Goal: Transaction & Acquisition: Book appointment/travel/reservation

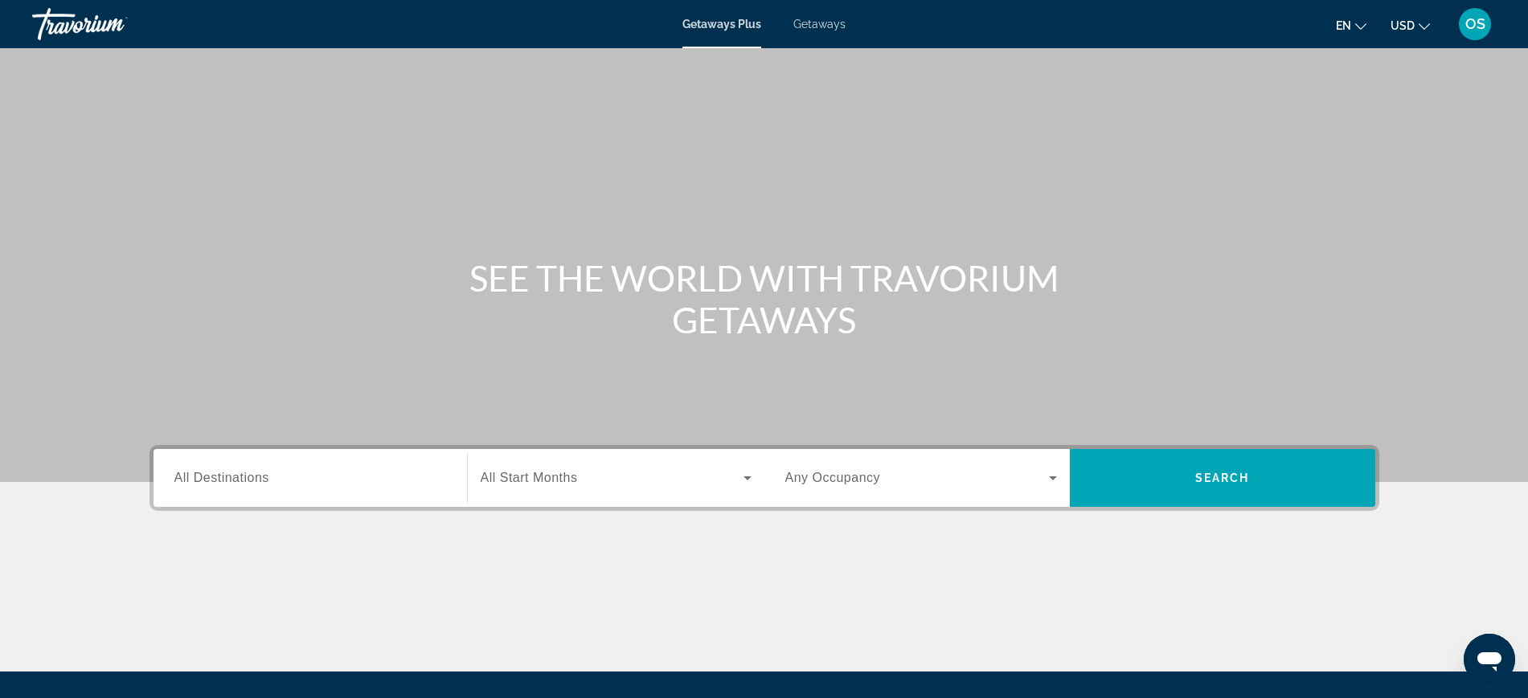
click at [206, 477] on span "All Destinations" at bounding box center [221, 478] width 95 height 14
click at [206, 477] on input "Destination All Destinations" at bounding box center [310, 478] width 272 height 19
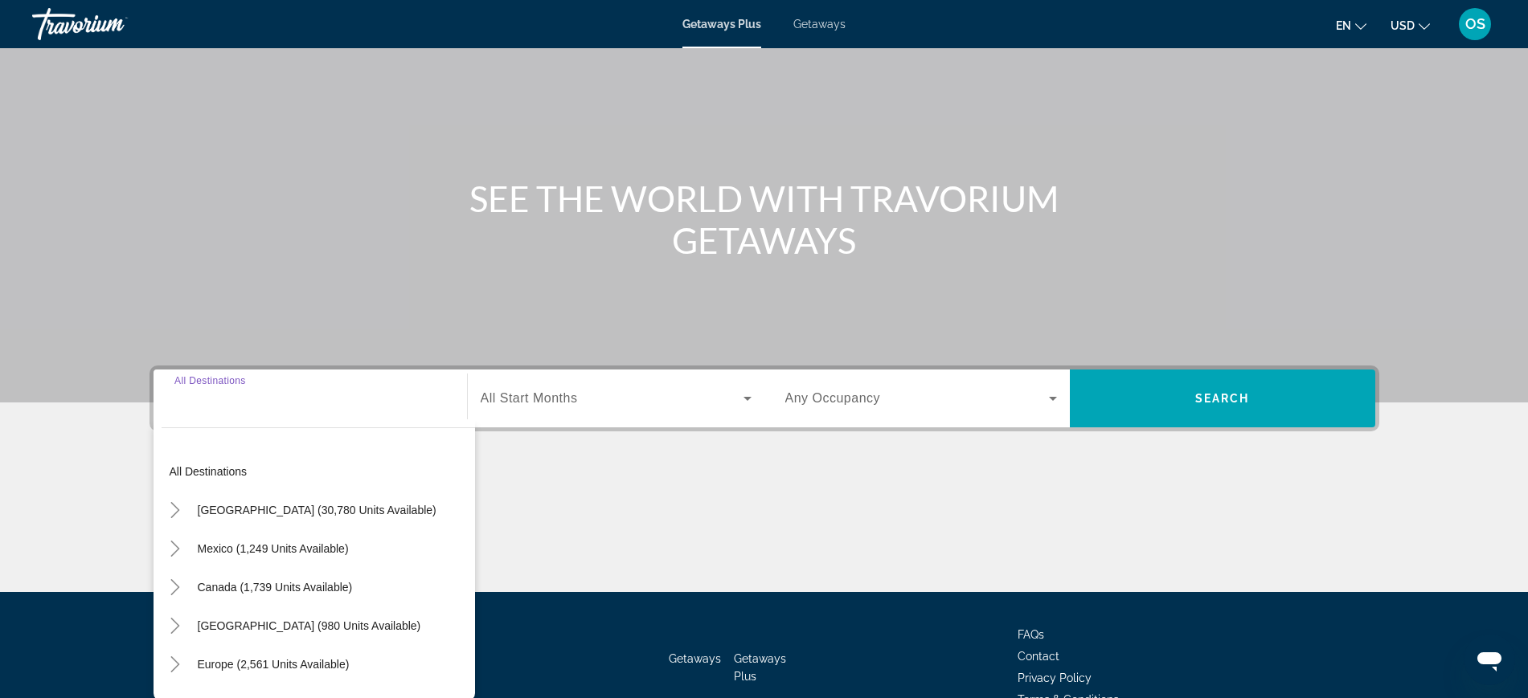
scroll to position [170, 0]
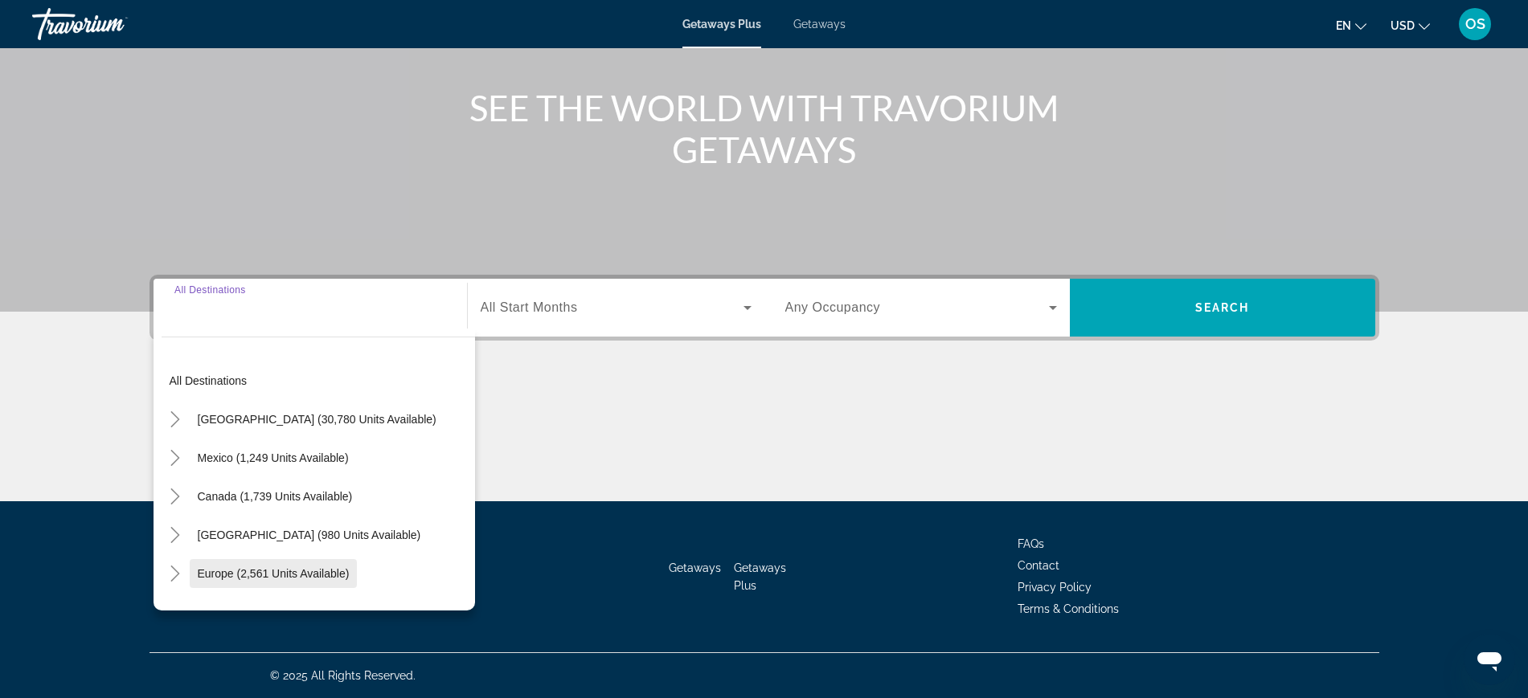
click at [218, 569] on span "Europe (2,561 units available)" at bounding box center [274, 573] width 152 height 13
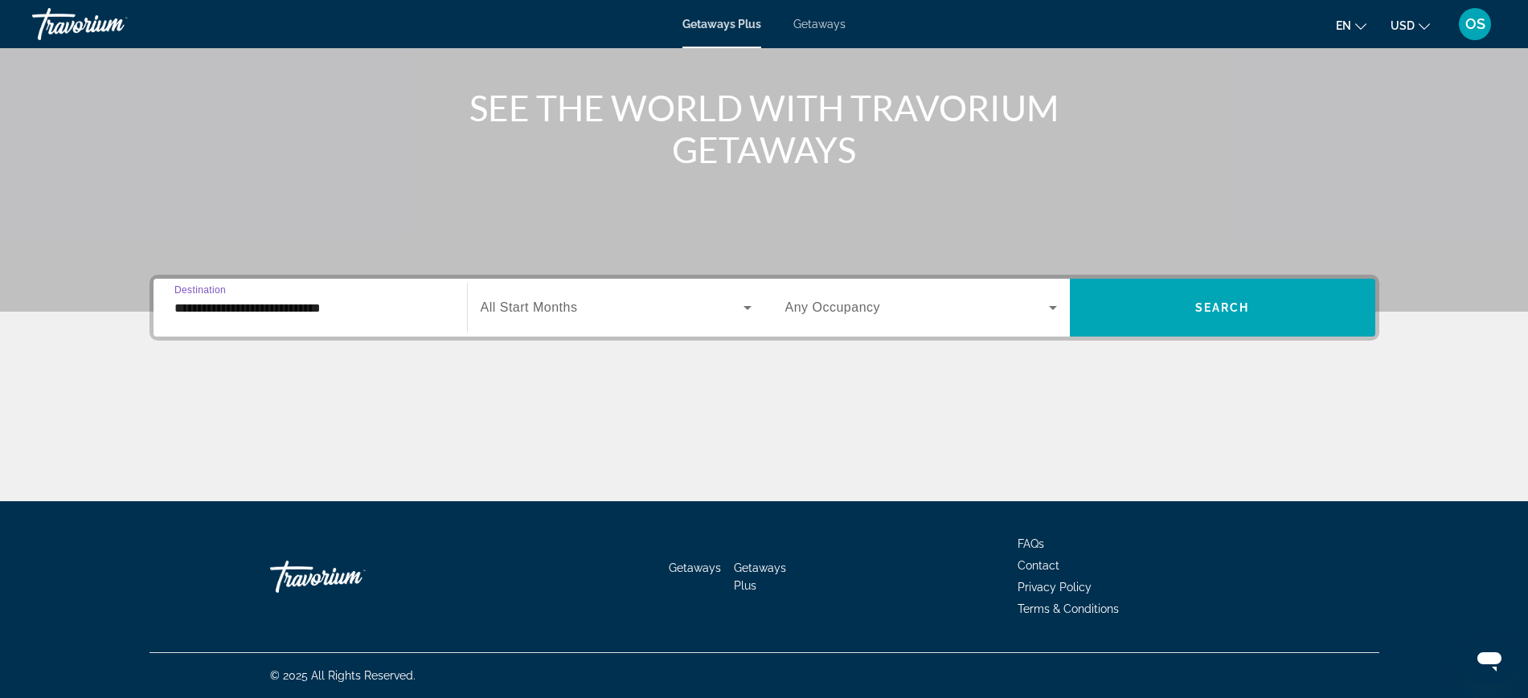
click at [179, 314] on input "**********" at bounding box center [310, 308] width 272 height 19
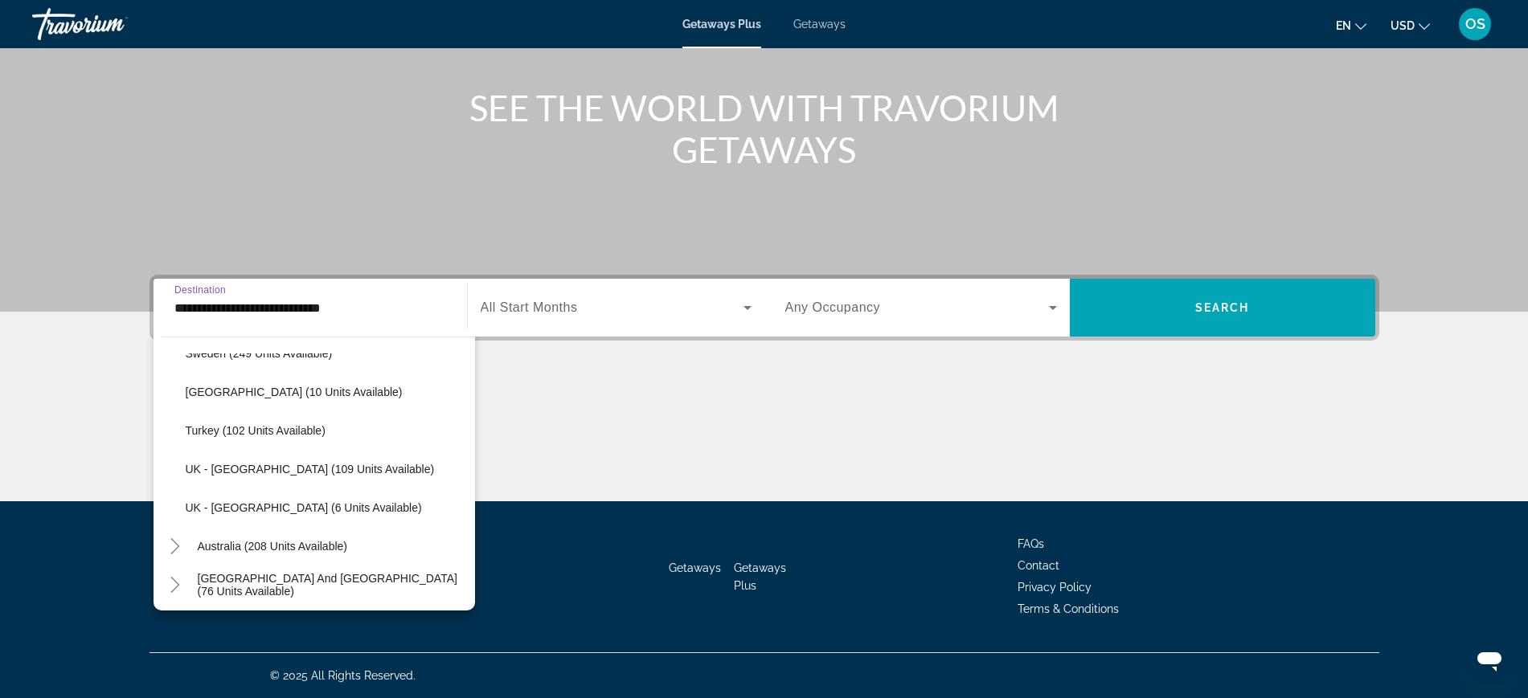
scroll to position [698, 0]
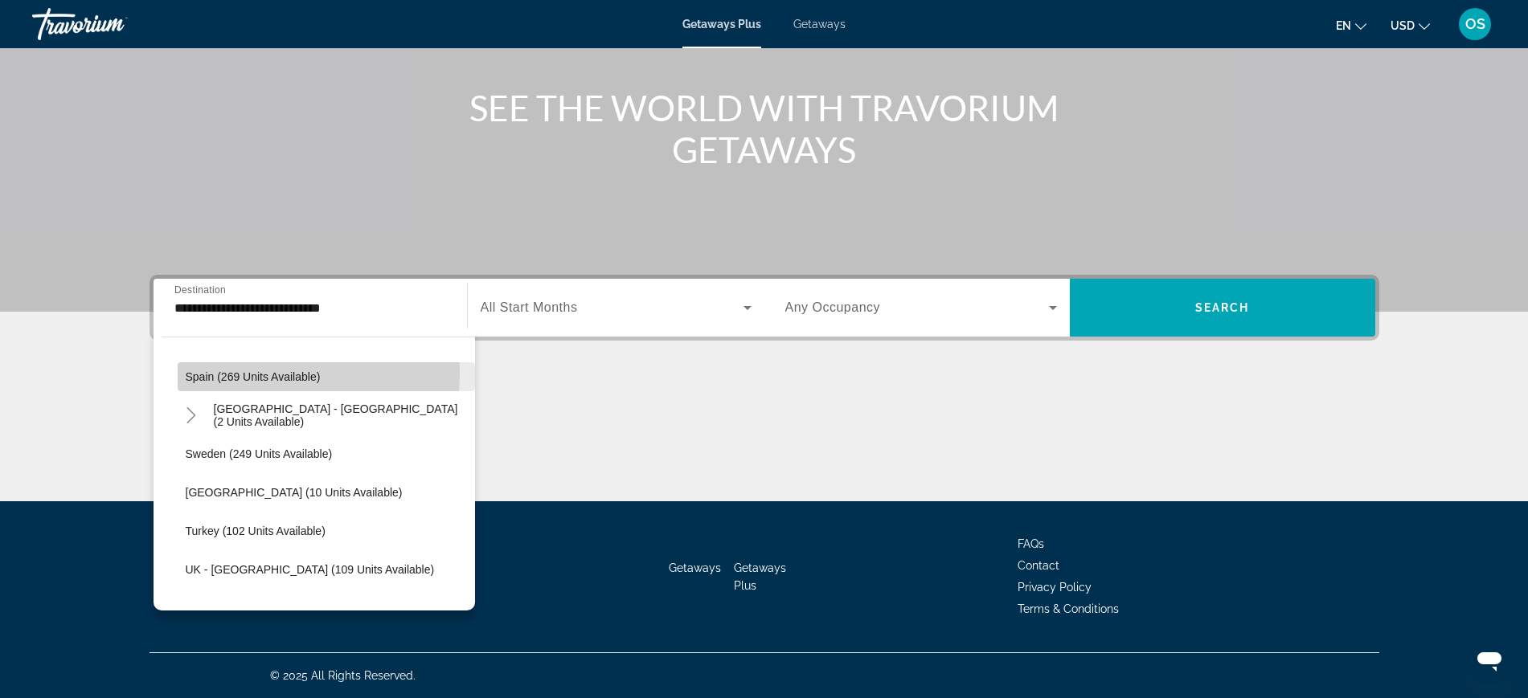
click at [231, 372] on span "Spain (269 units available)" at bounding box center [253, 377] width 135 height 13
type input "**********"
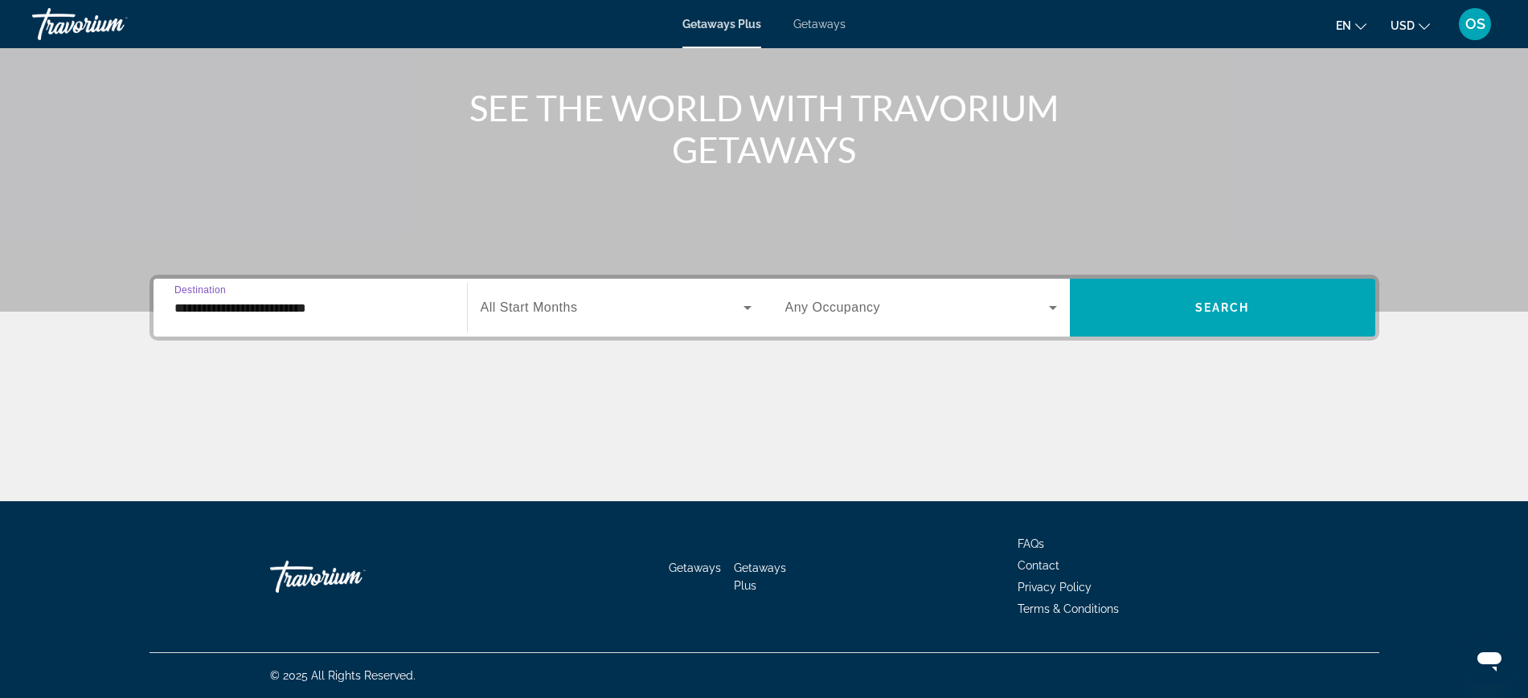
click at [539, 308] on span "All Start Months" at bounding box center [529, 308] width 97 height 14
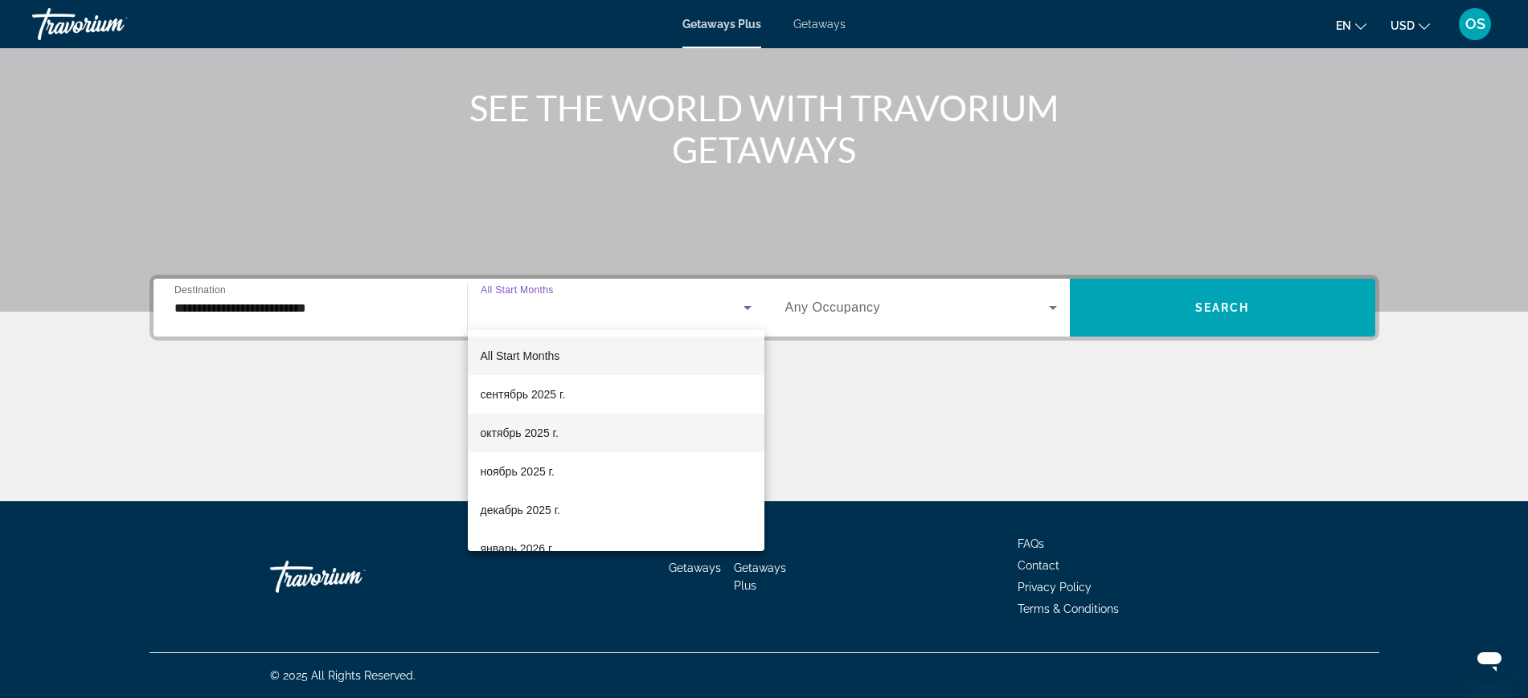
click at [508, 443] on mat-option "октябрь 2025 г." at bounding box center [616, 433] width 297 height 39
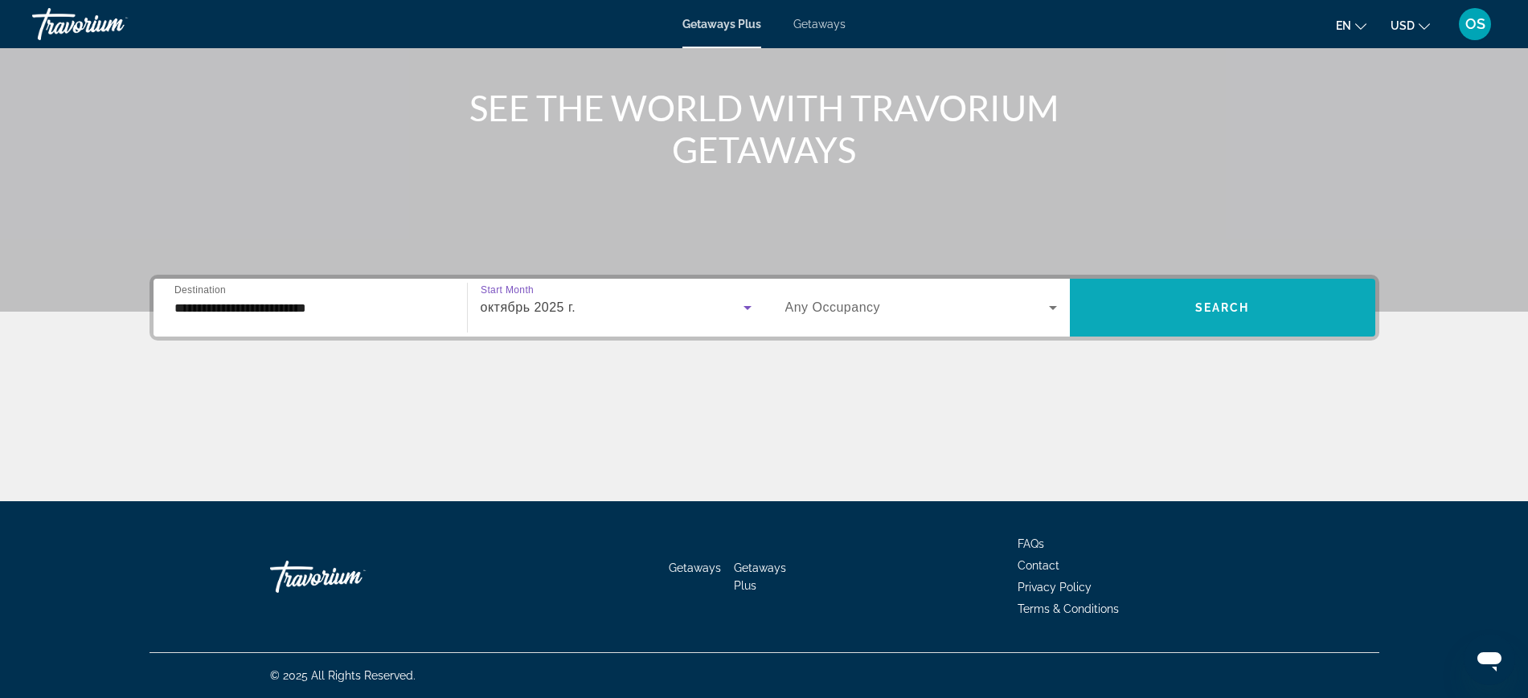
click at [1191, 301] on span "Search widget" at bounding box center [1222, 308] width 305 height 39
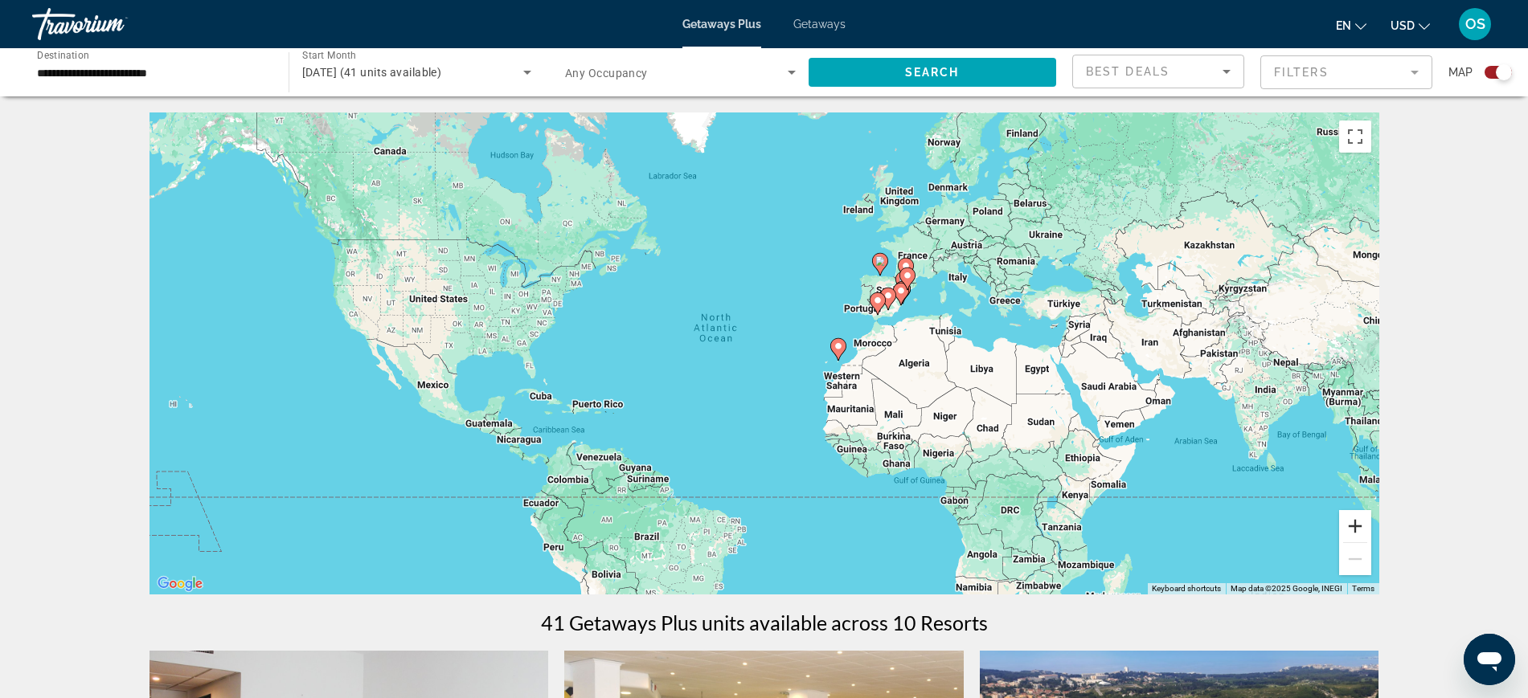
click at [1362, 521] on button "Zoom in" at bounding box center [1355, 526] width 32 height 32
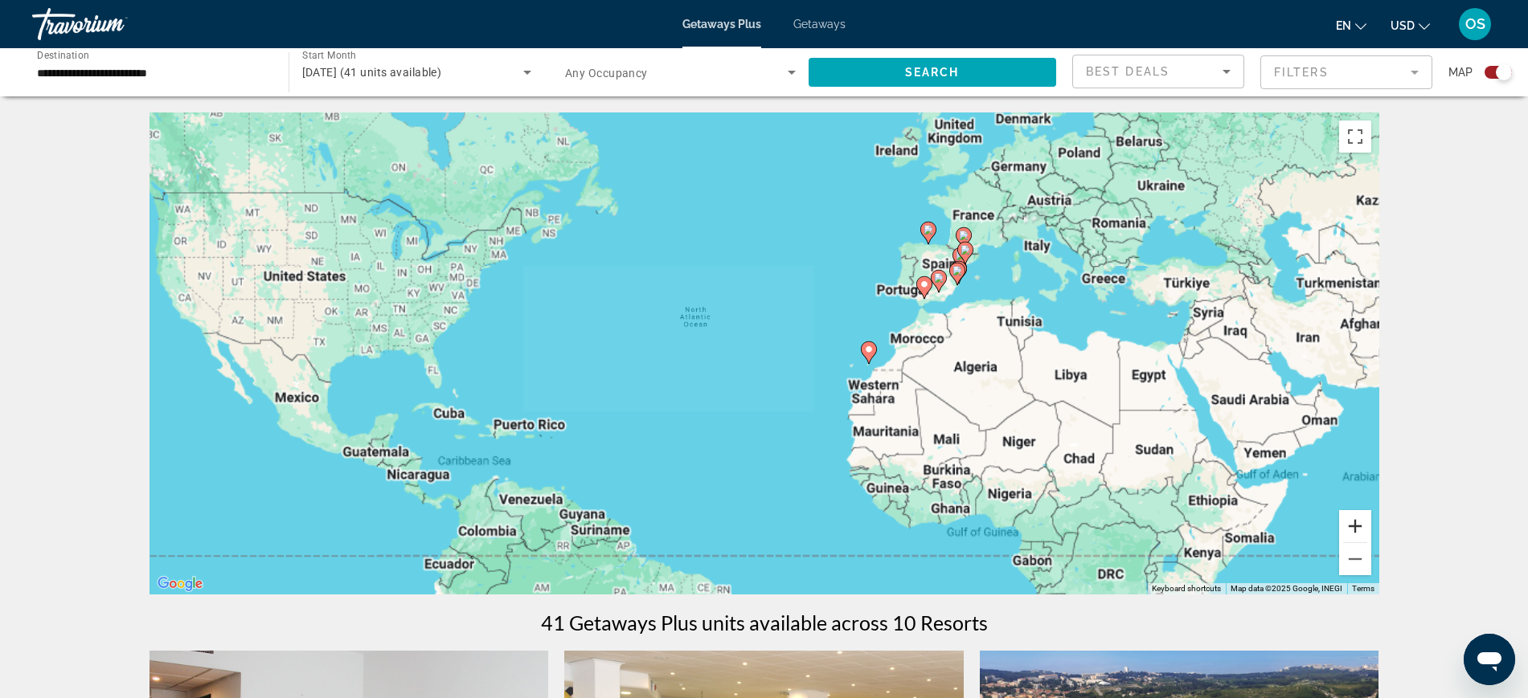
click at [1362, 521] on button "Zoom in" at bounding box center [1355, 526] width 32 height 32
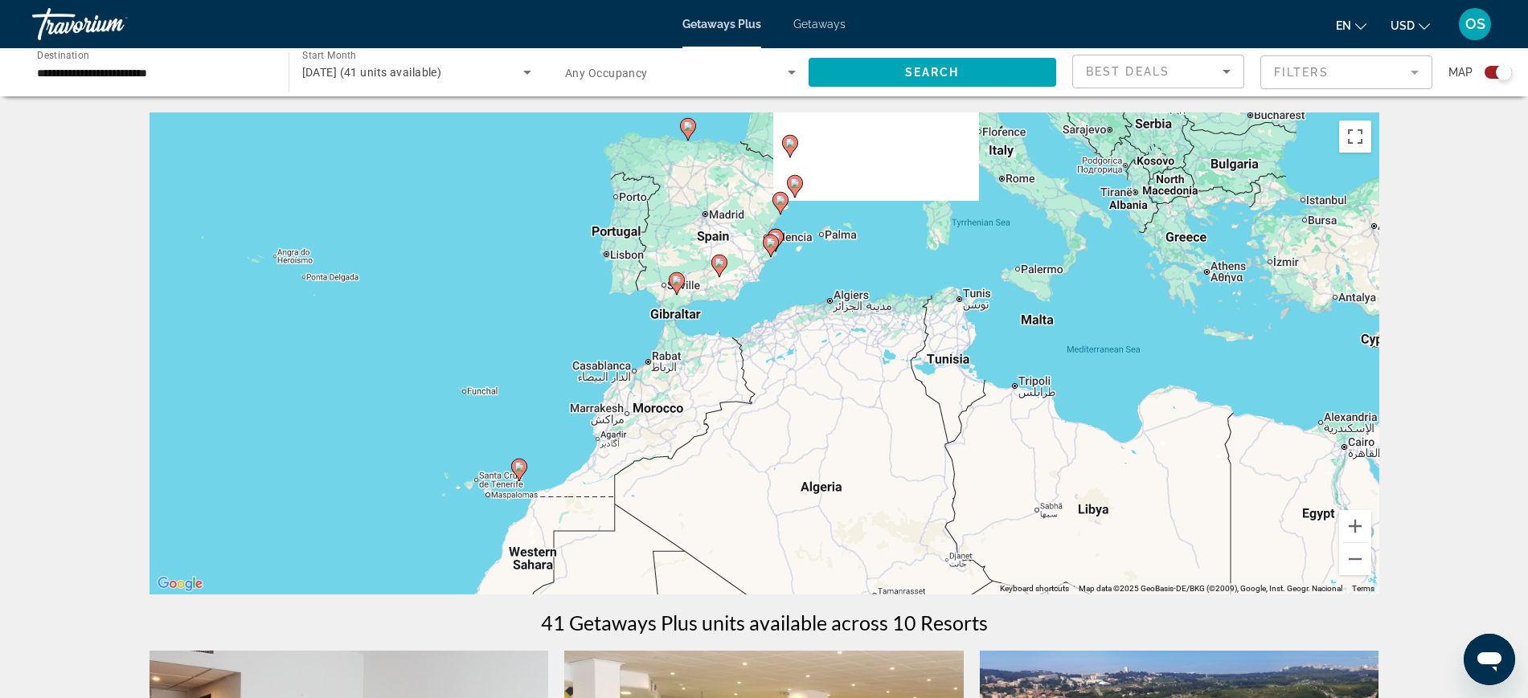
drag, startPoint x: 1228, startPoint y: 392, endPoint x: 610, endPoint y: 527, distance: 632.6
click at [612, 526] on div "To activate drag with keyboard, press Alt + Enter. Once in keyboard drag state,…" at bounding box center [764, 354] width 1230 height 482
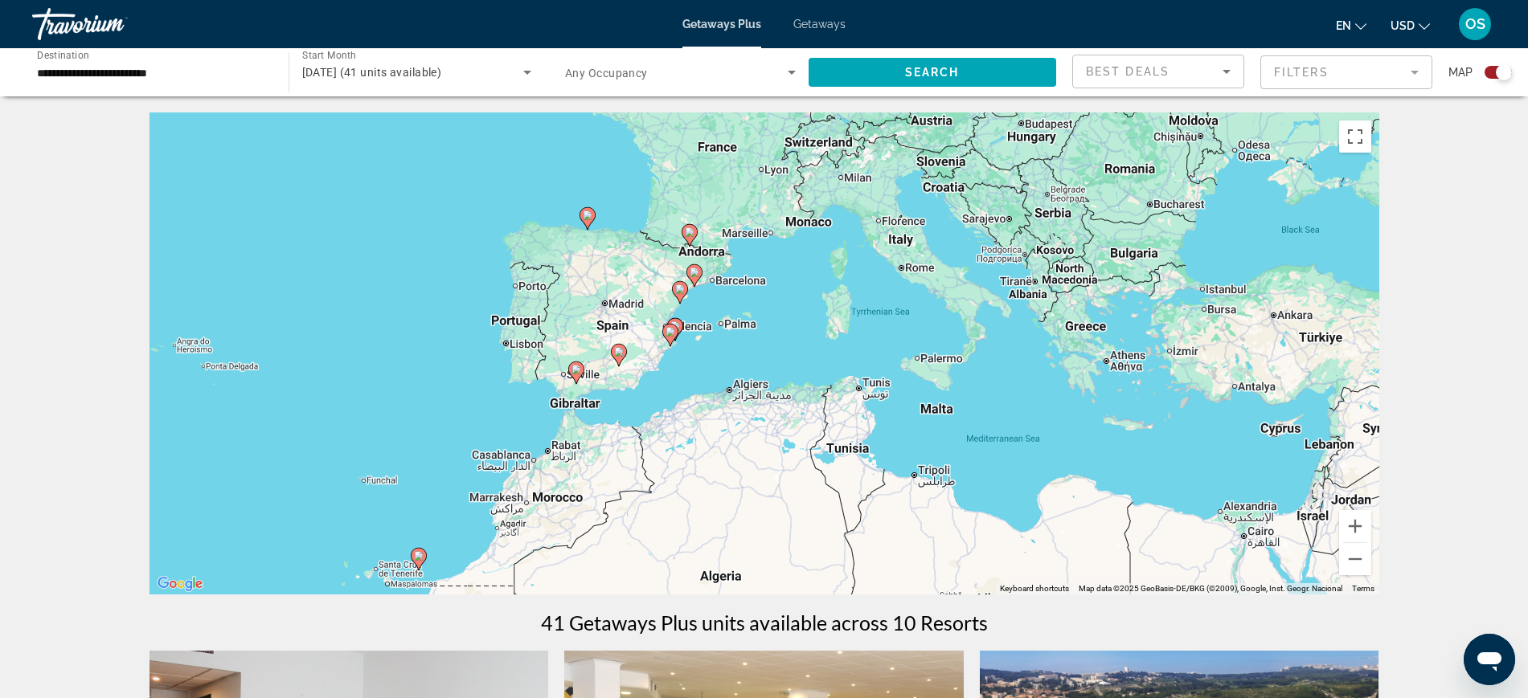
drag, startPoint x: 819, startPoint y: 280, endPoint x: 784, endPoint y: 346, distance: 74.4
click at [784, 346] on div "To activate drag with keyboard, press Alt + Enter. Once in keyboard drag state,…" at bounding box center [764, 354] width 1230 height 482
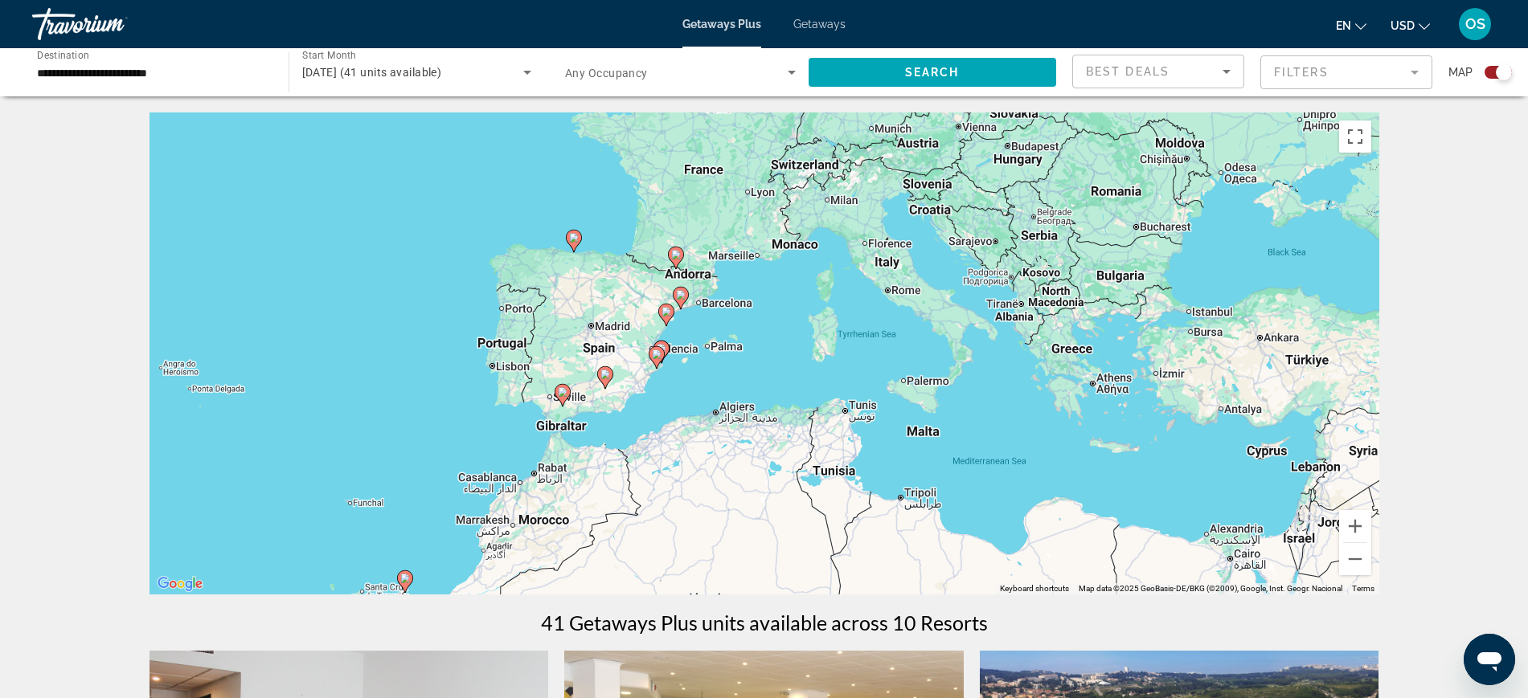
click at [665, 308] on image "Main content" at bounding box center [666, 312] width 10 height 10
click at [661, 308] on icon "Main content" at bounding box center [665, 315] width 14 height 21
click at [669, 313] on image "Main content" at bounding box center [666, 312] width 10 height 10
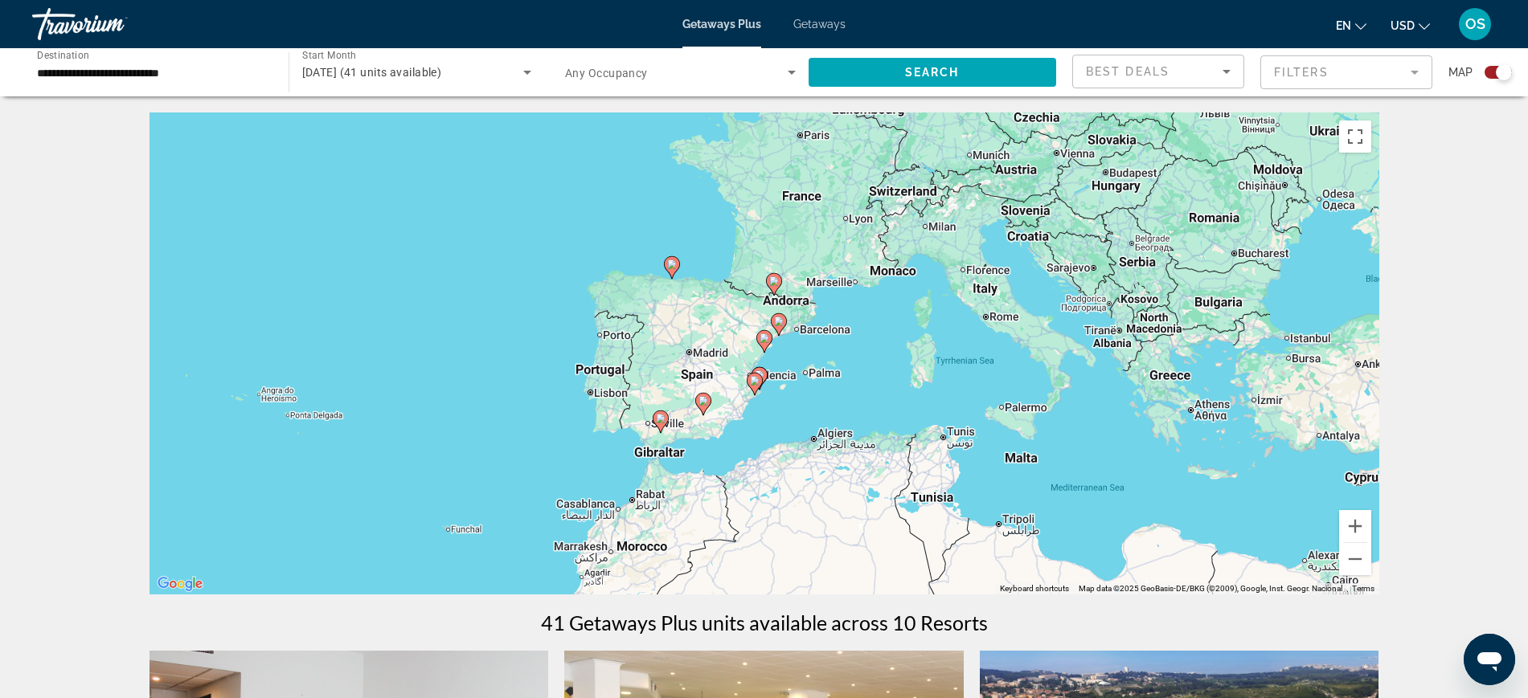
click at [770, 344] on gmp-advanced-marker "Main content" at bounding box center [764, 342] width 16 height 24
click at [766, 342] on image "Main content" at bounding box center [764, 339] width 10 height 10
type input "**********"
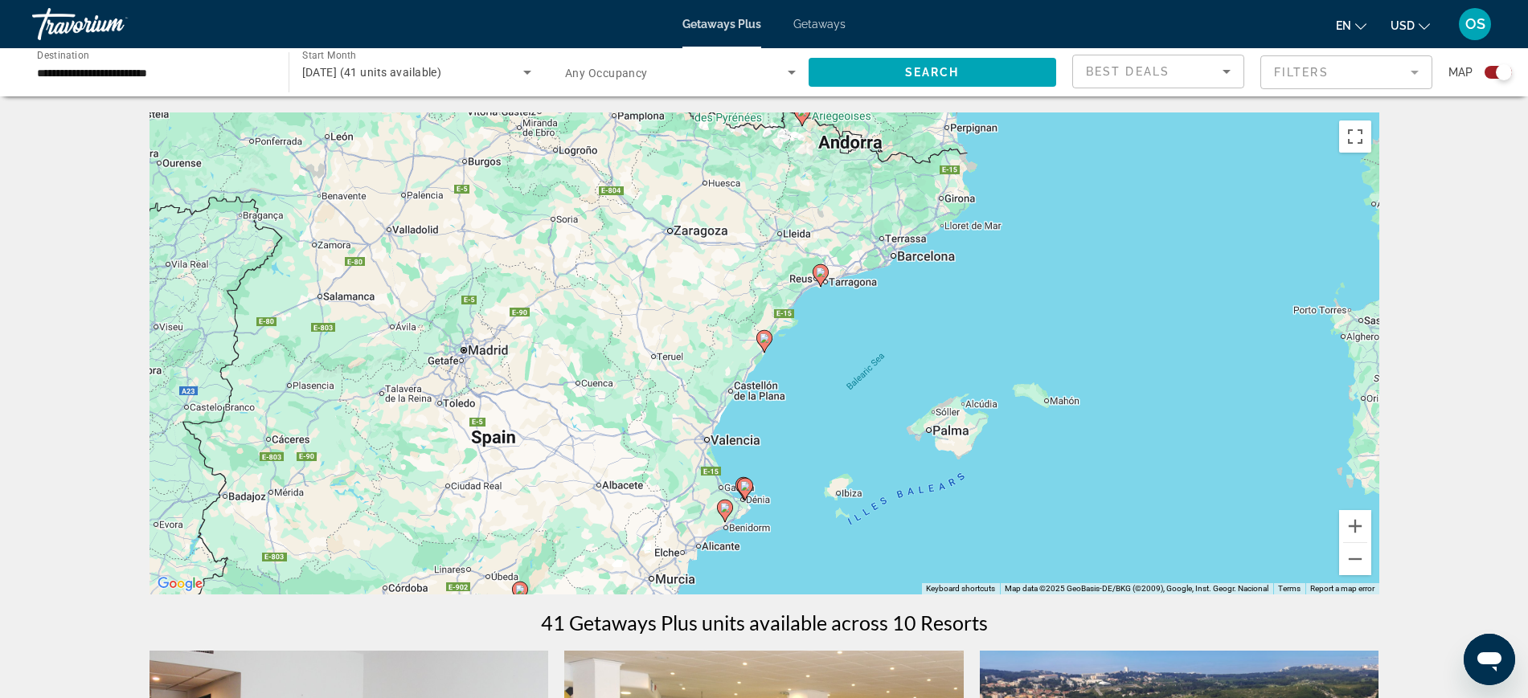
click at [763, 340] on image "Main content" at bounding box center [764, 339] width 10 height 10
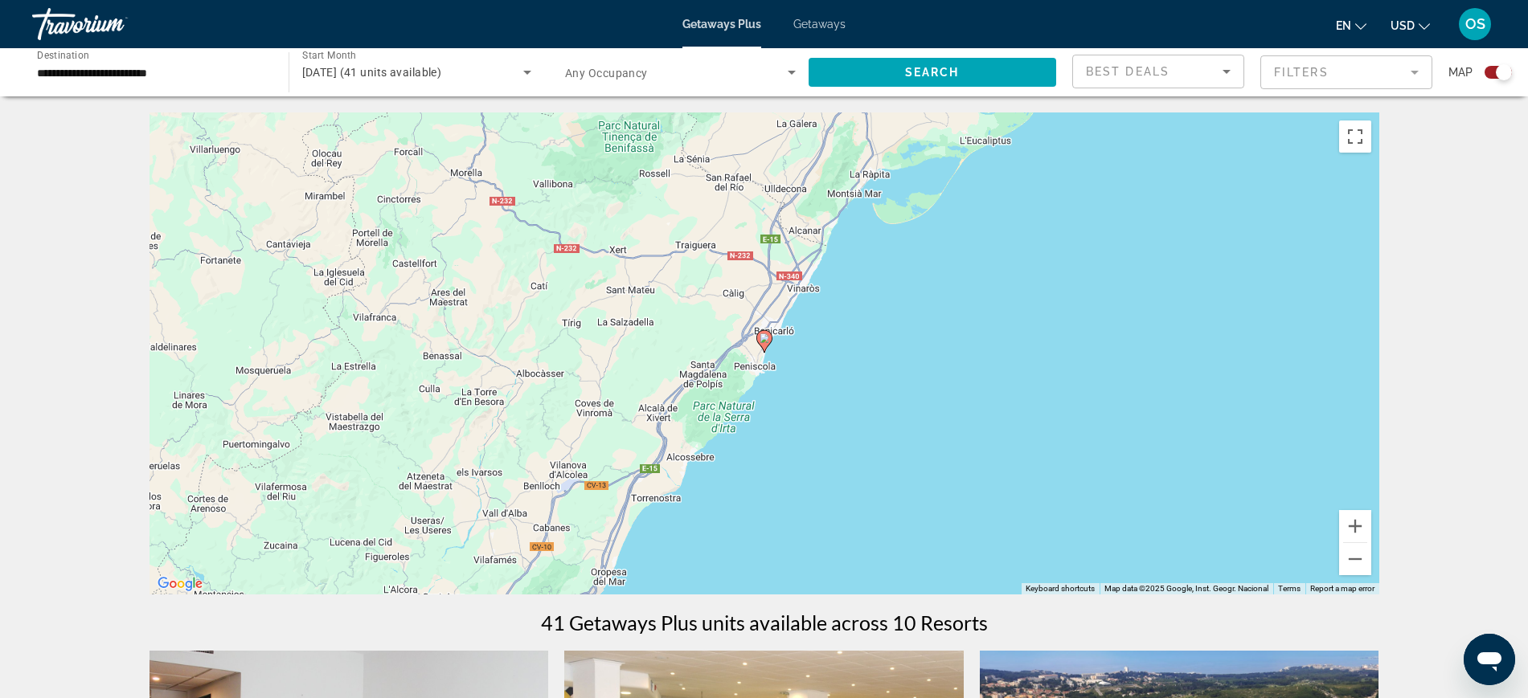
click at [764, 338] on image "Main content" at bounding box center [764, 339] width 10 height 10
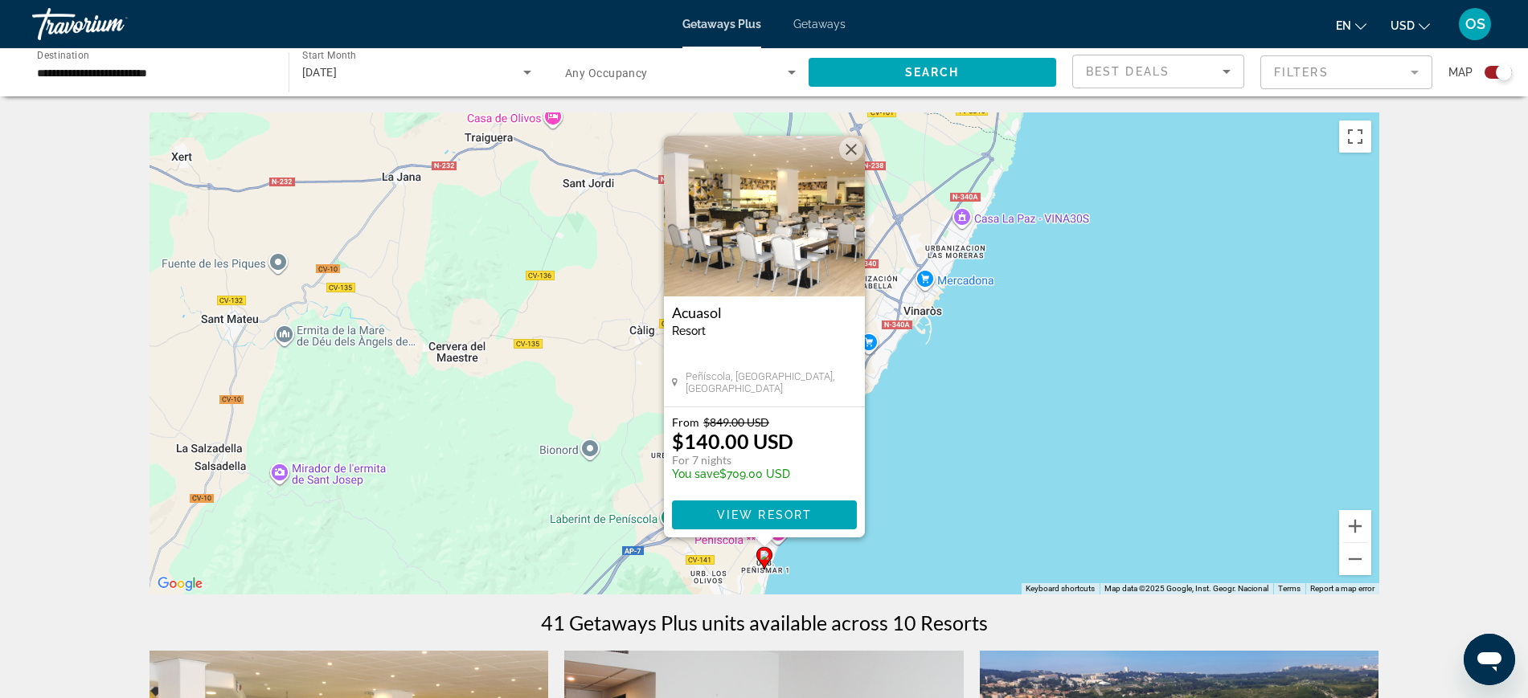
scroll to position [100, 0]
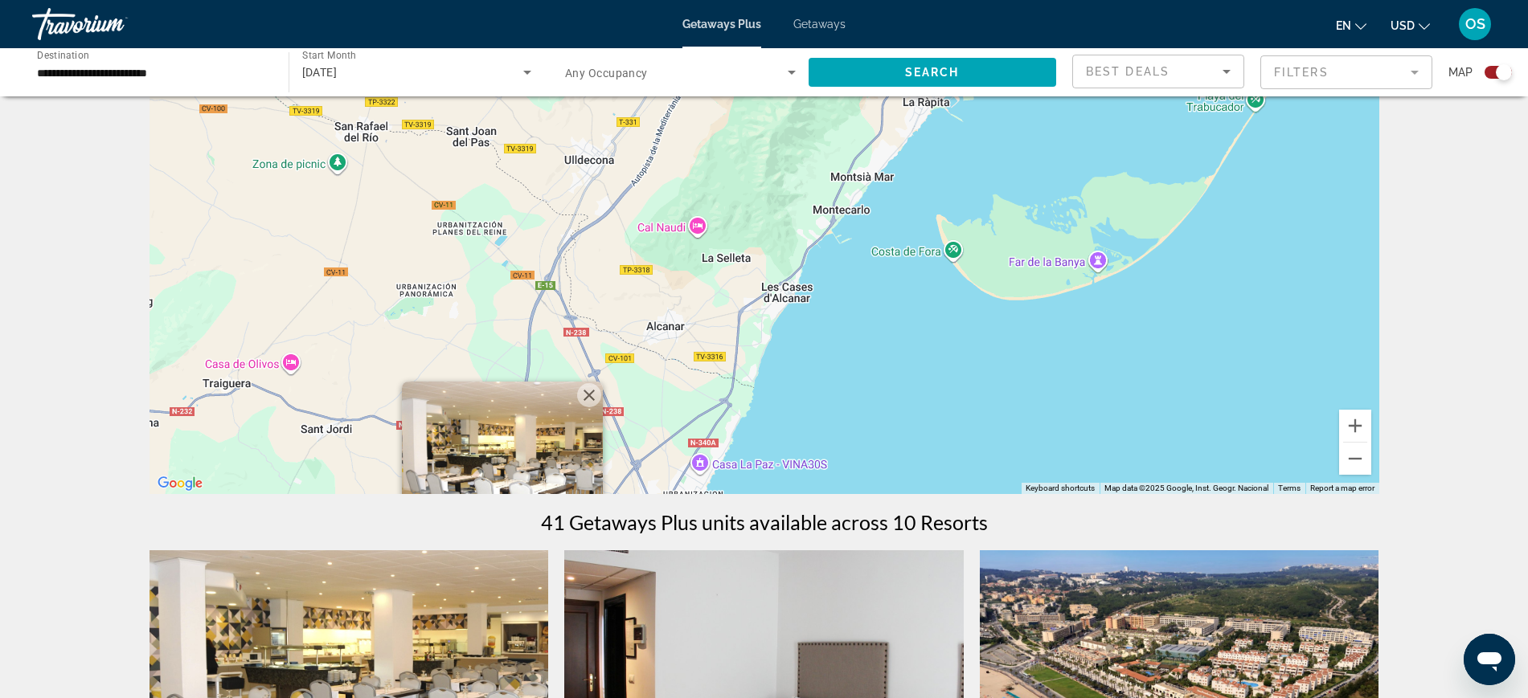
drag, startPoint x: 1057, startPoint y: 316, endPoint x: 864, endPoint y: 494, distance: 262.8
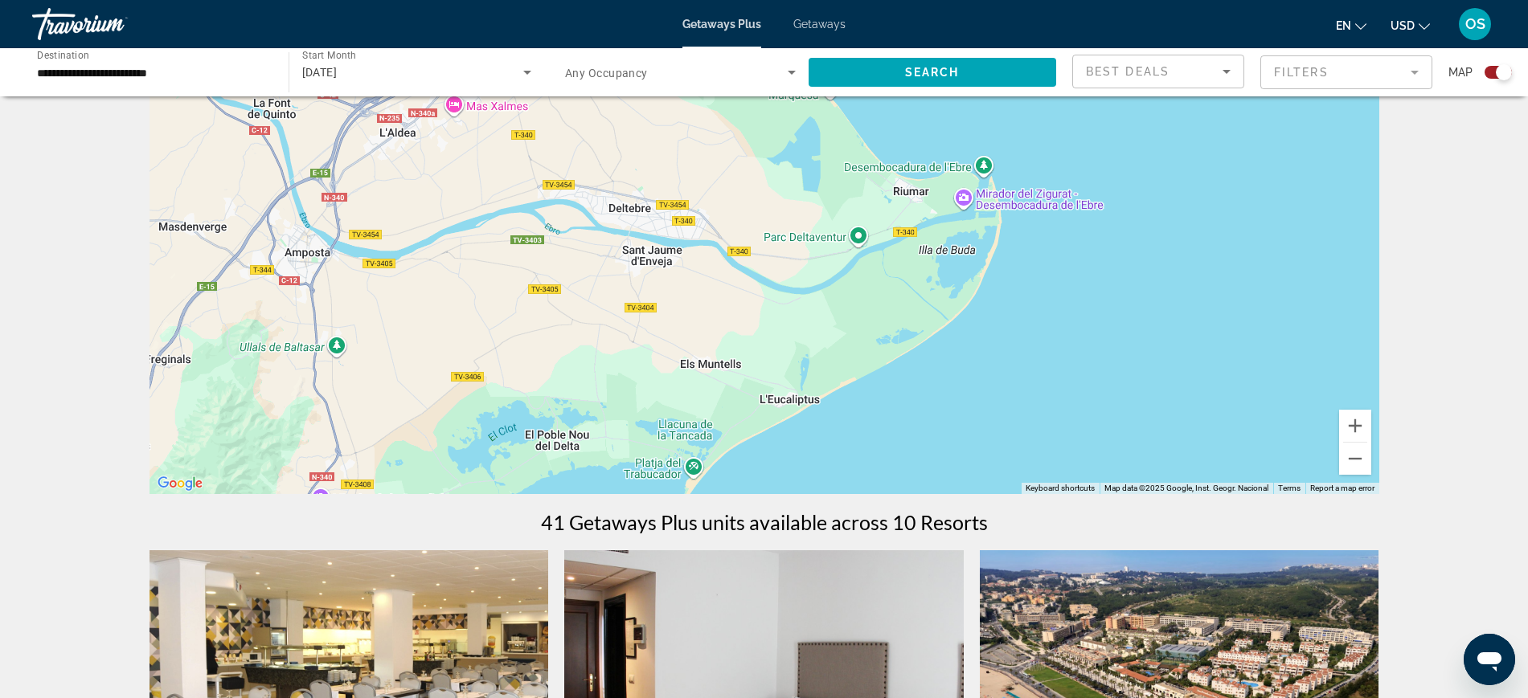
drag, startPoint x: 1137, startPoint y: 269, endPoint x: 607, endPoint y: 588, distance: 619.0
click at [514, 598] on html "**********" at bounding box center [764, 249] width 1528 height 698
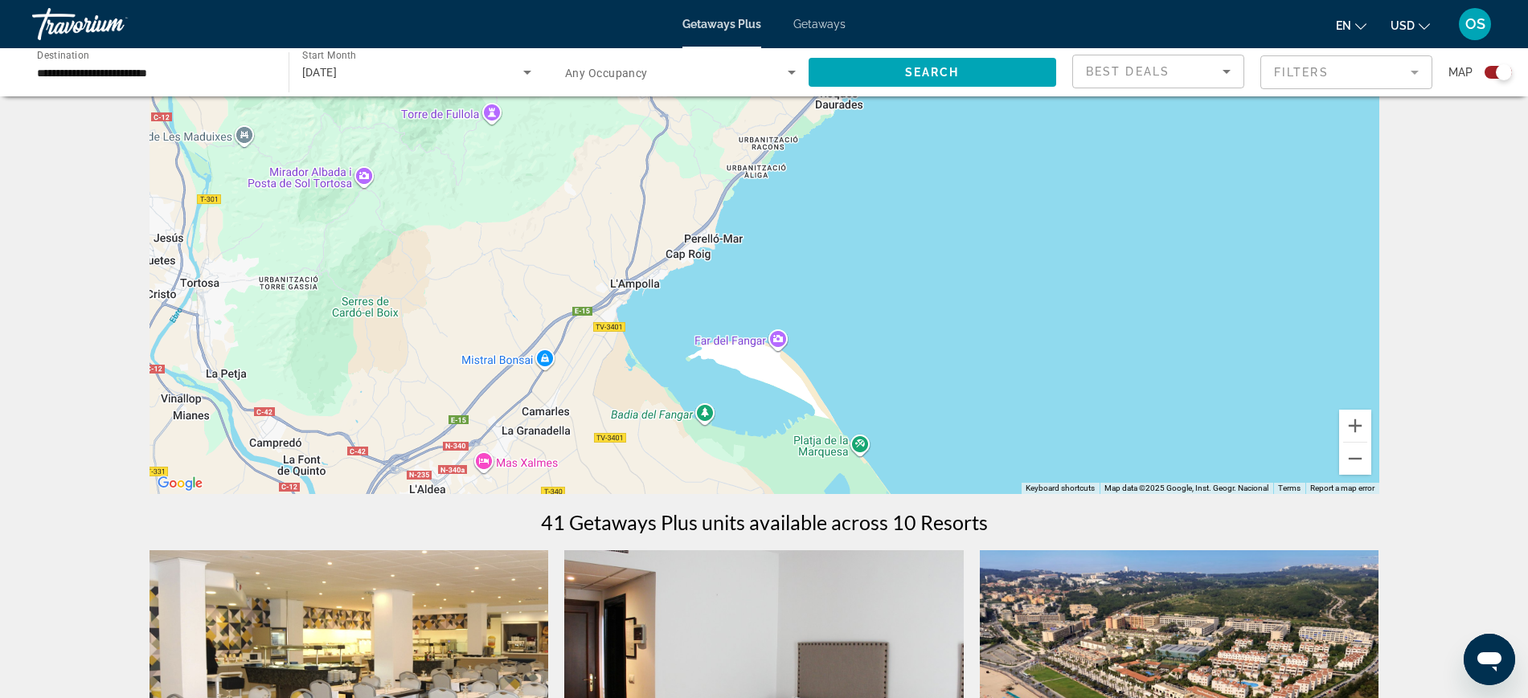
drag, startPoint x: 839, startPoint y: 438, endPoint x: 837, endPoint y: 608, distance: 170.4
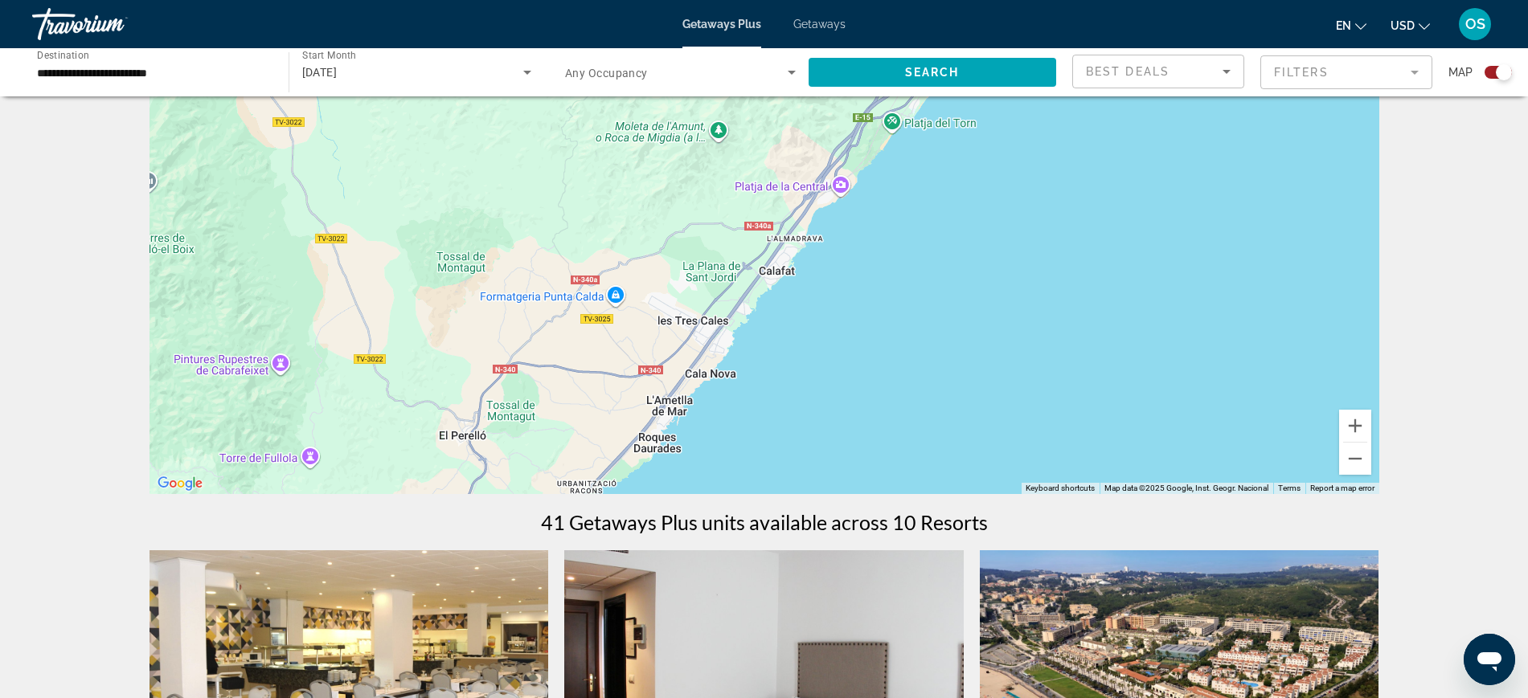
drag, startPoint x: 997, startPoint y: 223, endPoint x: 817, endPoint y: 573, distance: 392.9
click at [1353, 454] on button "Zoom out" at bounding box center [1355, 459] width 32 height 32
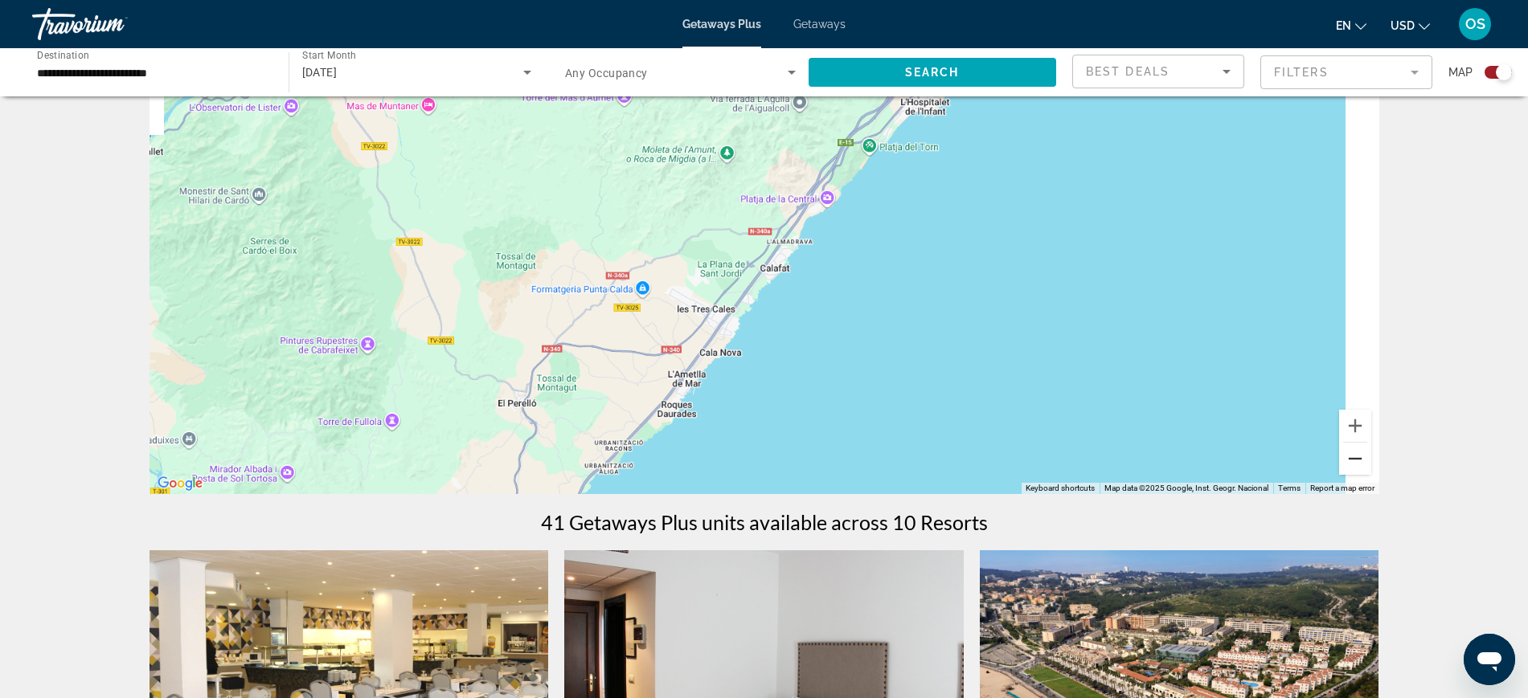
click at [1353, 454] on button "Zoom out" at bounding box center [1355, 459] width 32 height 32
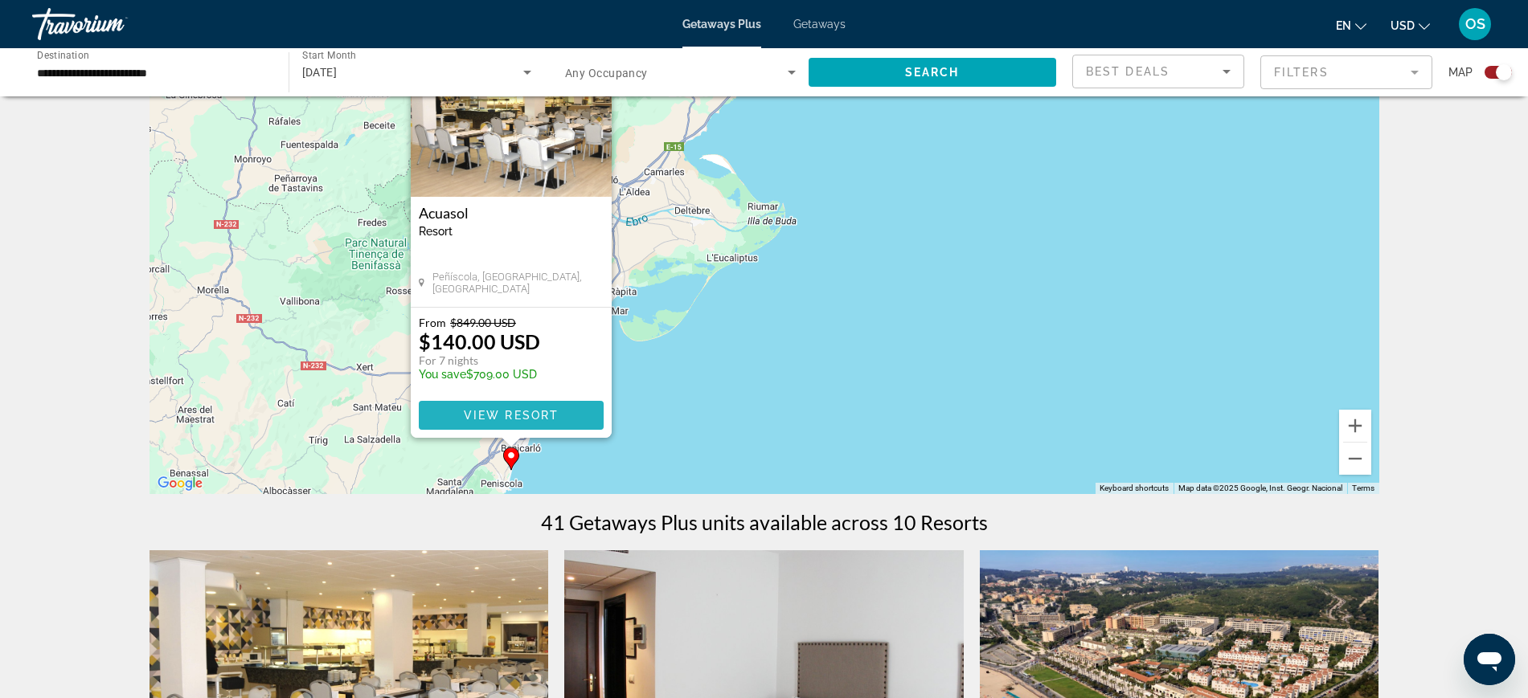
click at [554, 409] on span "View Resort" at bounding box center [510, 415] width 95 height 13
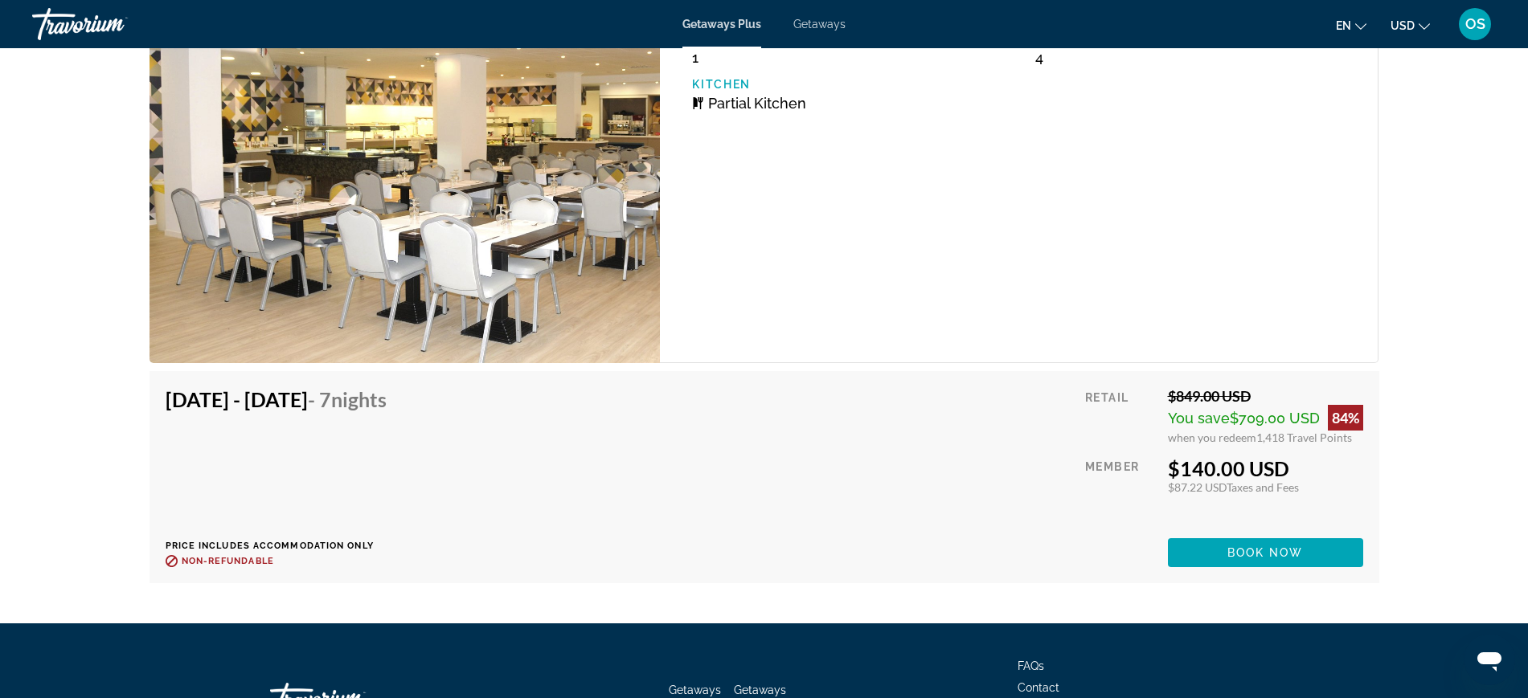
scroll to position [2560, 0]
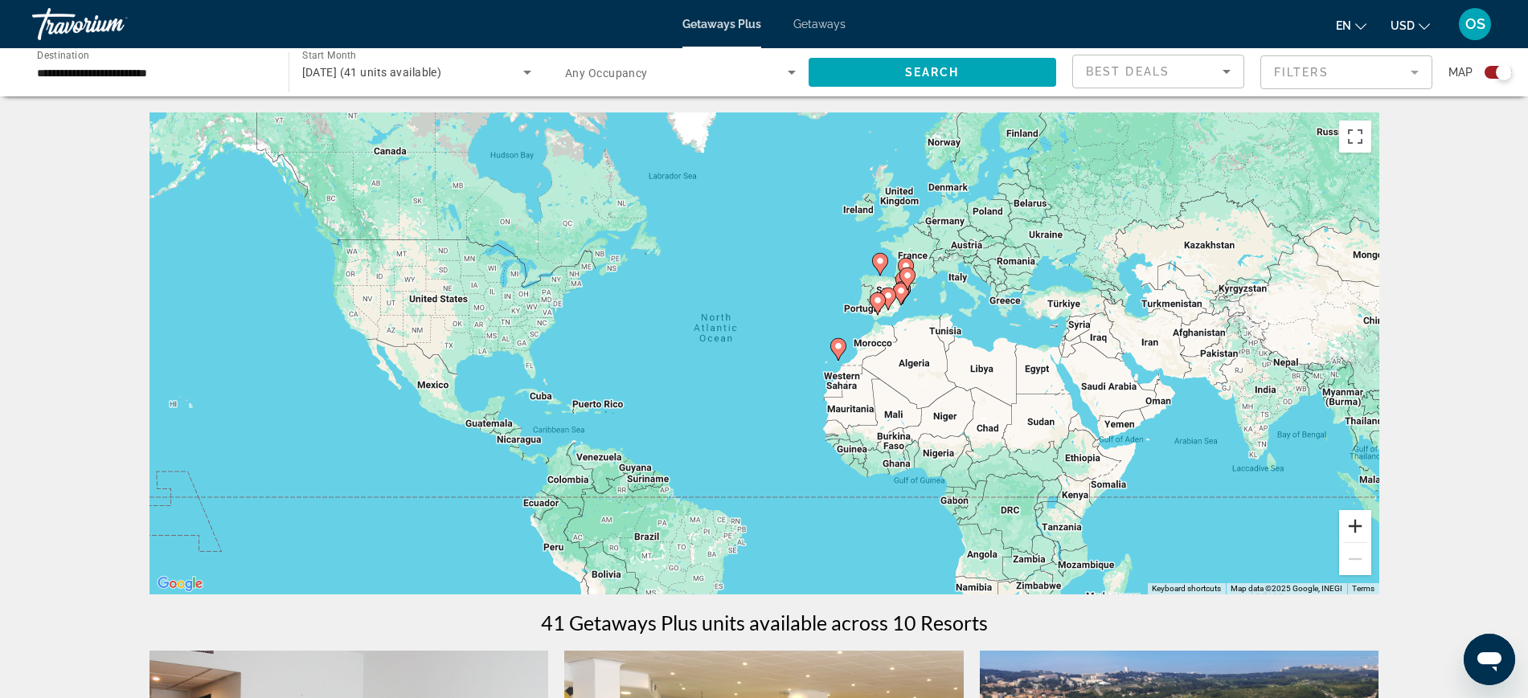
click at [1349, 535] on button "Zoom in" at bounding box center [1355, 526] width 32 height 32
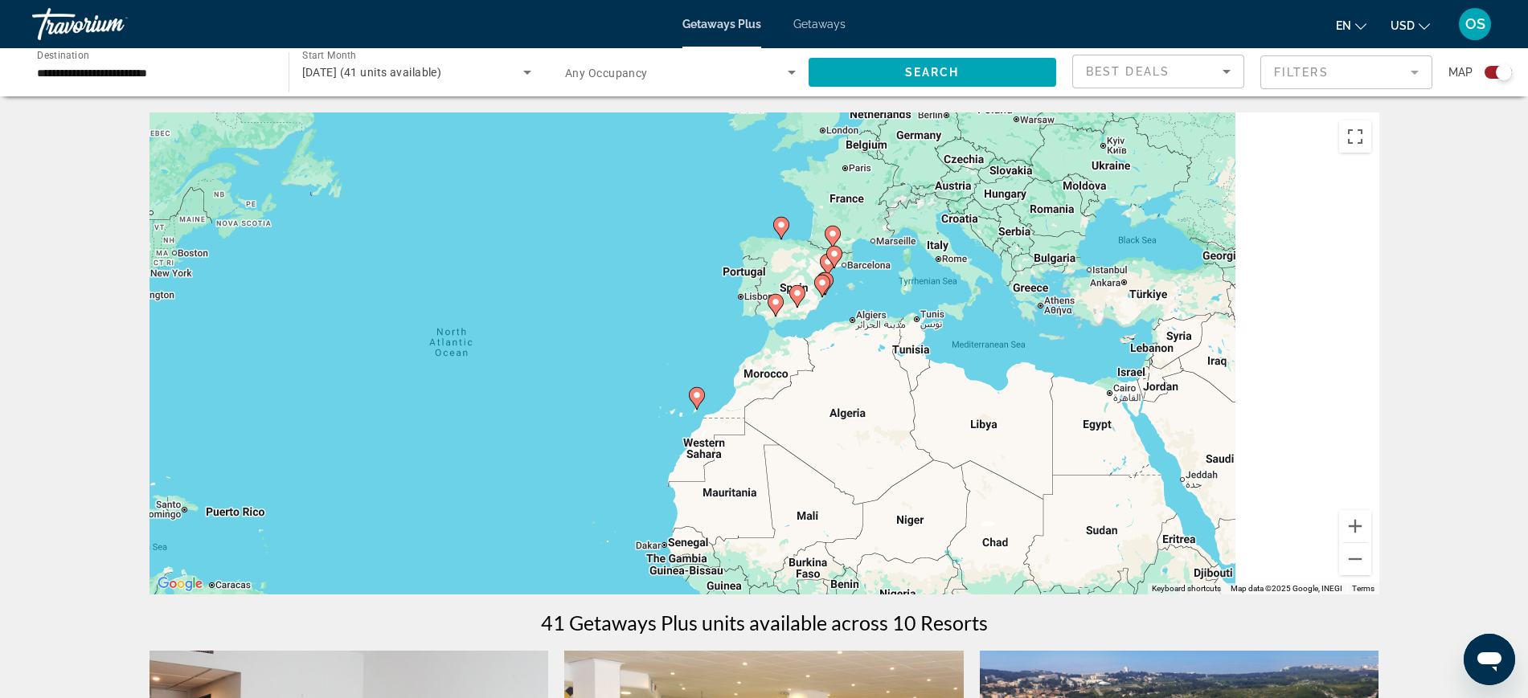
drag, startPoint x: 1240, startPoint y: 451, endPoint x: 1005, endPoint y: 494, distance: 238.7
click at [1005, 494] on div "To activate drag with keyboard, press Alt + Enter. Once in keyboard drag state,…" at bounding box center [764, 354] width 1230 height 482
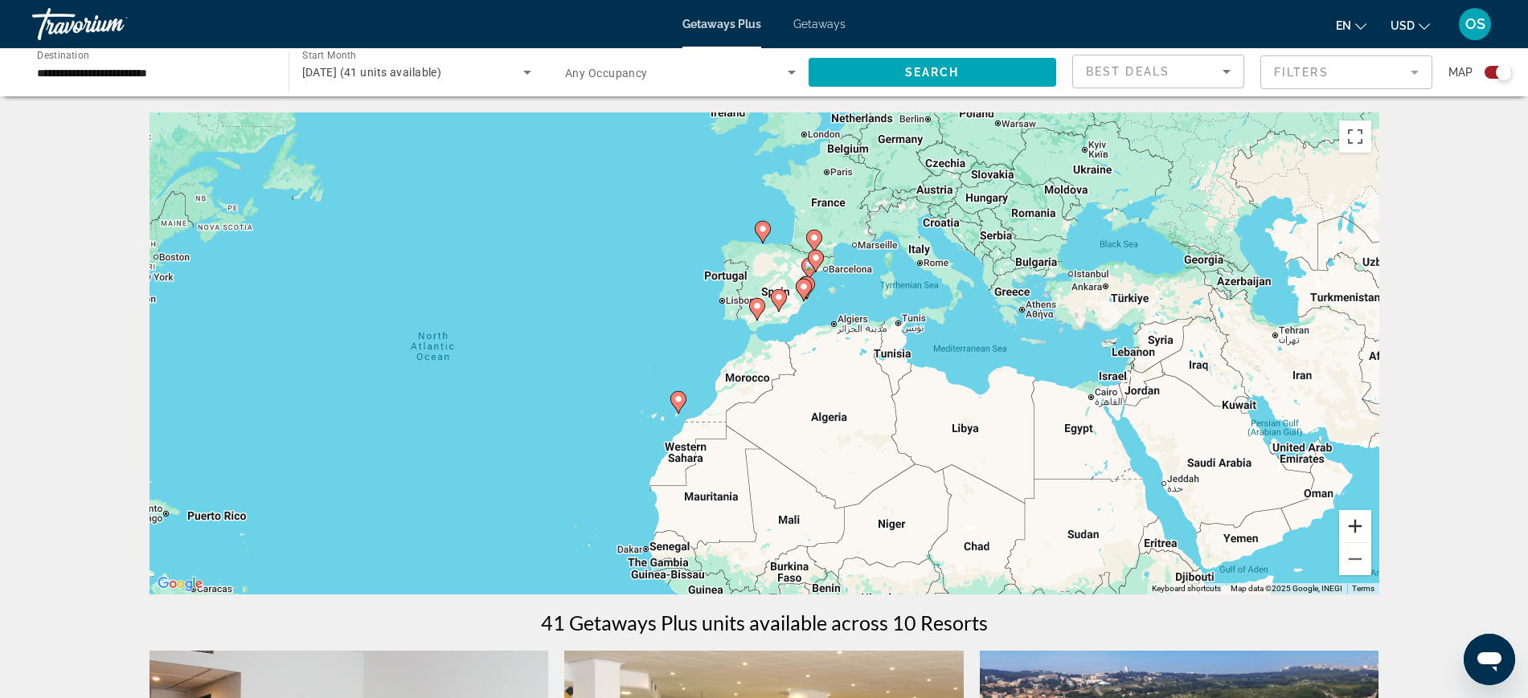
click at [1363, 522] on button "Zoom in" at bounding box center [1355, 526] width 32 height 32
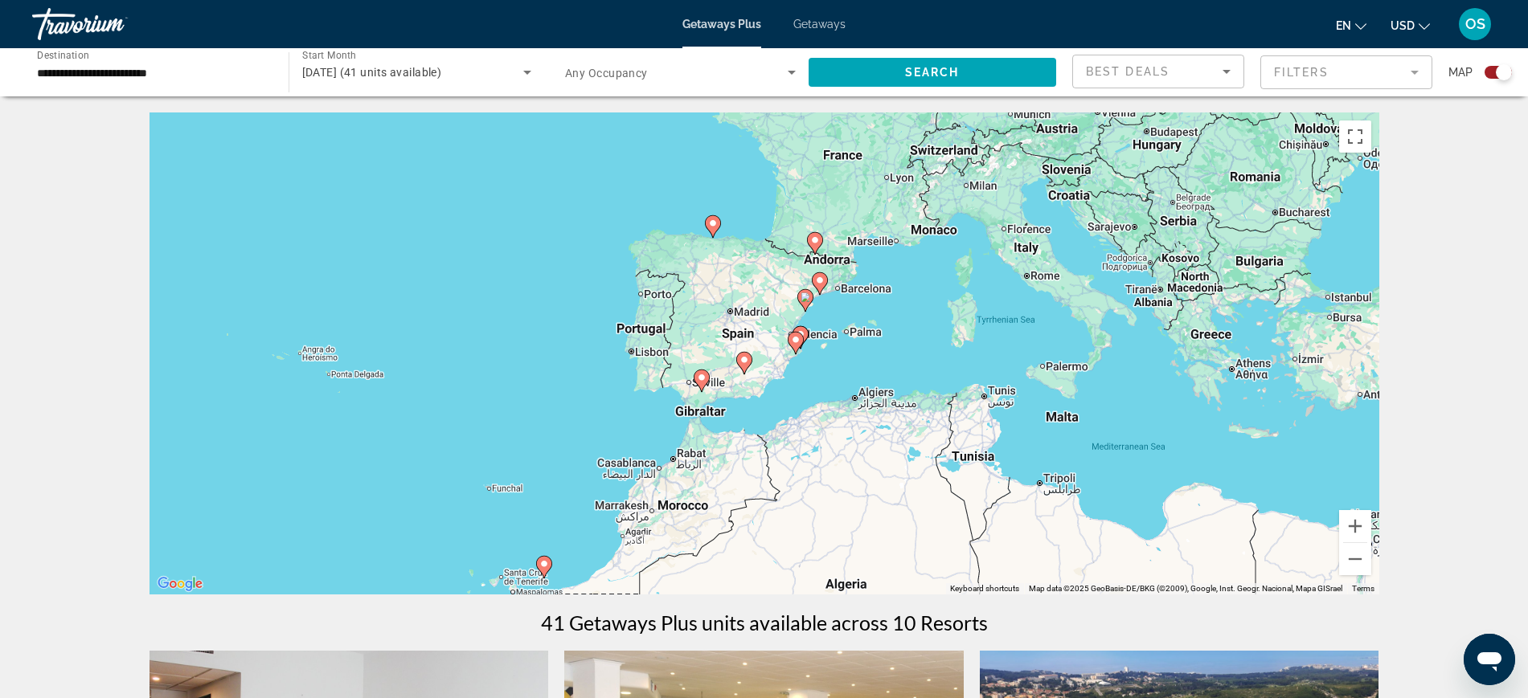
drag, startPoint x: 1158, startPoint y: 425, endPoint x: 1099, endPoint y: 534, distance: 124.1
click at [1099, 534] on div "To activate drag with keyboard, press Alt + Enter. Once in keyboard drag state,…" at bounding box center [764, 354] width 1230 height 482
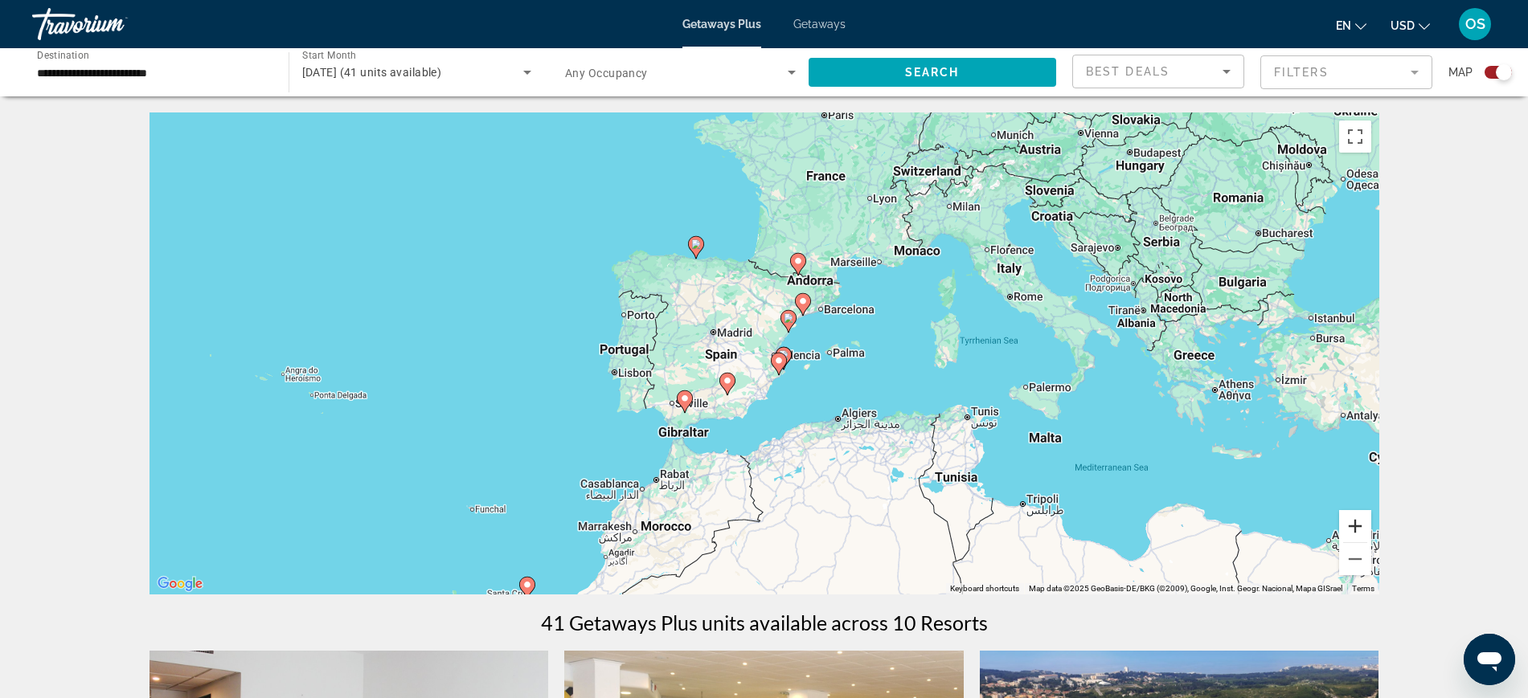
click at [1364, 520] on button "Zoom in" at bounding box center [1355, 526] width 32 height 32
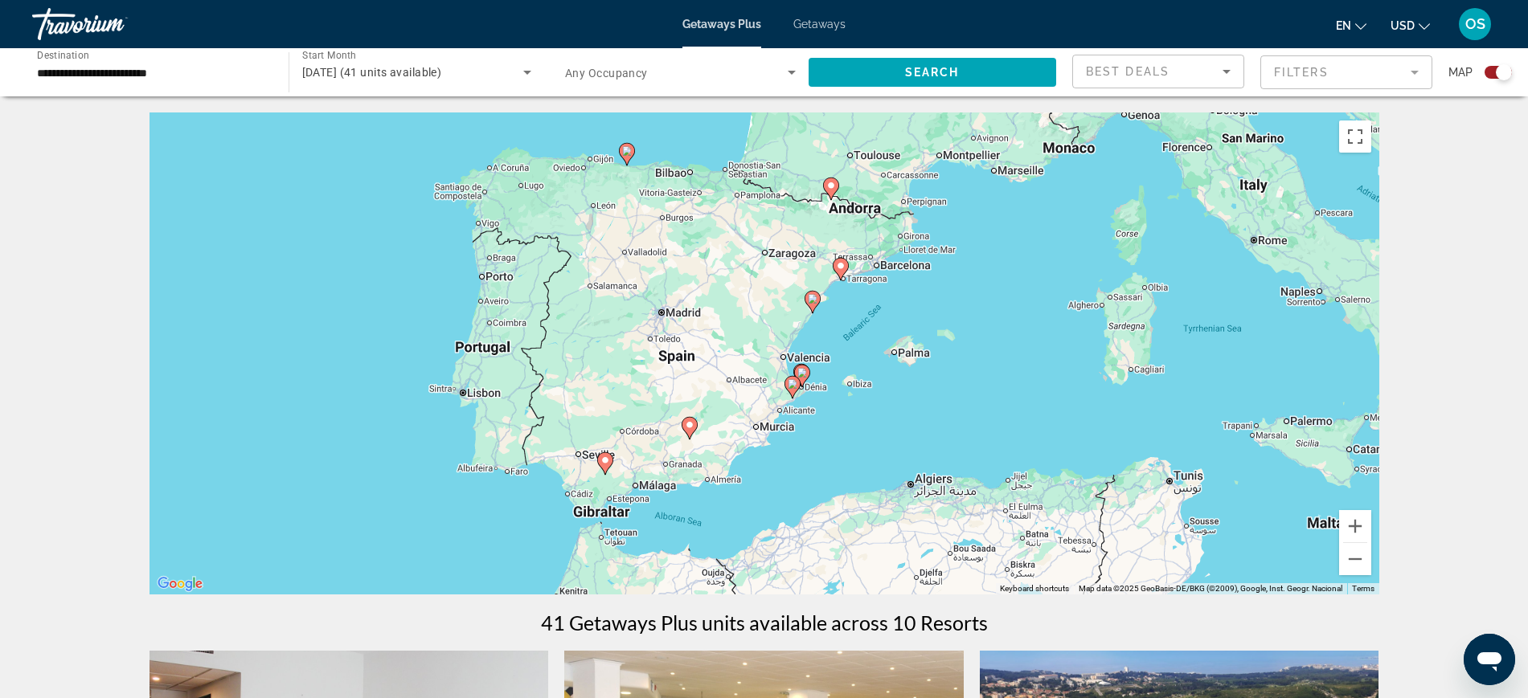
click at [841, 269] on image "Main content" at bounding box center [841, 266] width 10 height 10
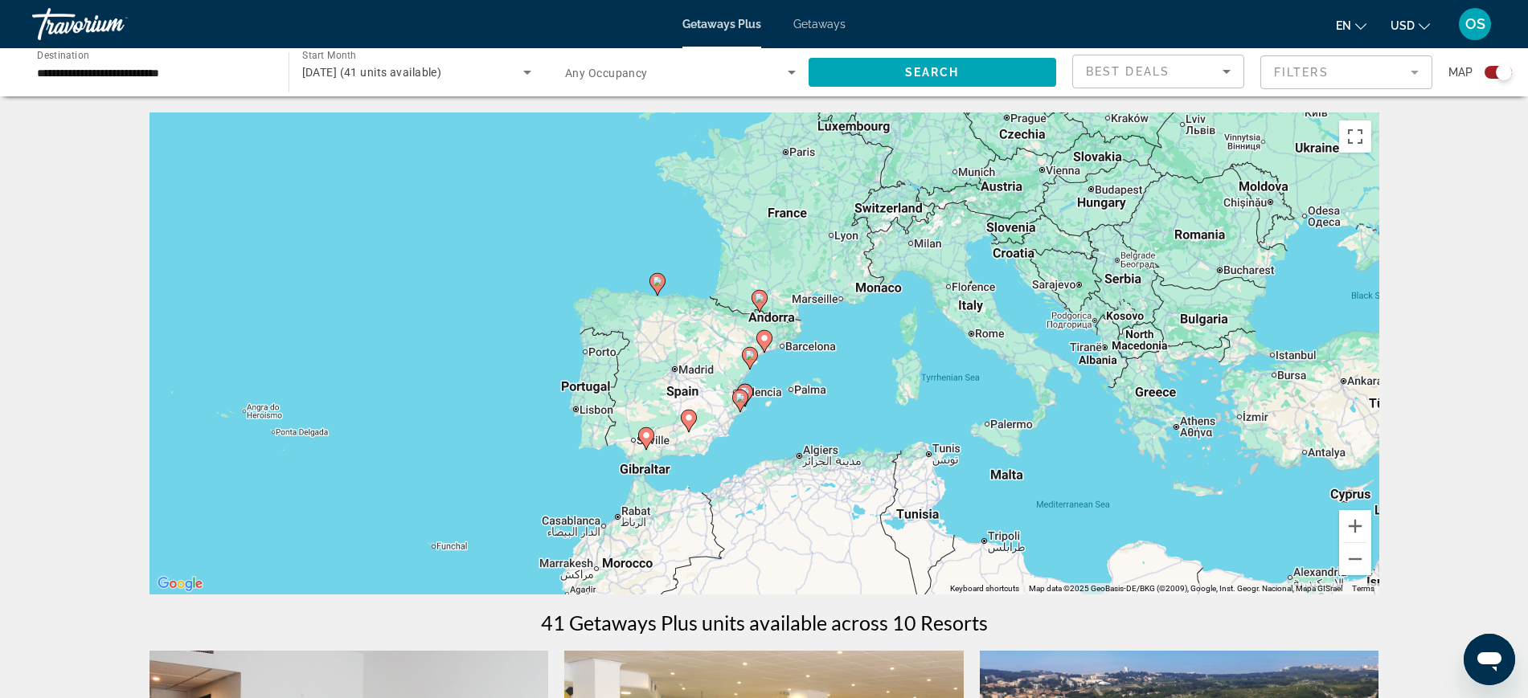
click at [764, 339] on image "Main content" at bounding box center [764, 339] width 10 height 10
type input "**********"
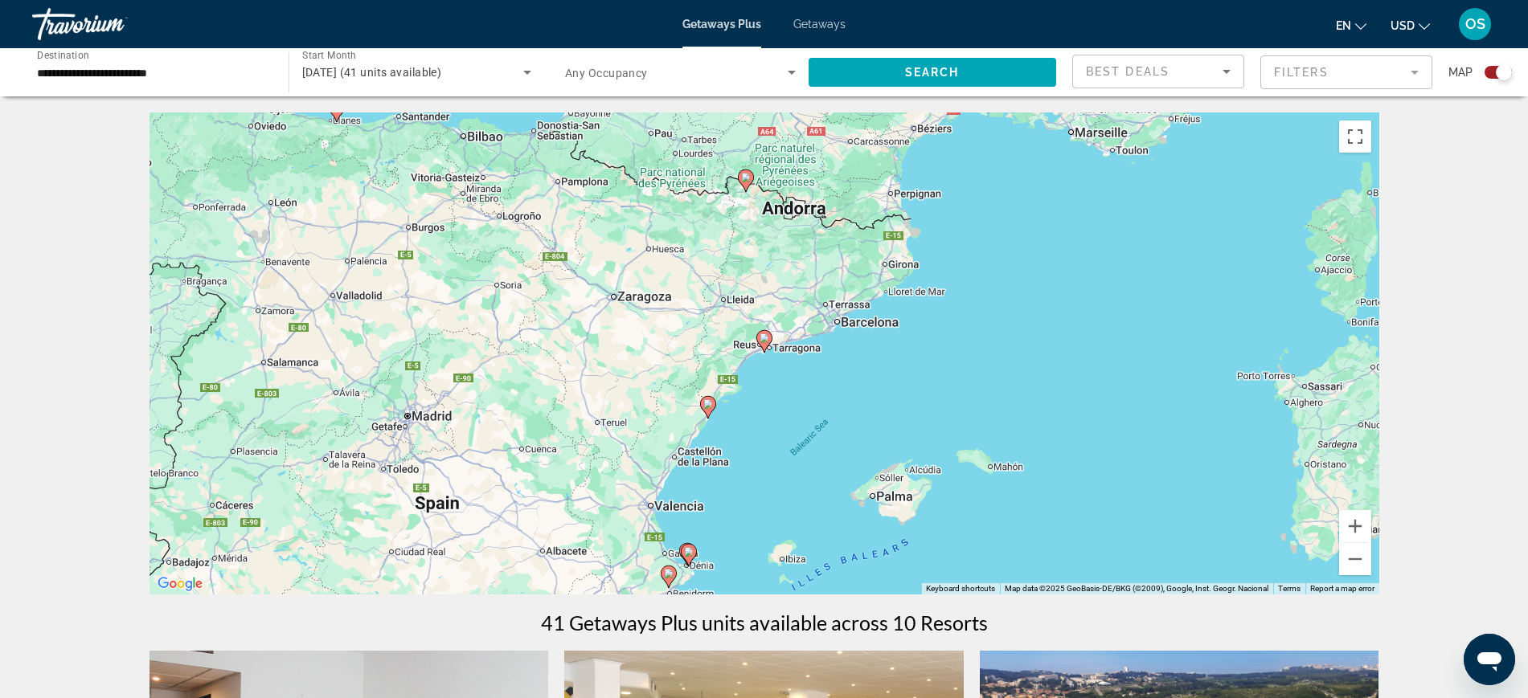
click at [760, 330] on gmp-advanced-marker "Main content" at bounding box center [764, 342] width 16 height 24
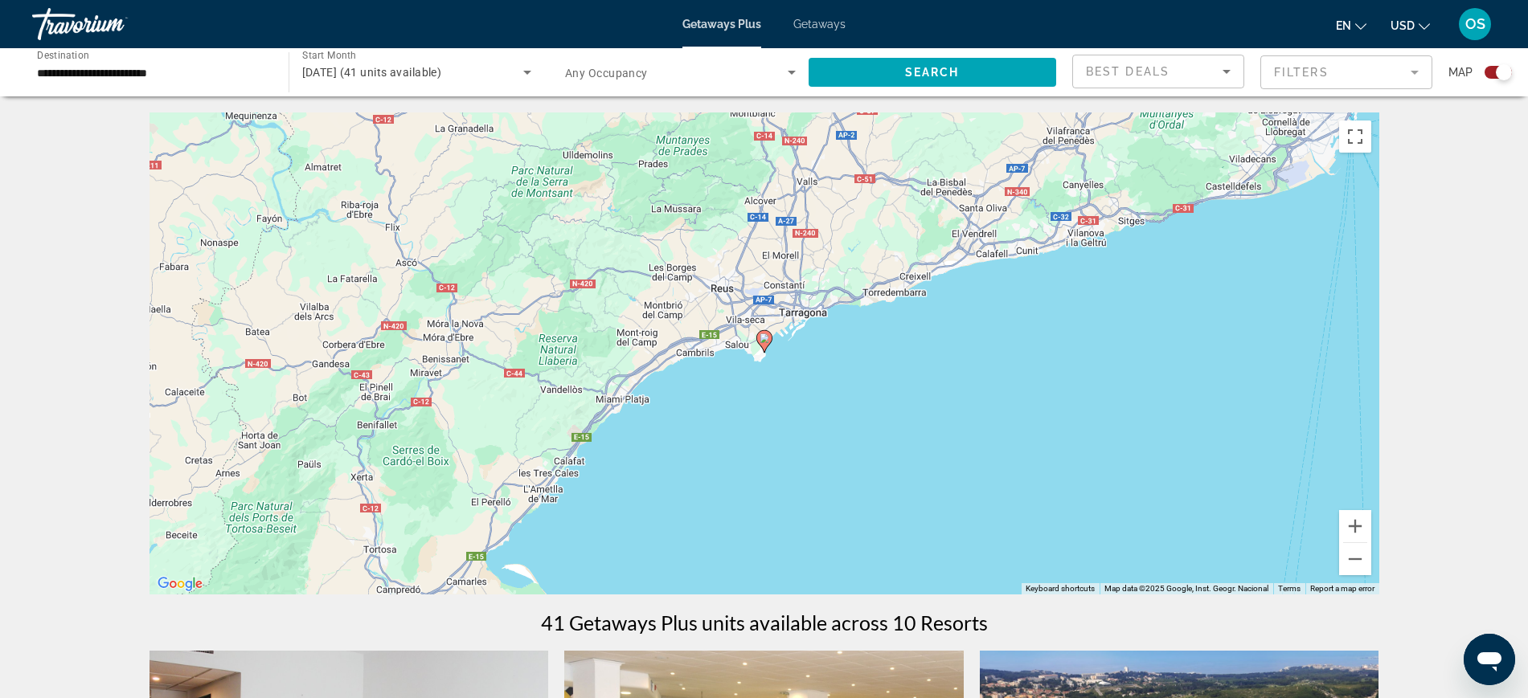
click at [765, 338] on image "Main content" at bounding box center [764, 339] width 10 height 10
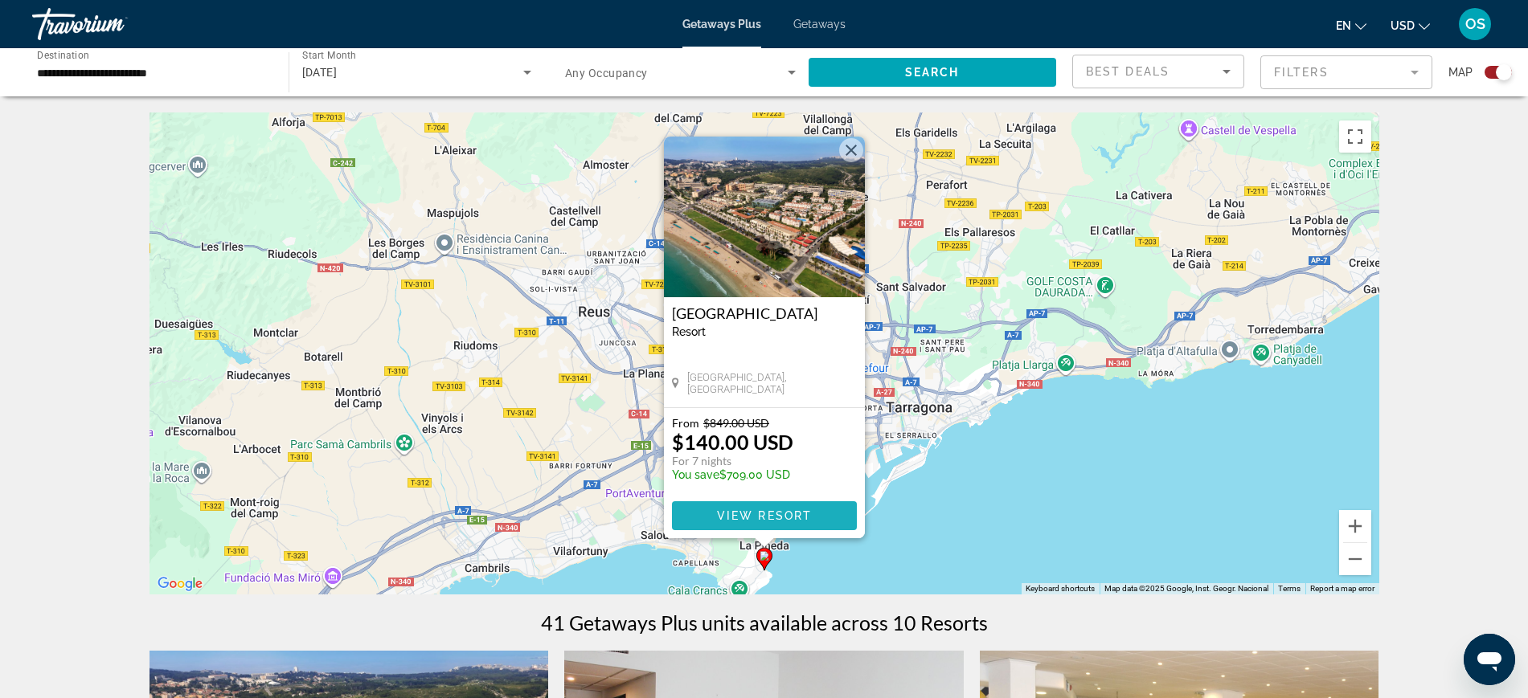
click at [802, 511] on span "View Resort" at bounding box center [763, 516] width 95 height 13
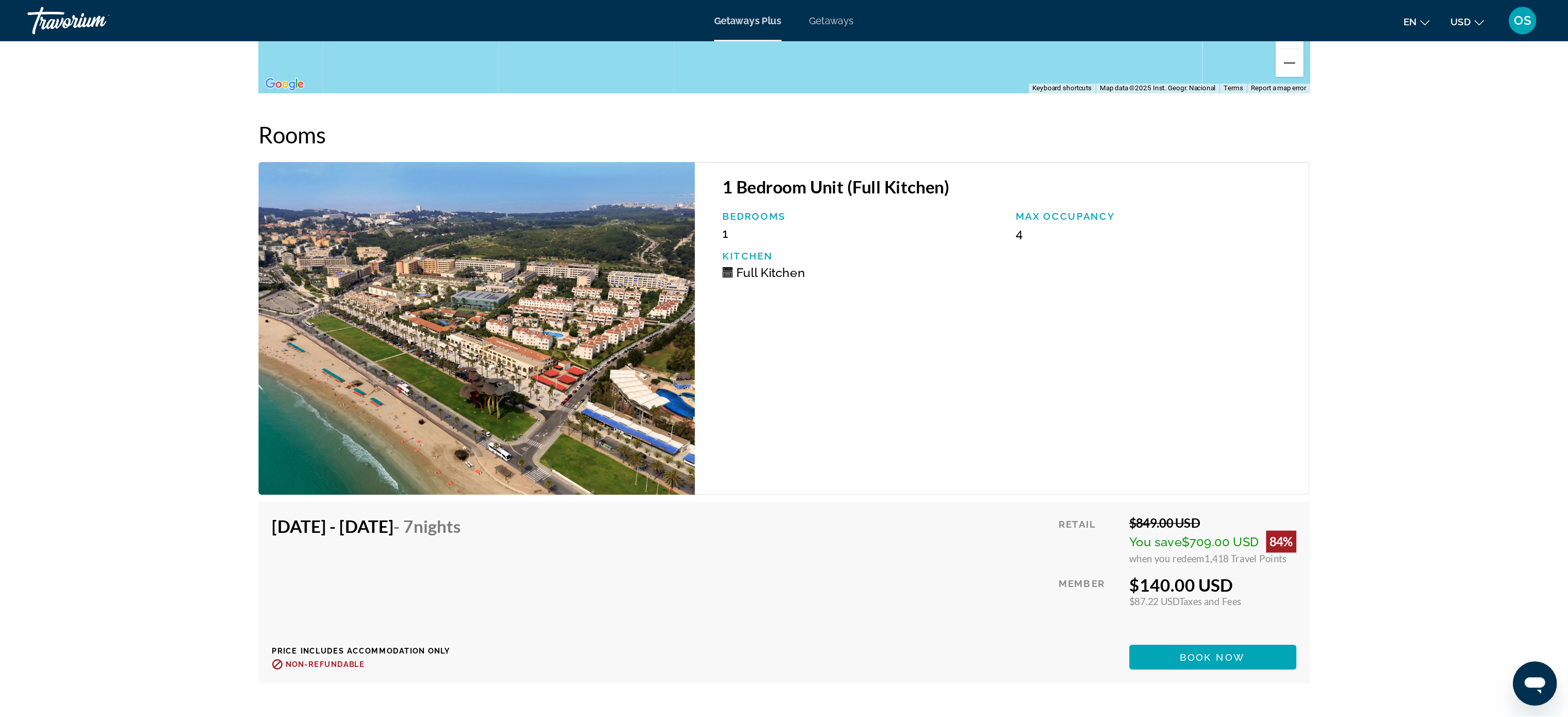
scroll to position [1559, 0]
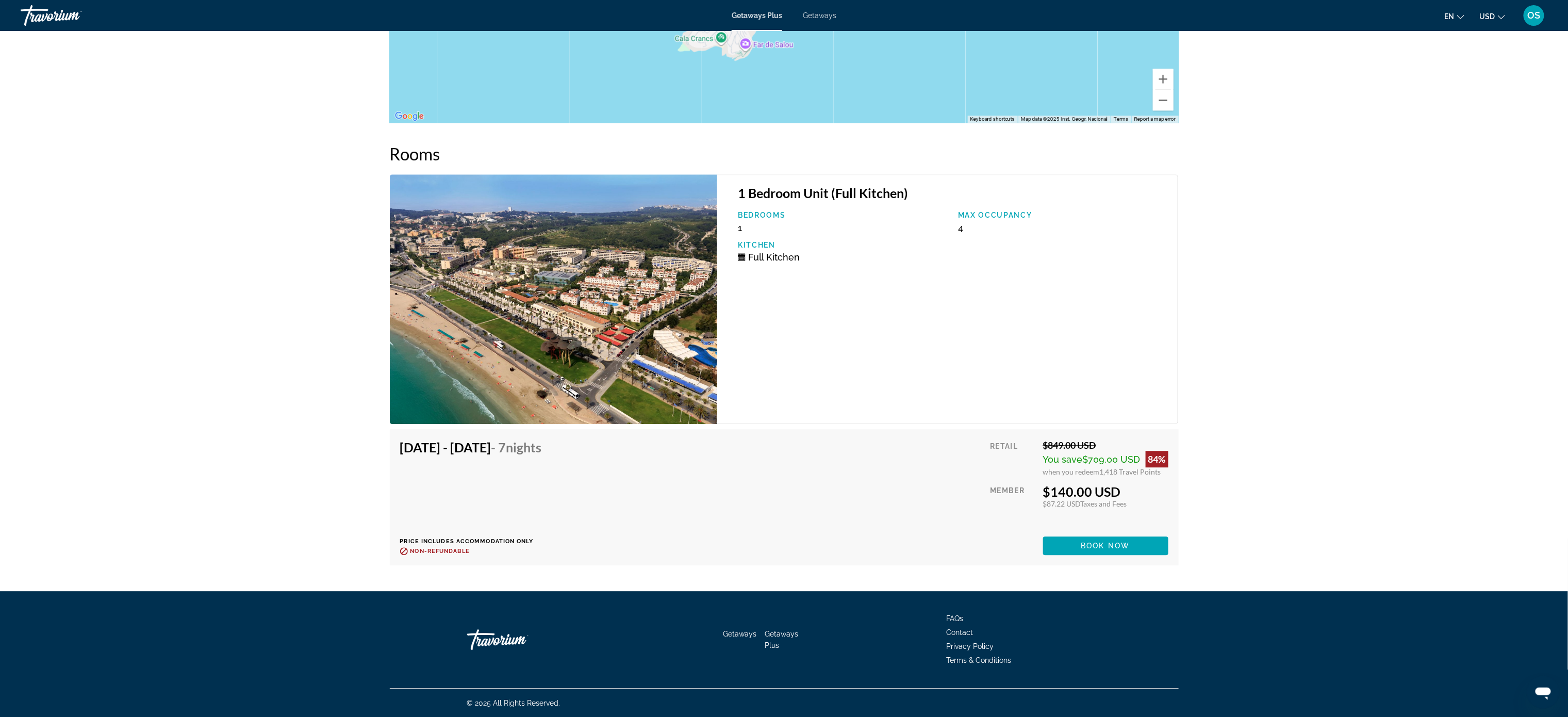
drag, startPoint x: 923, startPoint y: 1, endPoint x: 27, endPoint y: 474, distance: 1013.2
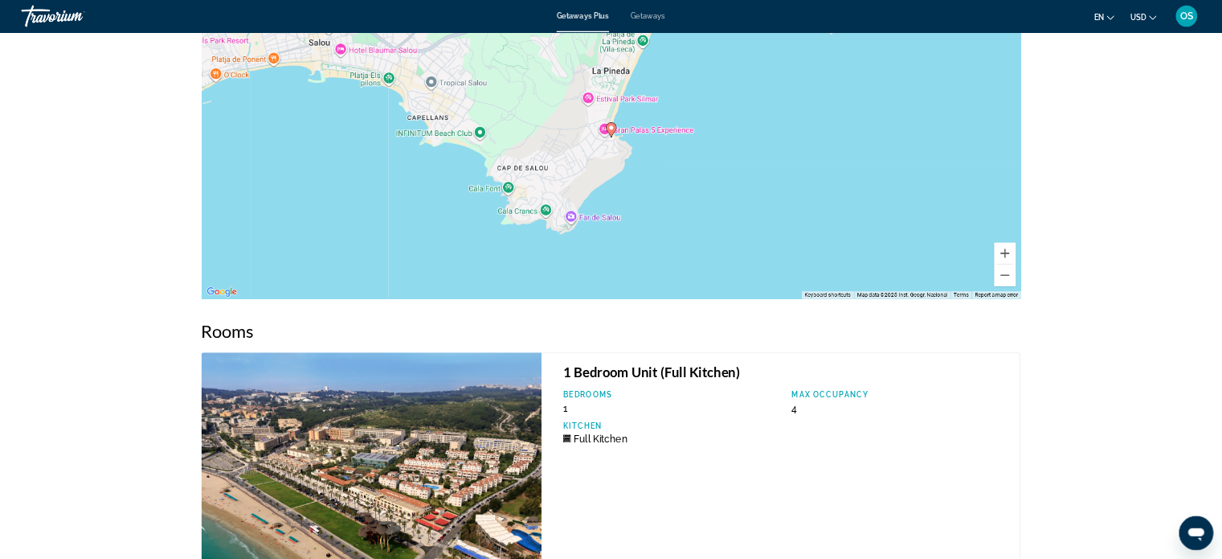
scroll to position [2173, 0]
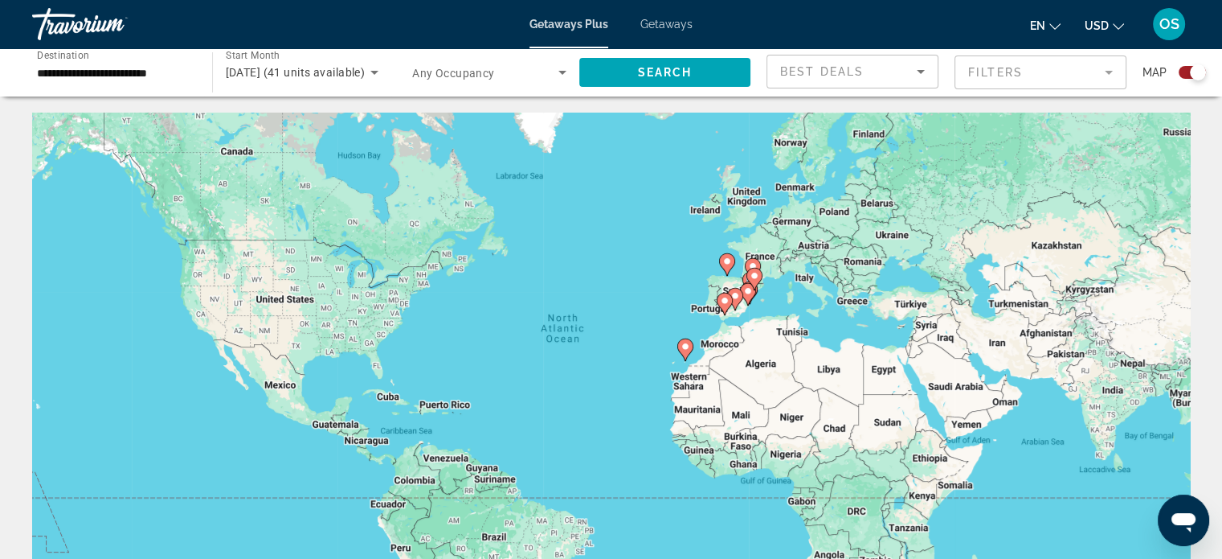
click at [661, 22] on span "Getaways" at bounding box center [667, 24] width 52 height 13
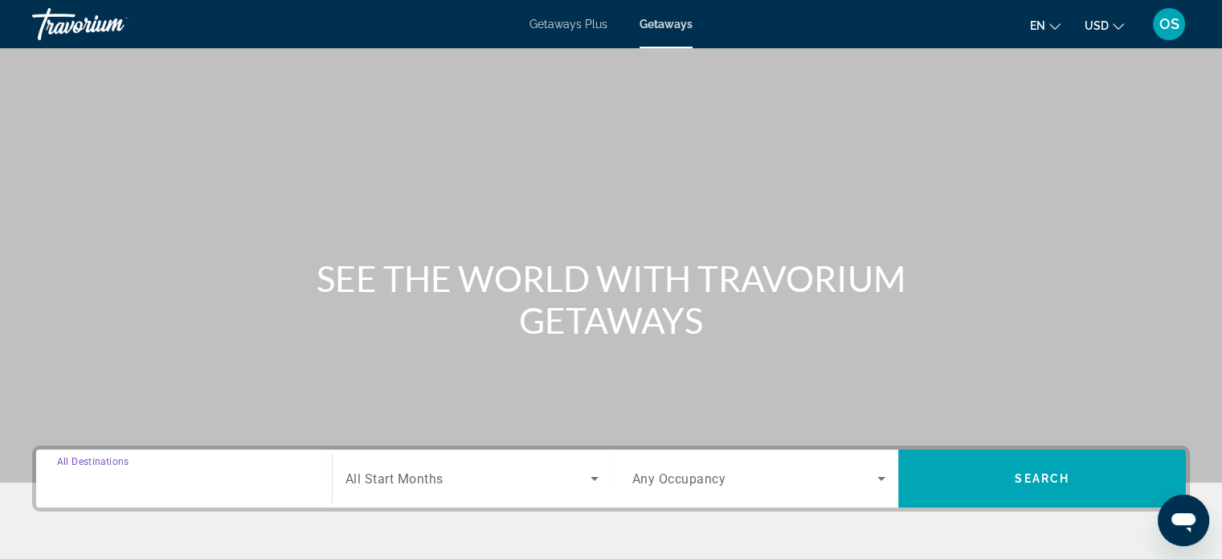
click at [200, 481] on input "Destination All Destinations" at bounding box center [184, 478] width 254 height 19
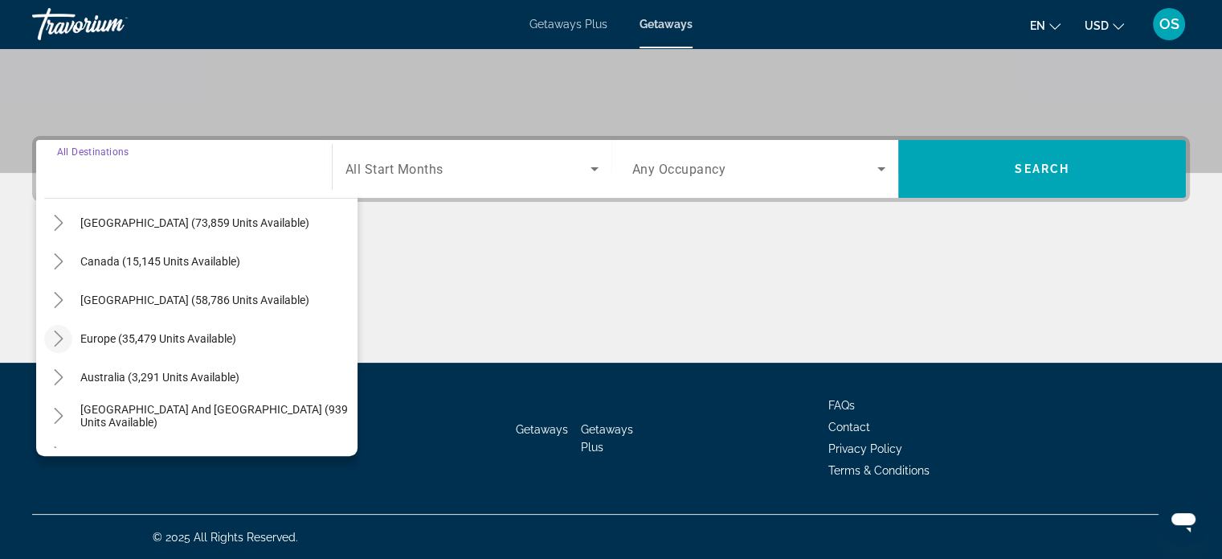
click at [58, 330] on icon "Toggle Europe (35,479 units available)" at bounding box center [59, 338] width 16 height 16
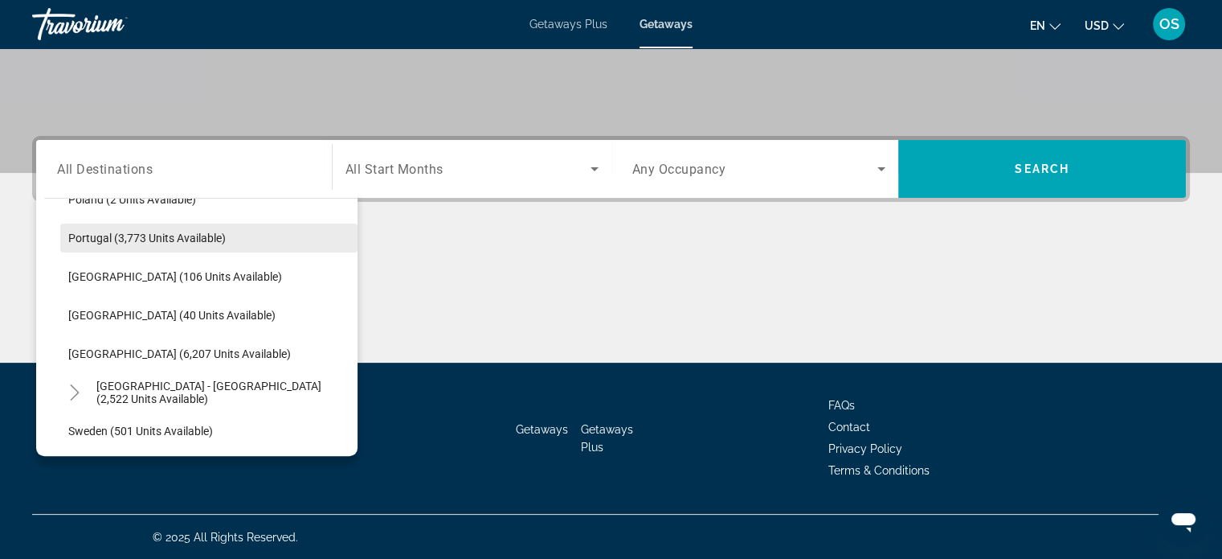
scroll to position [844, 0]
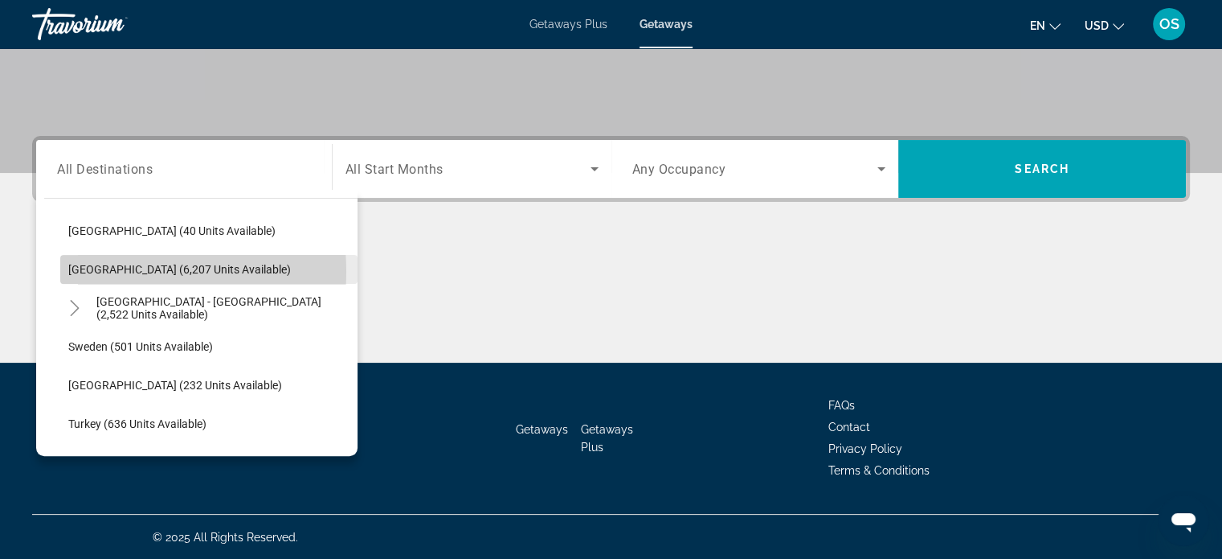
click at [109, 270] on span "[GEOGRAPHIC_DATA] (6,207 units available)" at bounding box center [179, 269] width 223 height 13
type input "**********"
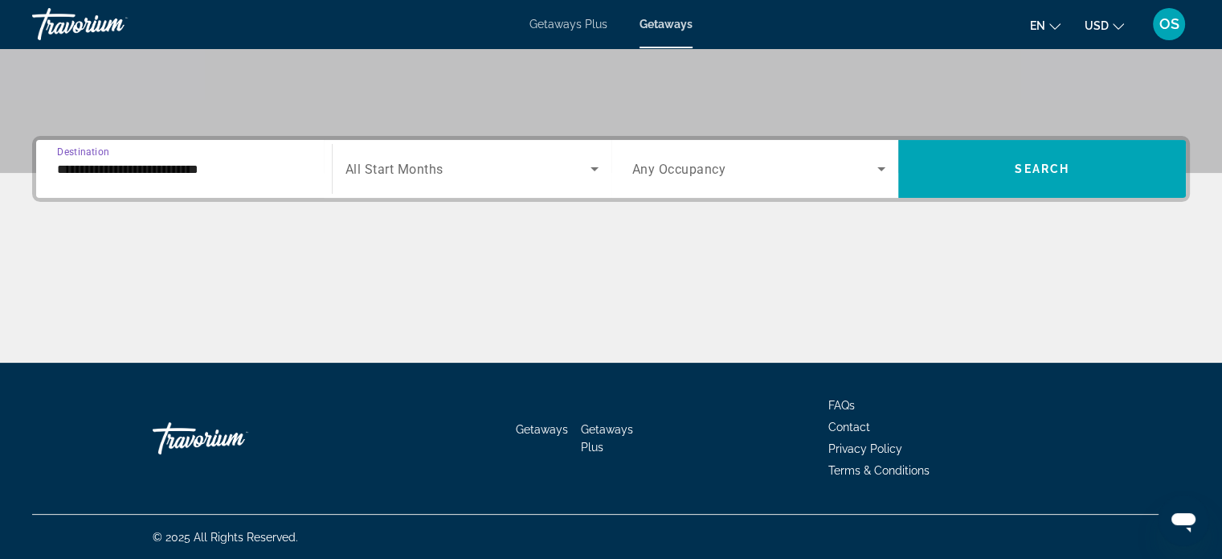
click at [493, 146] on div "Start Month All Start Months" at bounding box center [472, 169] width 280 height 58
click at [489, 163] on span "Search widget" at bounding box center [468, 168] width 245 height 19
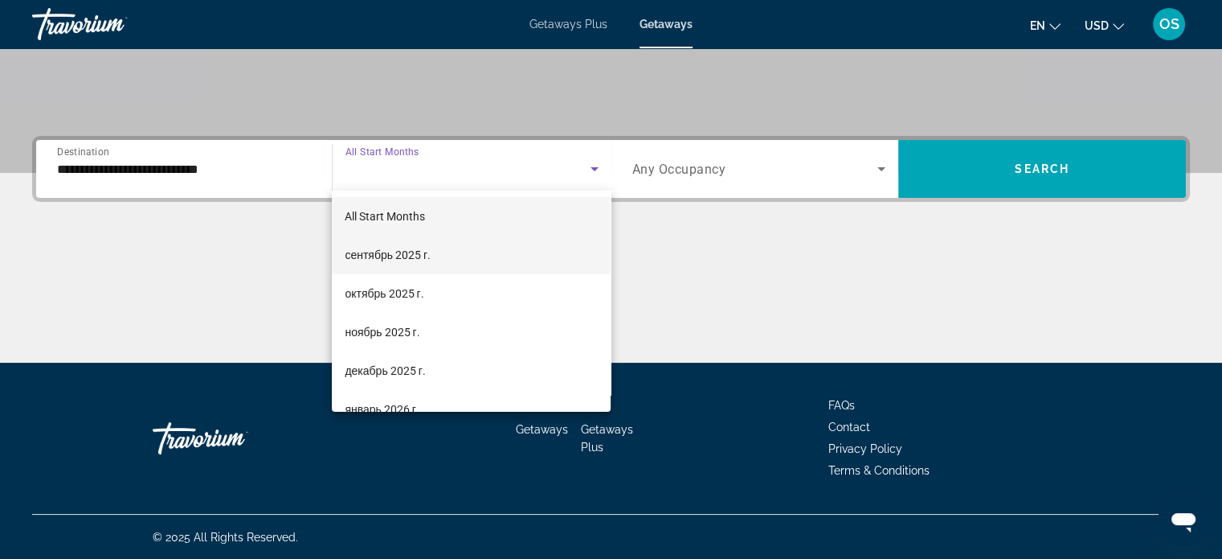
click at [397, 250] on span "сентябрь 2025 г." at bounding box center [388, 254] width 86 height 19
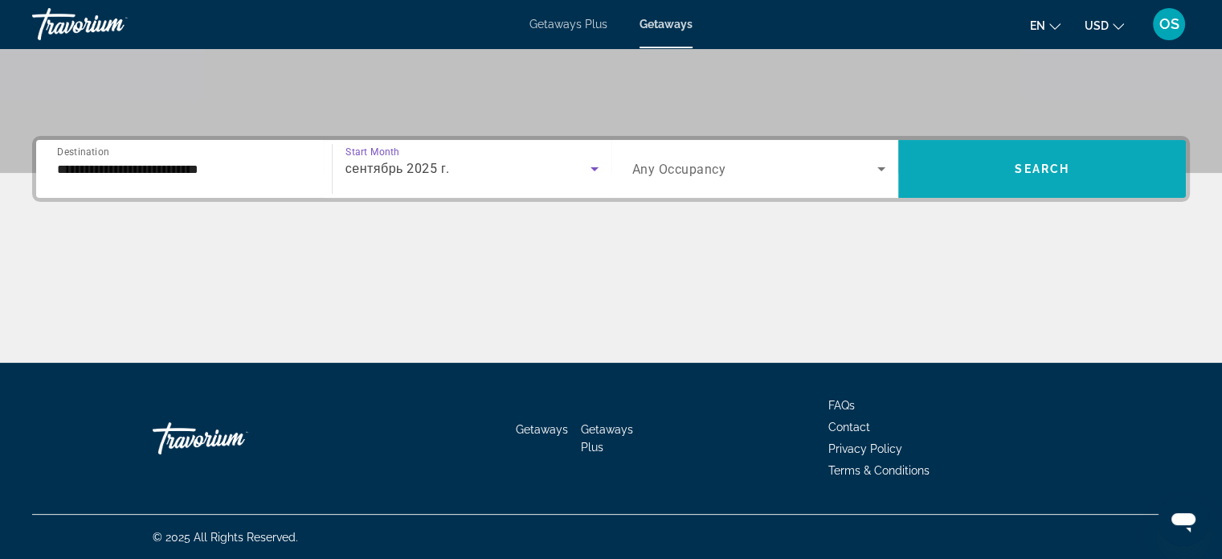
click at [1032, 164] on span "Search" at bounding box center [1042, 168] width 55 height 13
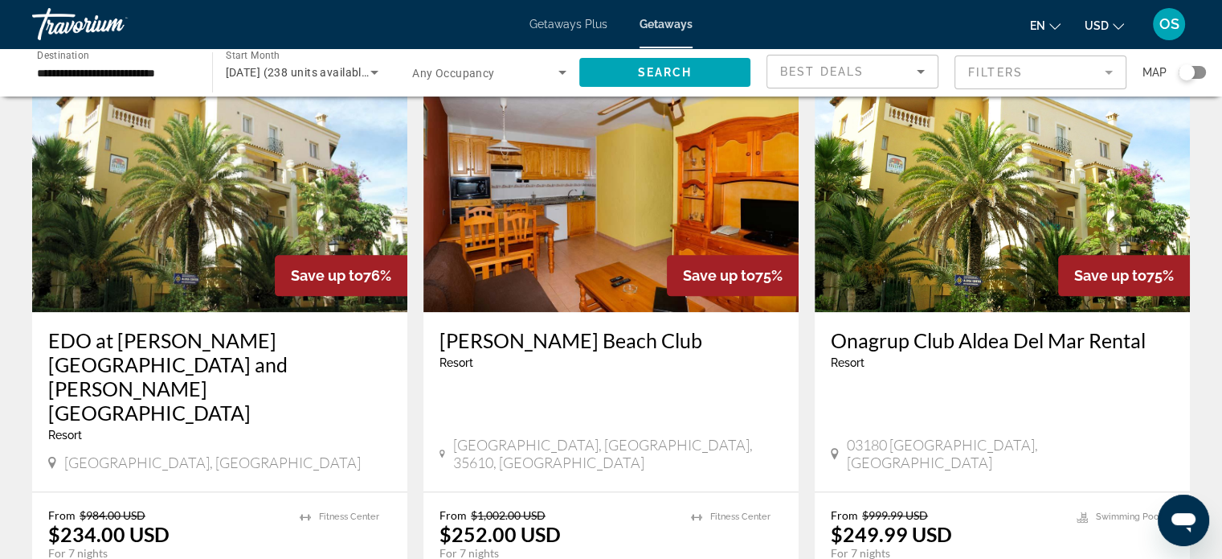
scroll to position [1848, 0]
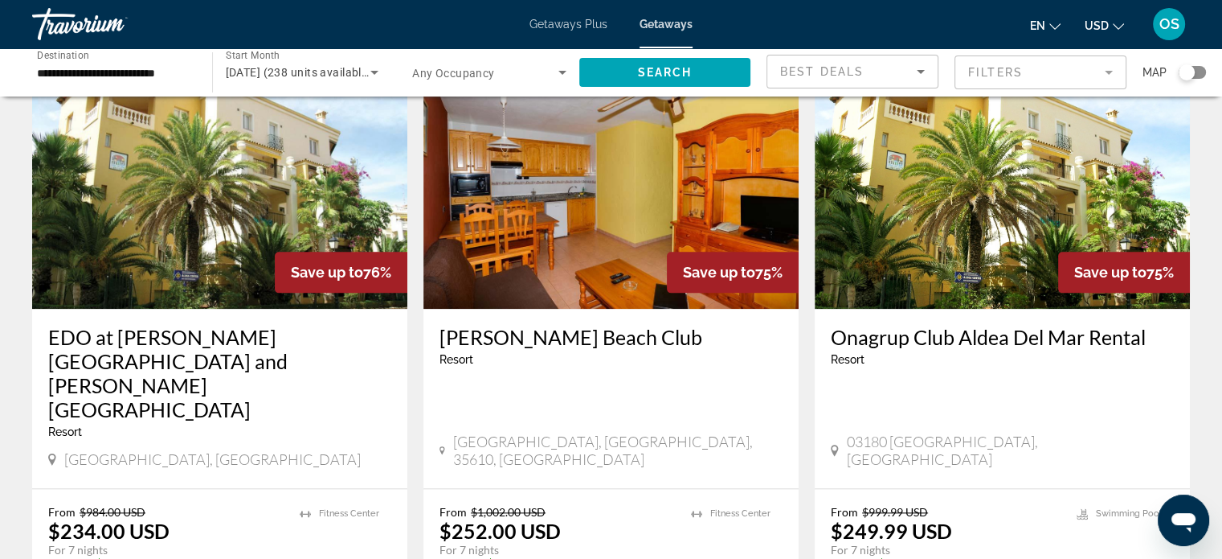
click at [916, 67] on icon "Sort by" at bounding box center [920, 71] width 19 height 19
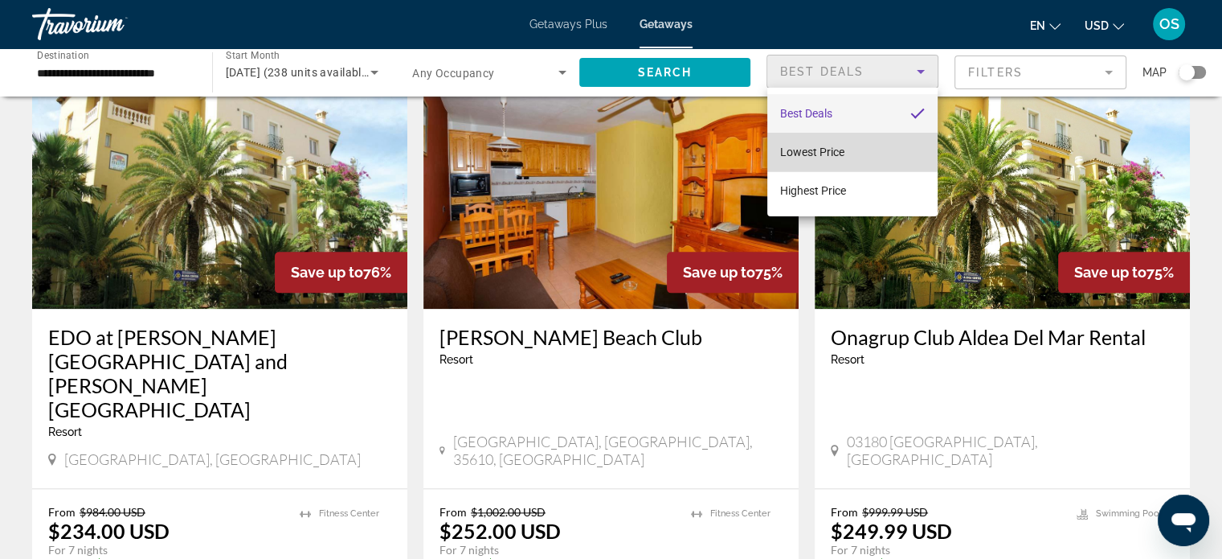
click at [799, 150] on span "Lowest Price" at bounding box center [812, 151] width 64 height 13
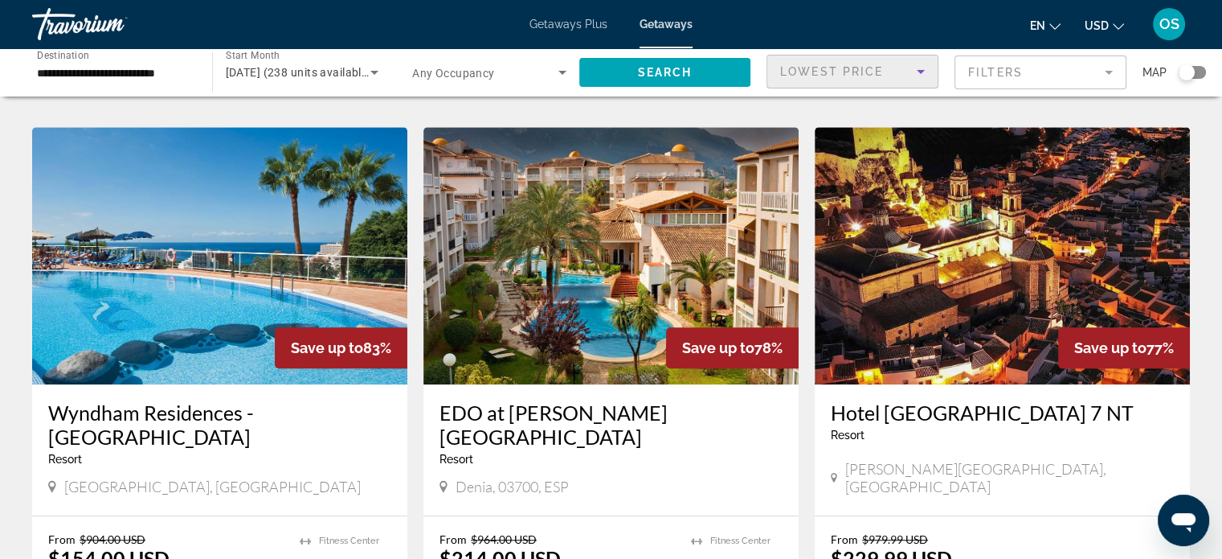
scroll to position [1206, 0]
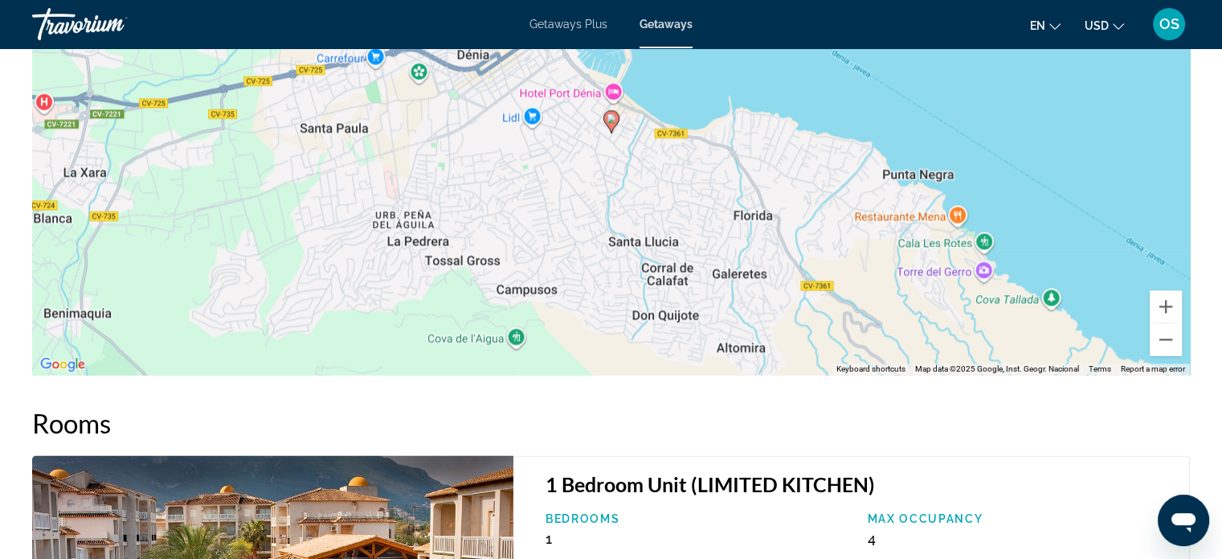
scroll to position [2128, 0]
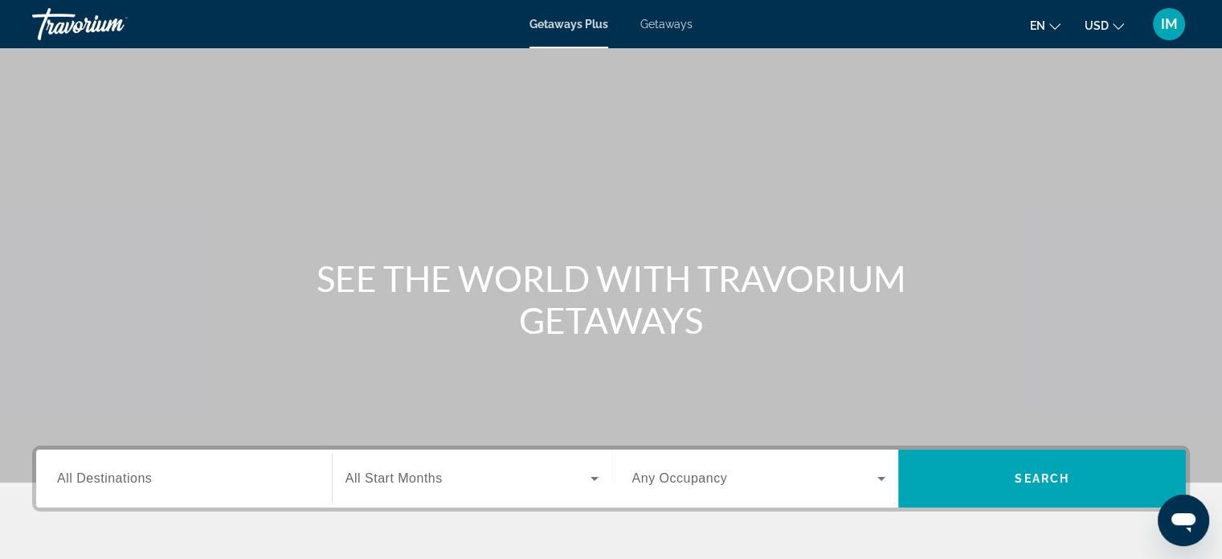
click at [679, 23] on span "Getaways" at bounding box center [667, 24] width 52 height 13
click at [125, 481] on span "All Destinations" at bounding box center [104, 478] width 95 height 14
click at [125, 481] on input "Destination All Destinations" at bounding box center [184, 478] width 254 height 19
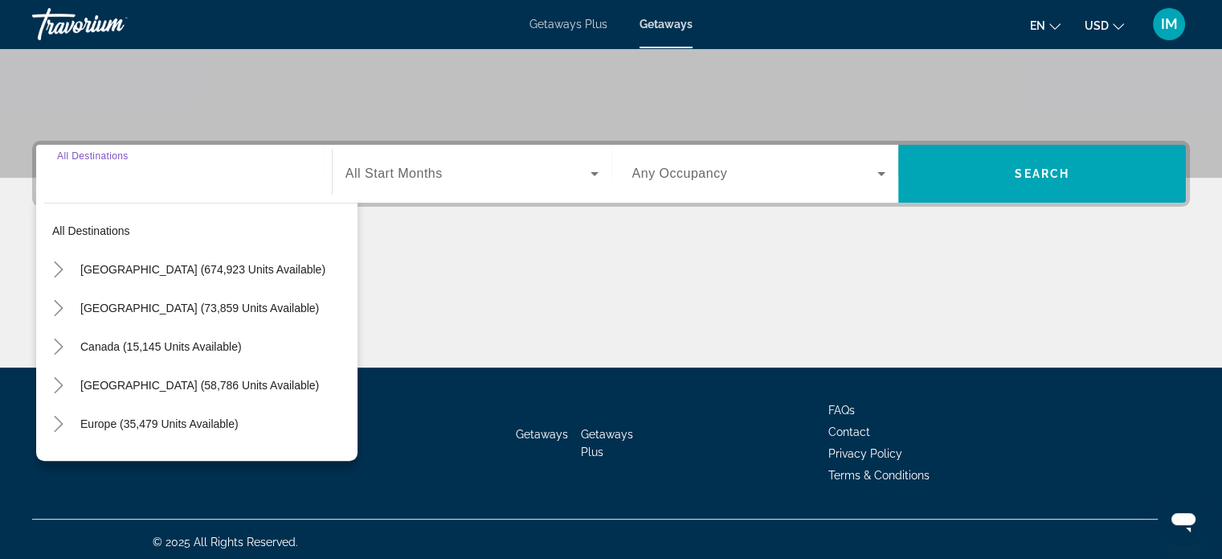
scroll to position [309, 0]
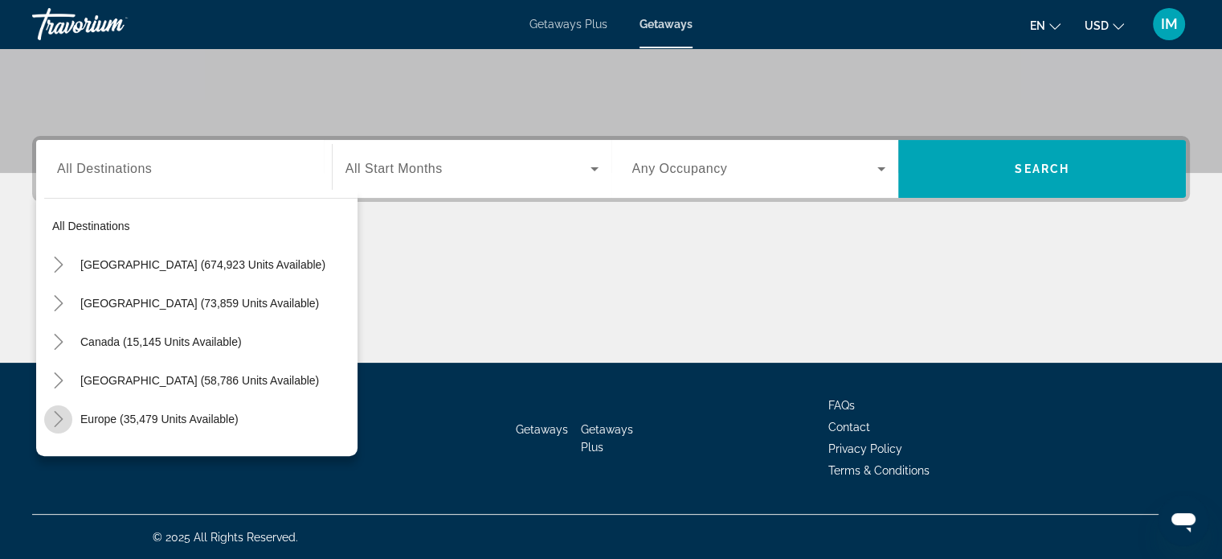
click at [52, 411] on icon "Toggle Europe (35,479 units available)" at bounding box center [59, 419] width 16 height 16
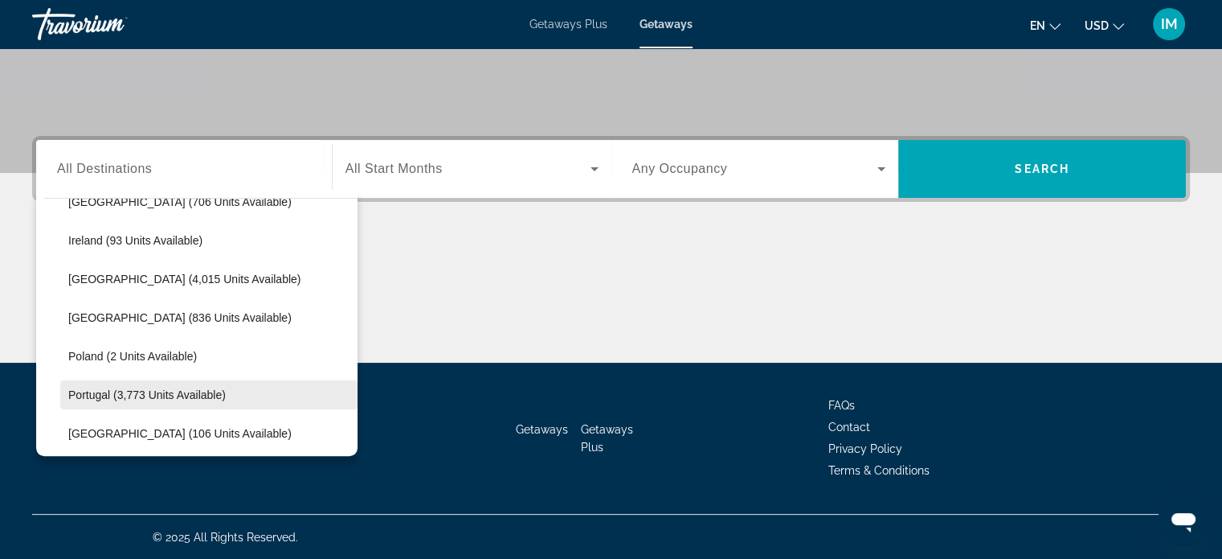
scroll to position [764, 0]
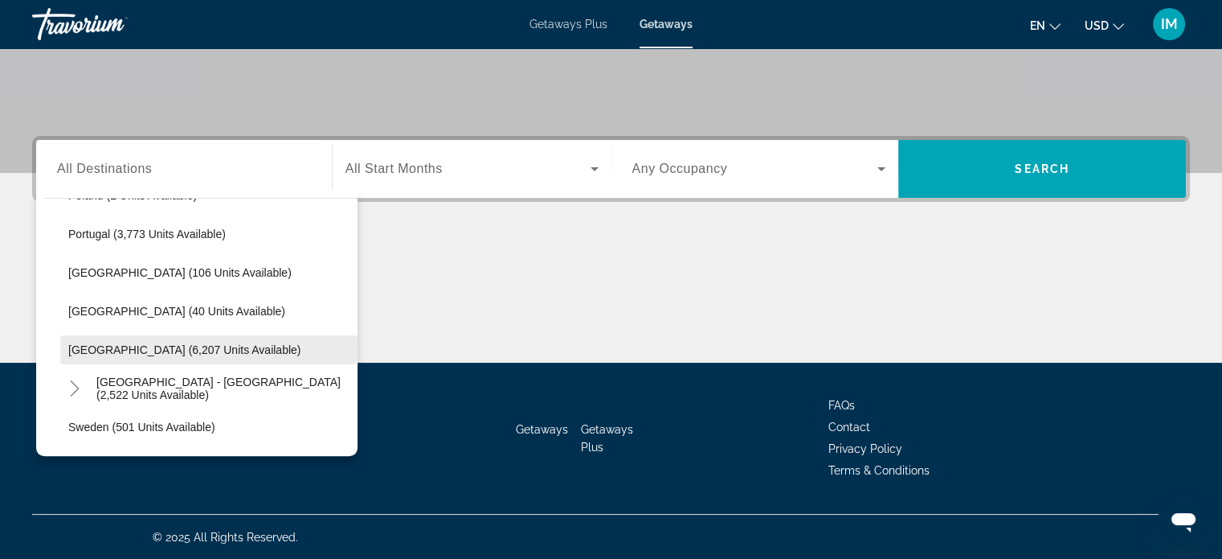
click at [112, 343] on span "[GEOGRAPHIC_DATA] (6,207 units available)" at bounding box center [184, 349] width 232 height 13
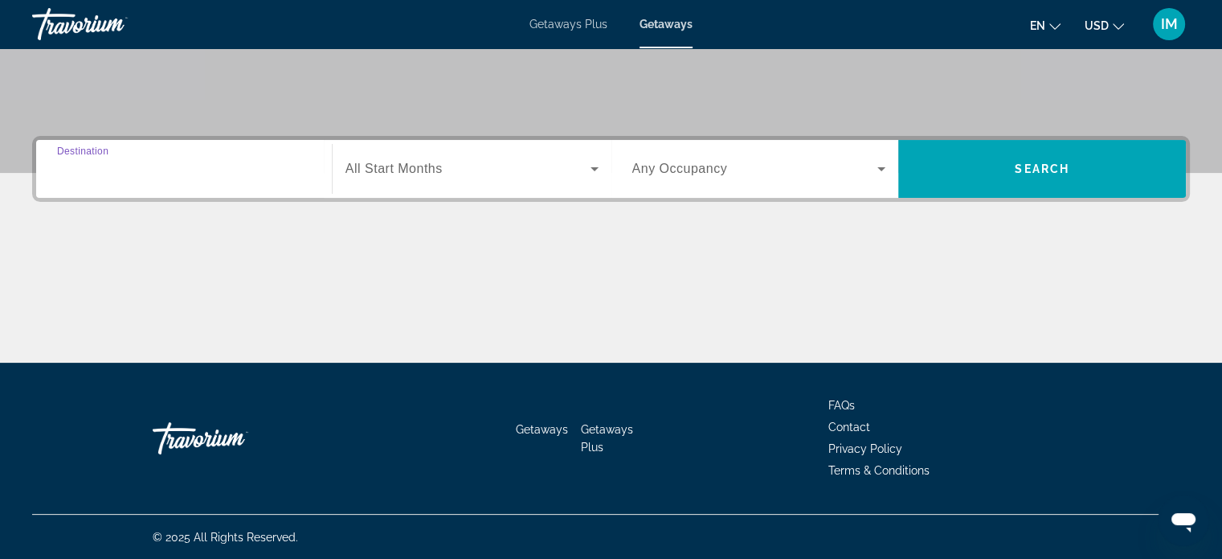
type input "**********"
click at [416, 157] on div "Search widget" at bounding box center [472, 168] width 253 height 45
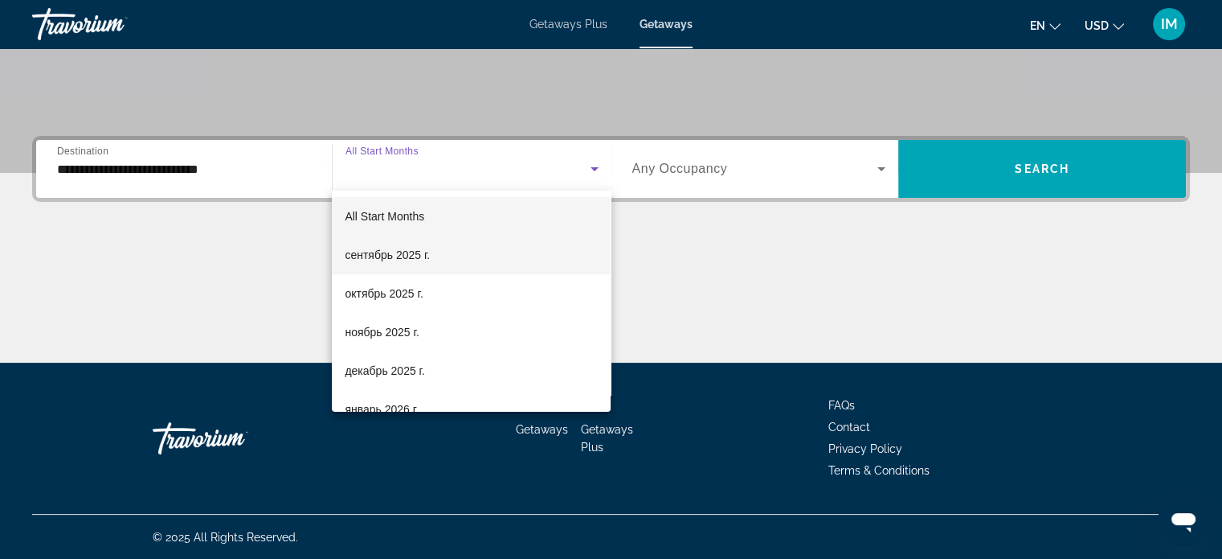
click at [395, 253] on span "сентябрь 2025 г." at bounding box center [387, 254] width 85 height 19
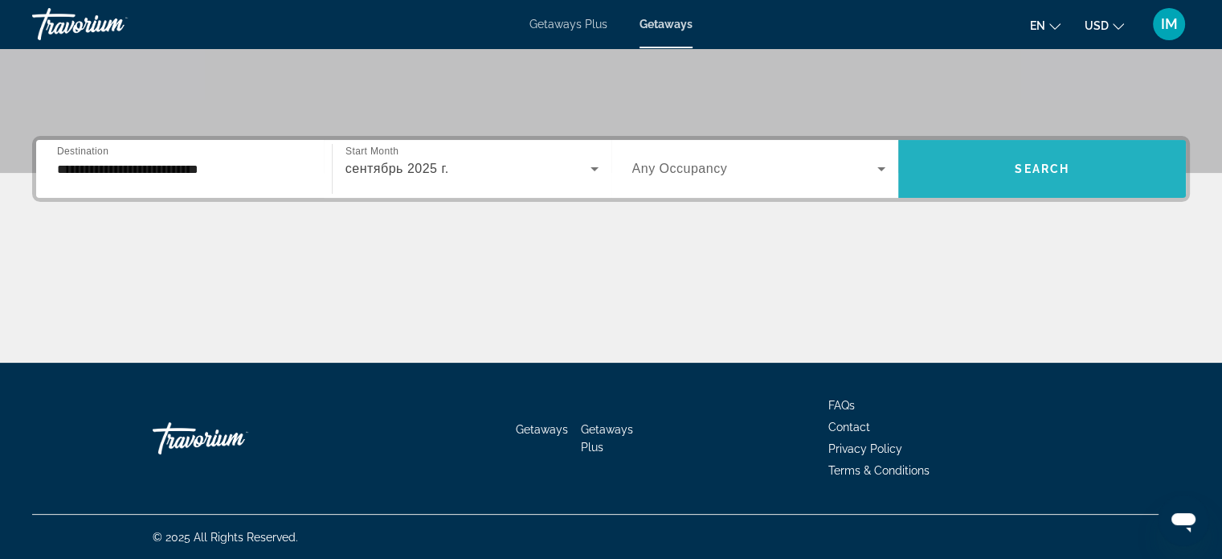
click at [1071, 162] on span "Search widget" at bounding box center [1043, 168] width 288 height 39
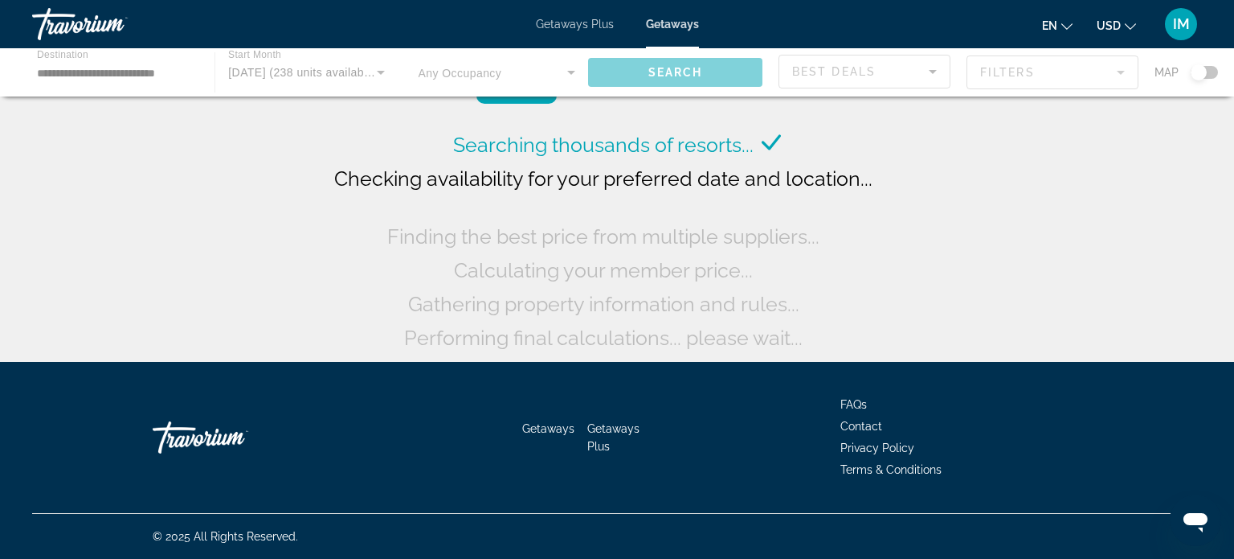
click at [935, 68] on div "Main content" at bounding box center [617, 72] width 1234 height 48
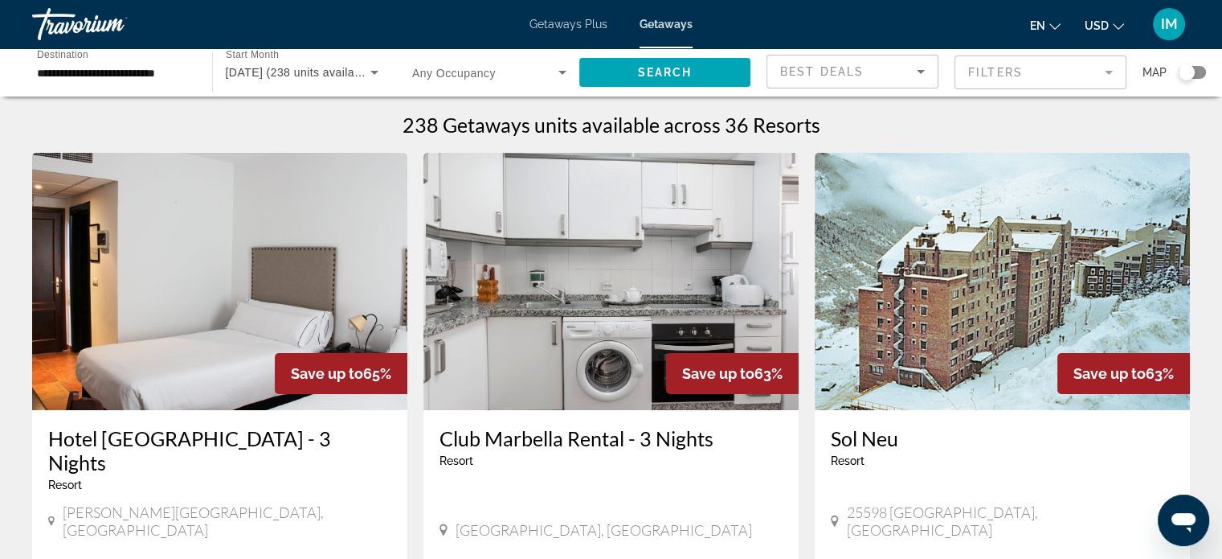
click at [1115, 23] on icon "Change currency" at bounding box center [1118, 26] width 11 height 11
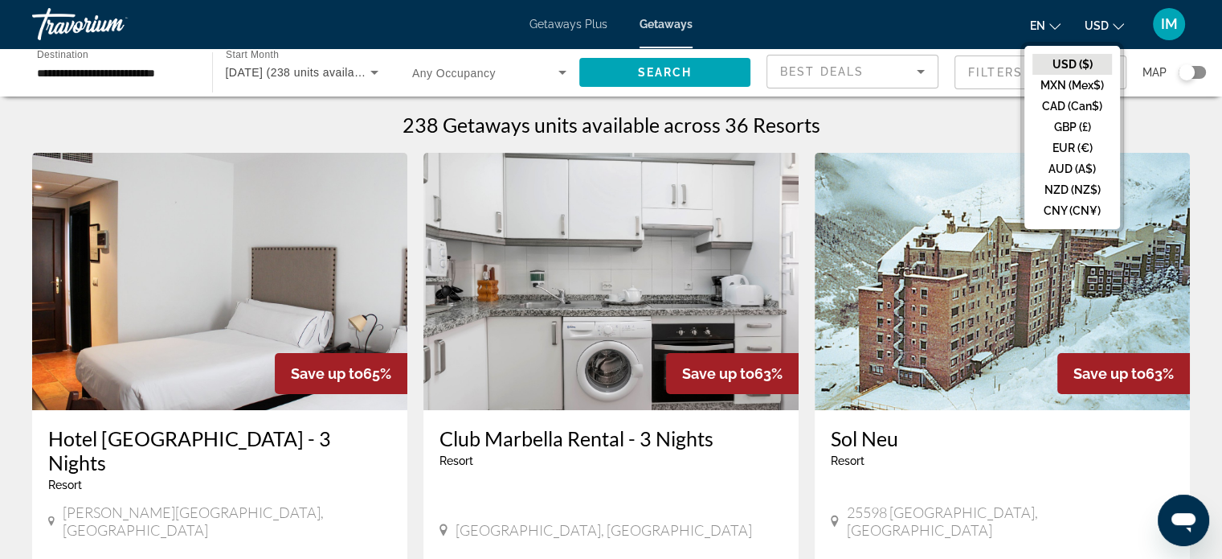
click at [1050, 25] on icon "Change language" at bounding box center [1055, 26] width 11 height 11
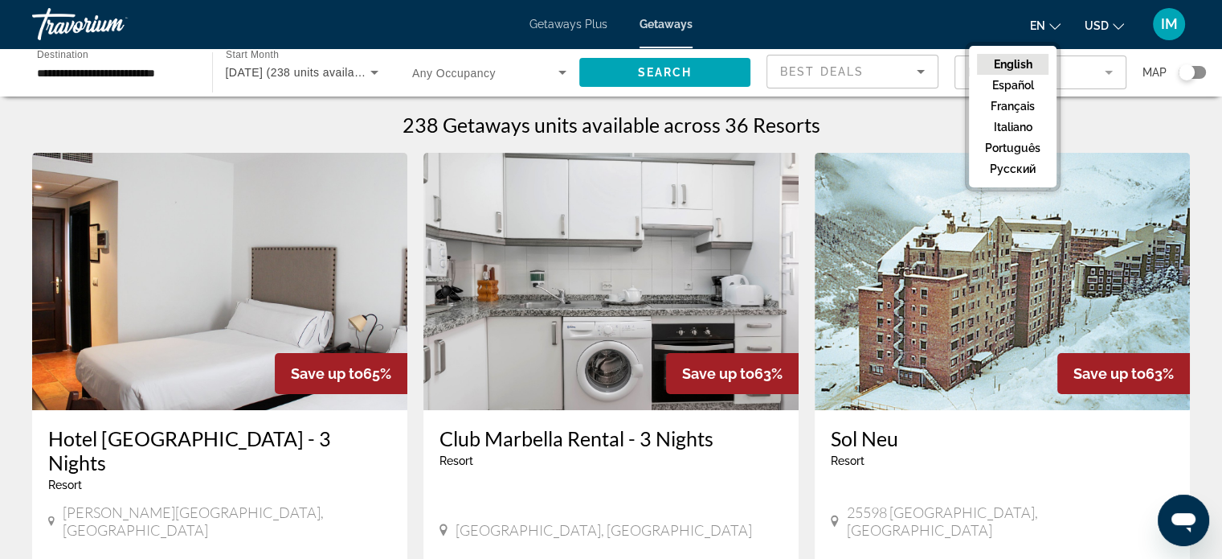
click at [1162, 27] on span "IM" at bounding box center [1169, 24] width 17 height 16
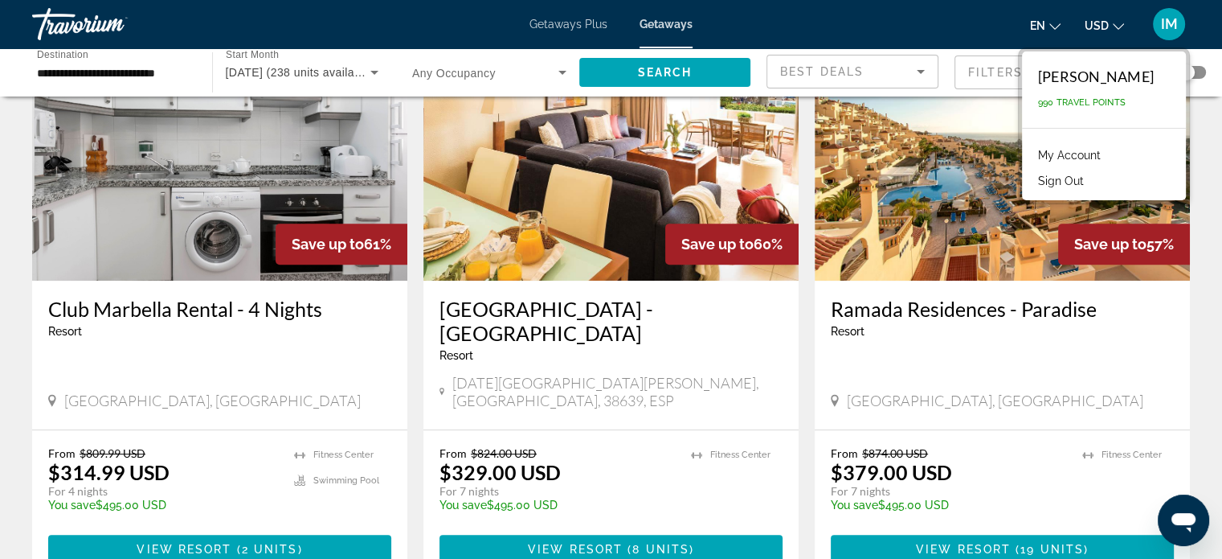
scroll to position [482, 0]
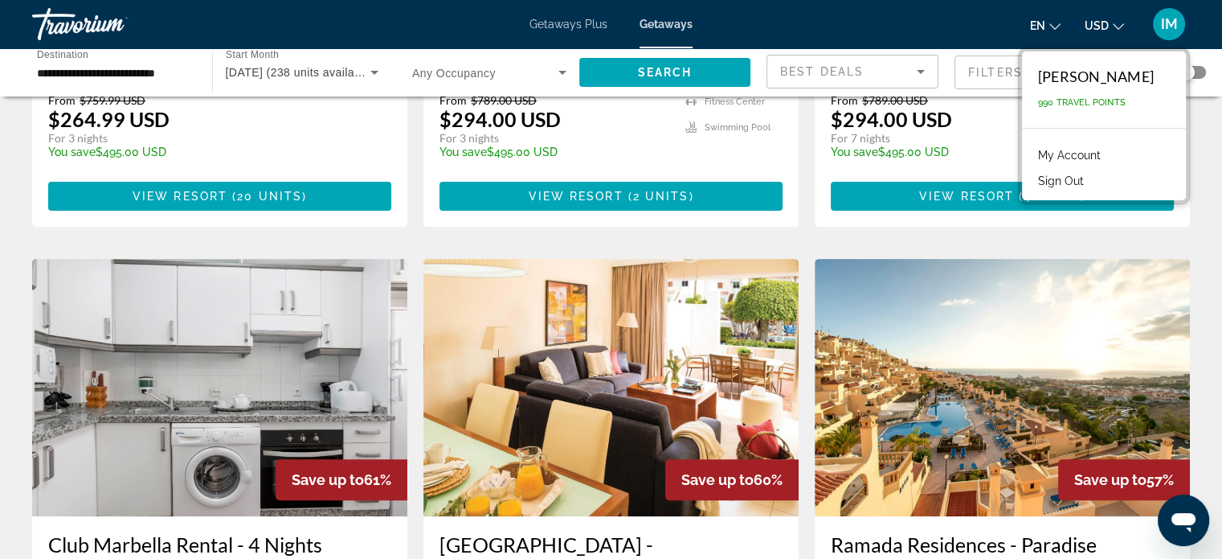
click at [976, 70] on mat-form-field "Filters" at bounding box center [1041, 72] width 172 height 34
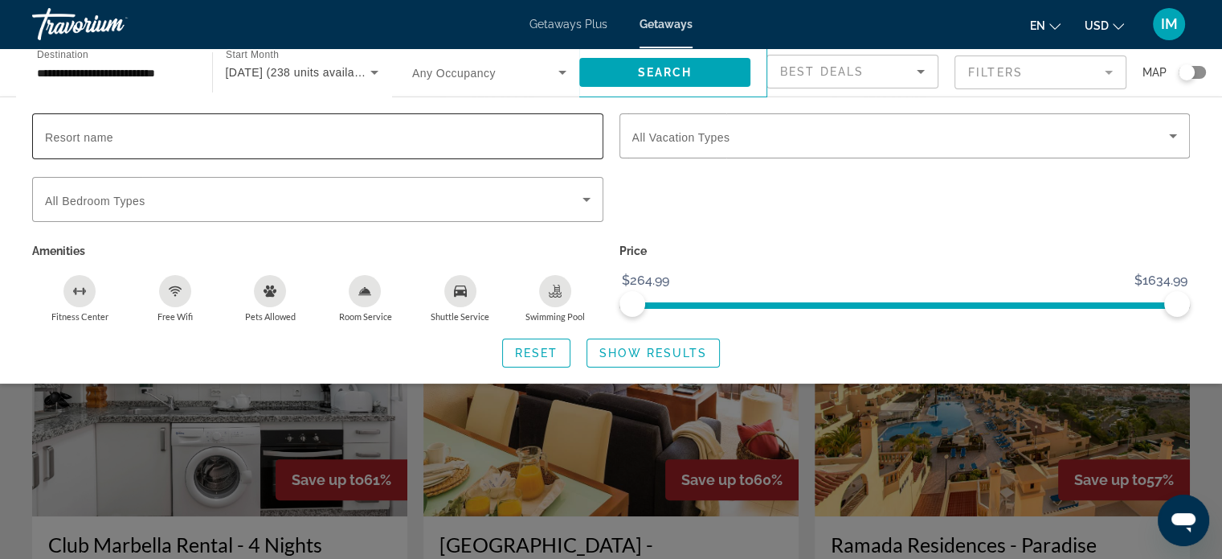
drag, startPoint x: 93, startPoint y: 129, endPoint x: 66, endPoint y: 137, distance: 28.7
click at [66, 137] on span "Resort name" at bounding box center [79, 137] width 68 height 13
click at [66, 137] on input "Resort name" at bounding box center [318, 136] width 546 height 19
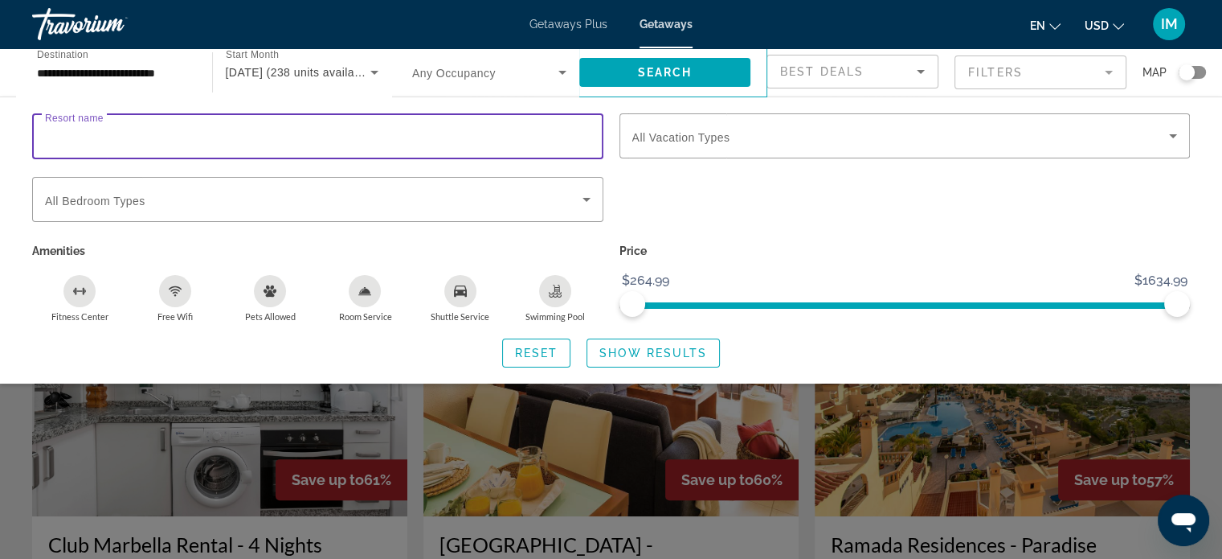
paste input "**********"
type input "**********"
click at [678, 351] on span "Show Results" at bounding box center [654, 352] width 108 height 13
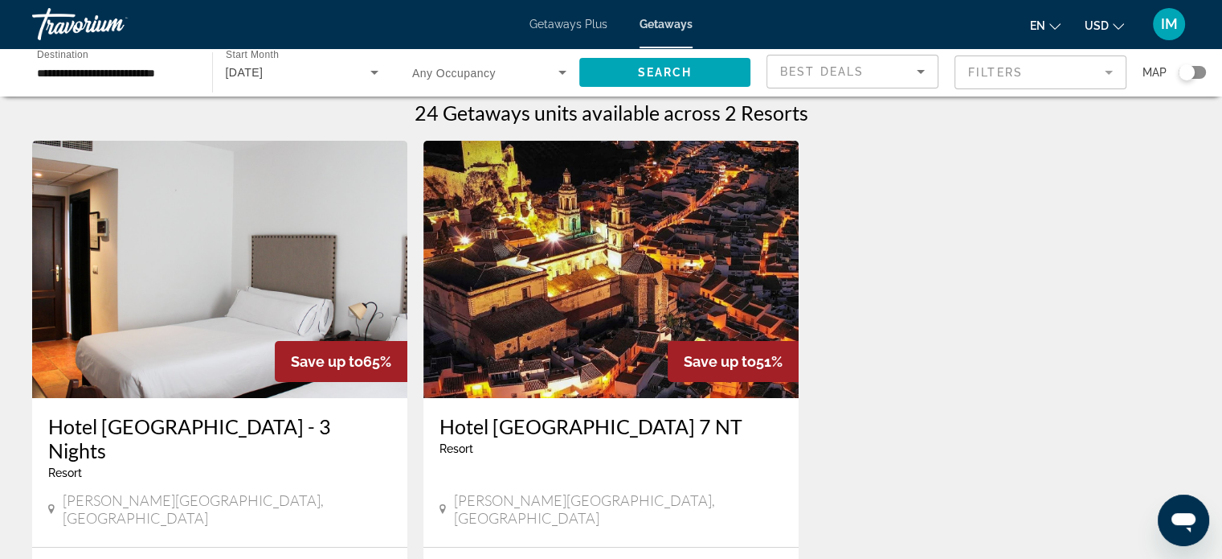
scroll to position [161, 0]
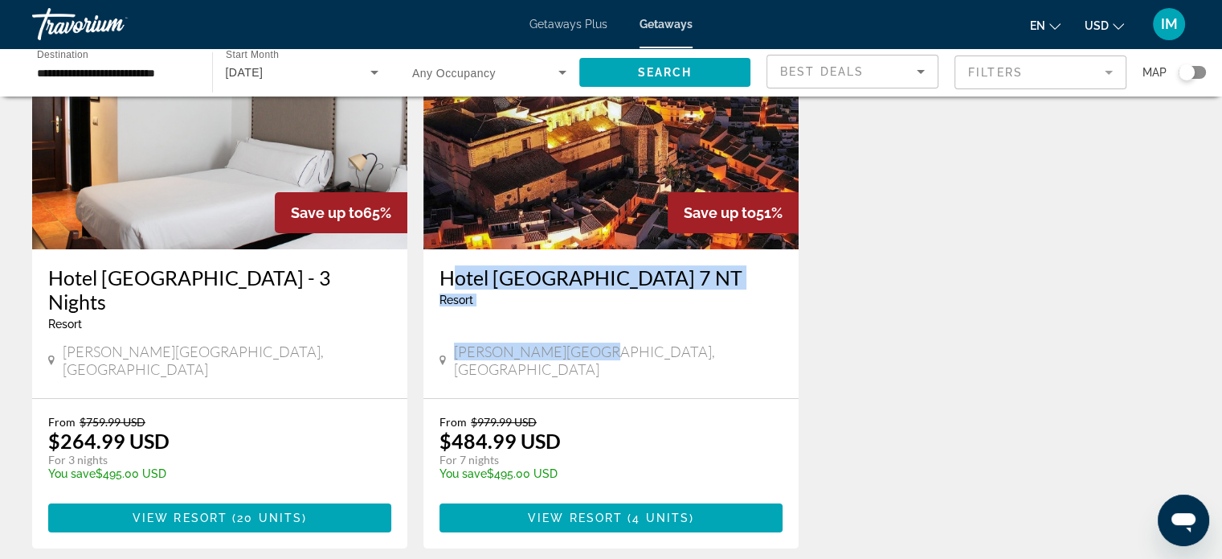
drag, startPoint x: 587, startPoint y: 319, endPoint x: 428, endPoint y: 277, distance: 164.5
click at [428, 277] on div "Hotel Sierra Y Cal 7 NT Resort - This is an adults only resort Olvera-Cadiz, Sp…" at bounding box center [611, 323] width 375 height 149
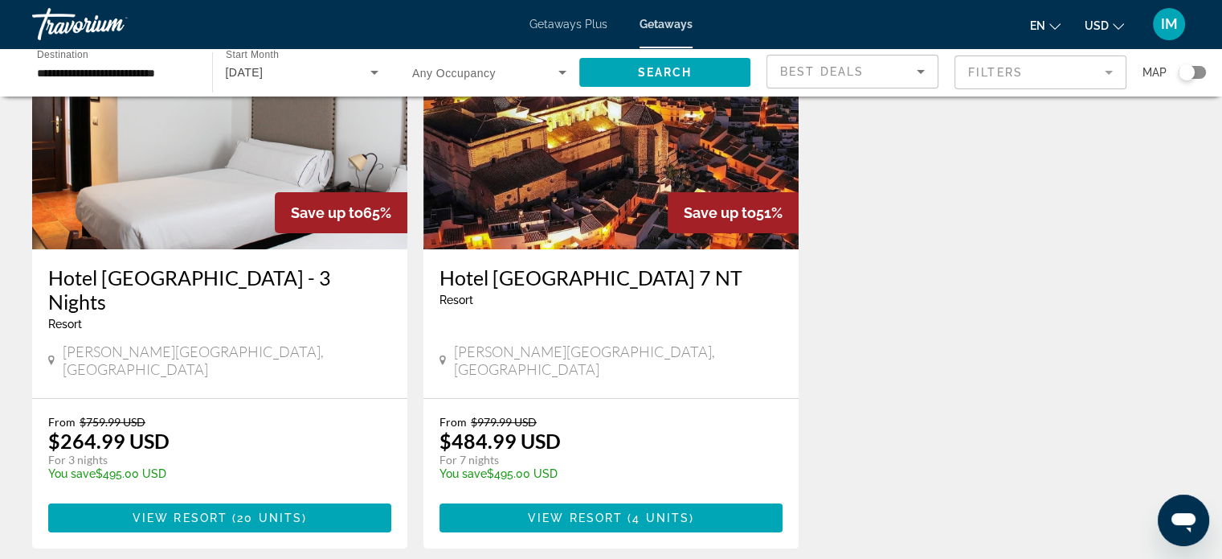
drag, startPoint x: 503, startPoint y: 276, endPoint x: 903, endPoint y: 417, distance: 424.5
click at [903, 418] on div "Save up to 65% Hotel Sierra Y Cal - 3 Nights Resort - This is an adults only re…" at bounding box center [611, 286] width 1174 height 588
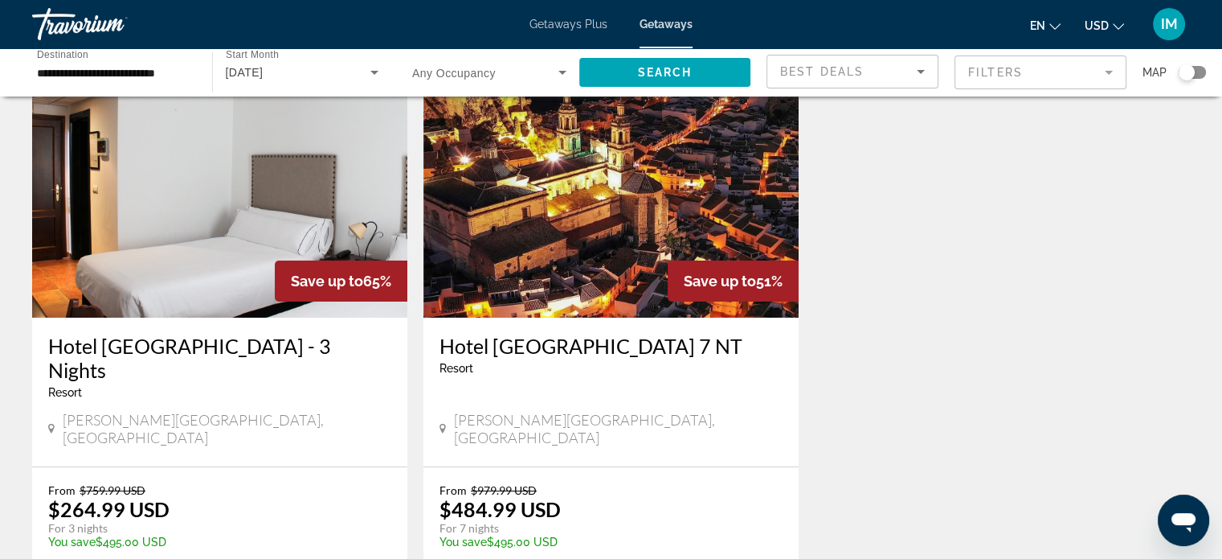
scroll to position [0, 0]
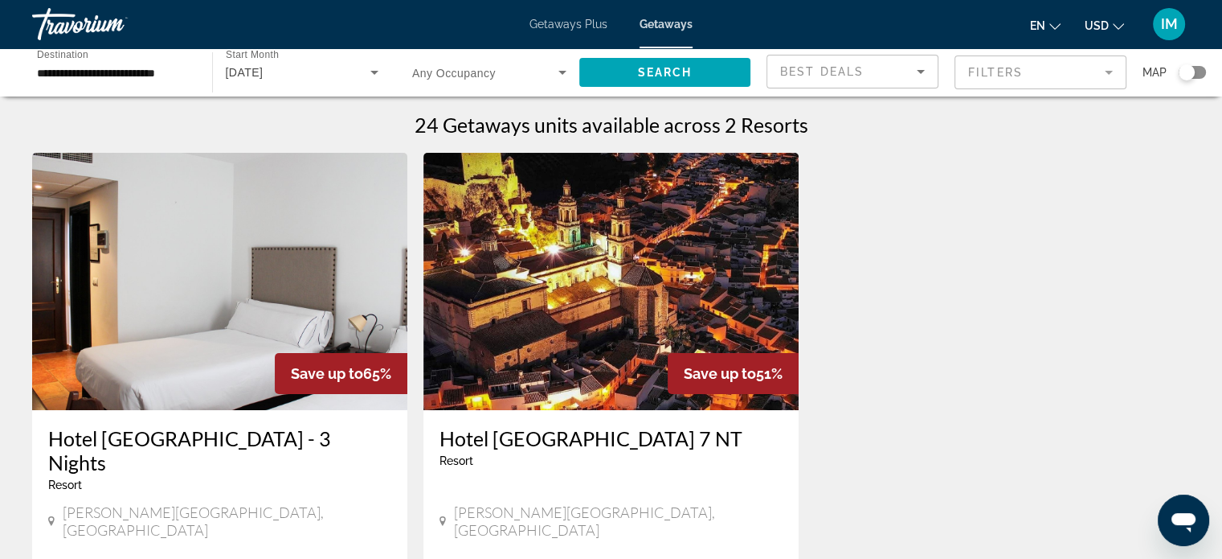
click at [375, 70] on icon "Search widget" at bounding box center [374, 72] width 19 height 19
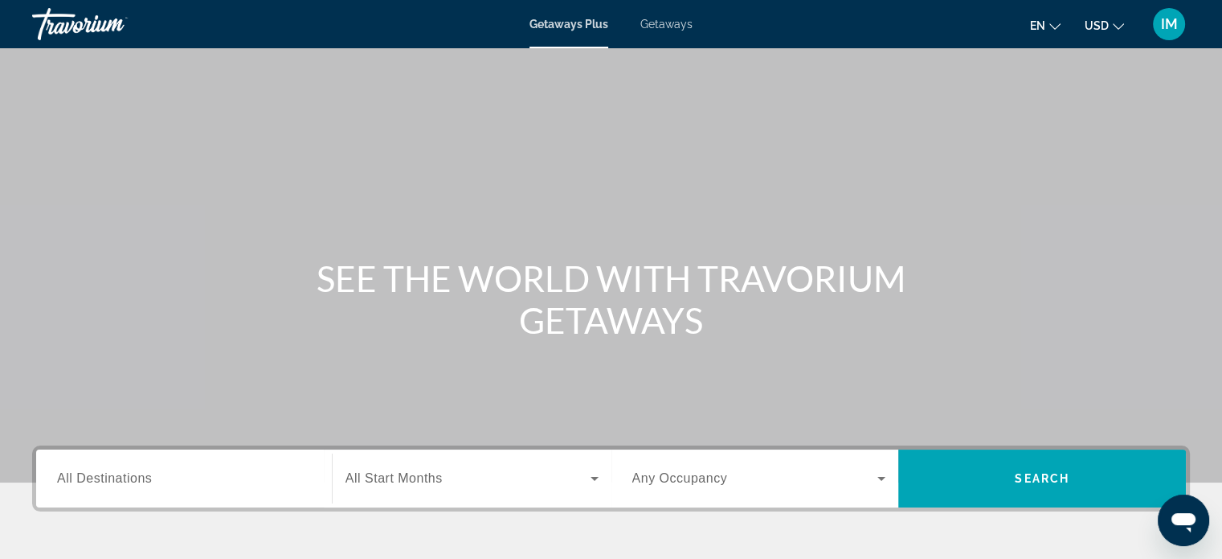
click at [672, 10] on div "Getaways Plus Getaways en English Español Français Italiano Português русский U…" at bounding box center [611, 24] width 1222 height 42
click at [674, 14] on div "Getaways Plus Getaways en English Español Français Italiano Português русский U…" at bounding box center [611, 24] width 1222 height 42
click at [675, 26] on span "Getaways" at bounding box center [667, 24] width 52 height 13
click at [125, 465] on div "Search widget" at bounding box center [184, 479] width 254 height 46
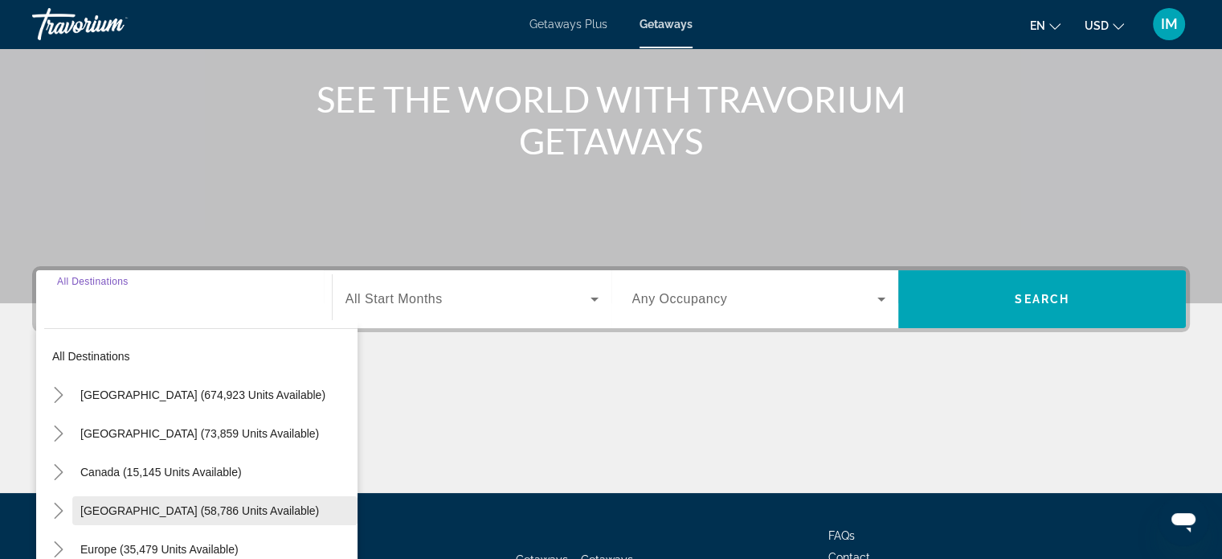
scroll to position [309, 0]
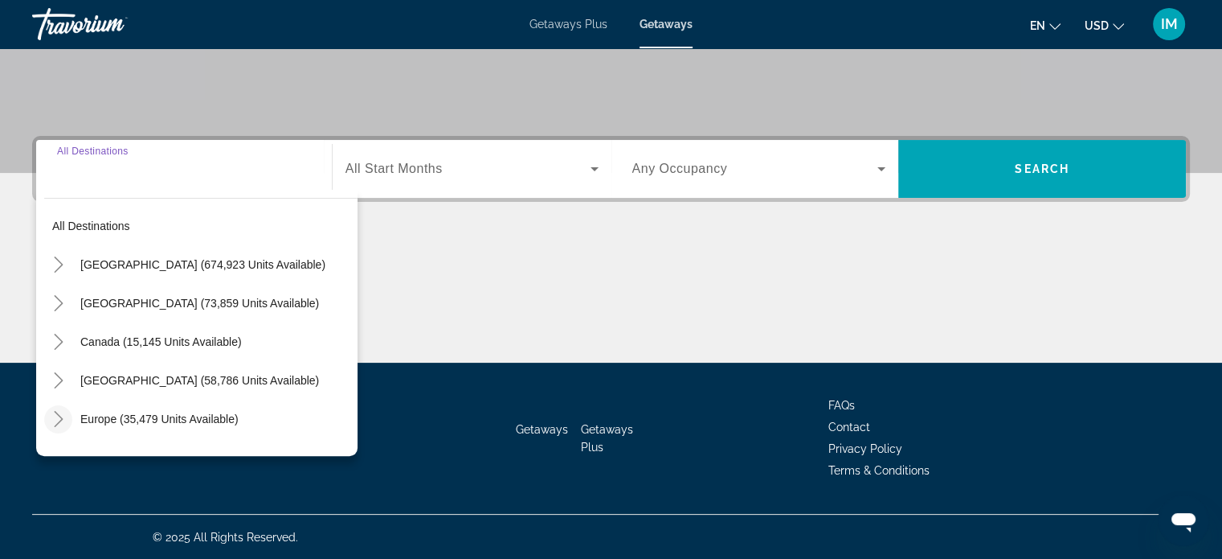
click at [56, 411] on icon "Toggle Europe (35,479 units available)" at bounding box center [59, 419] width 16 height 16
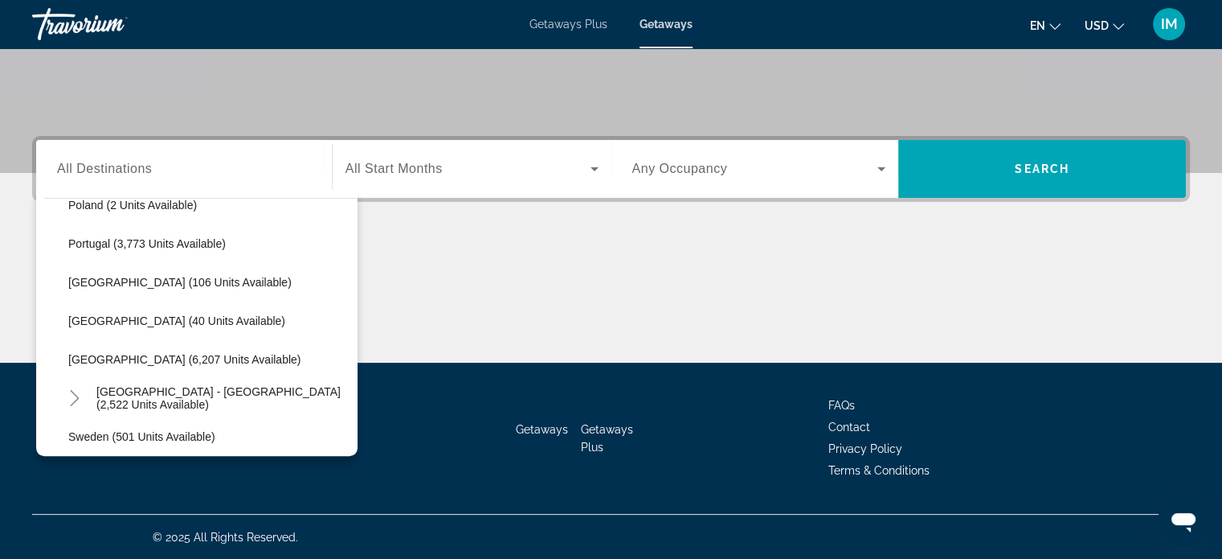
scroll to position [764, 0]
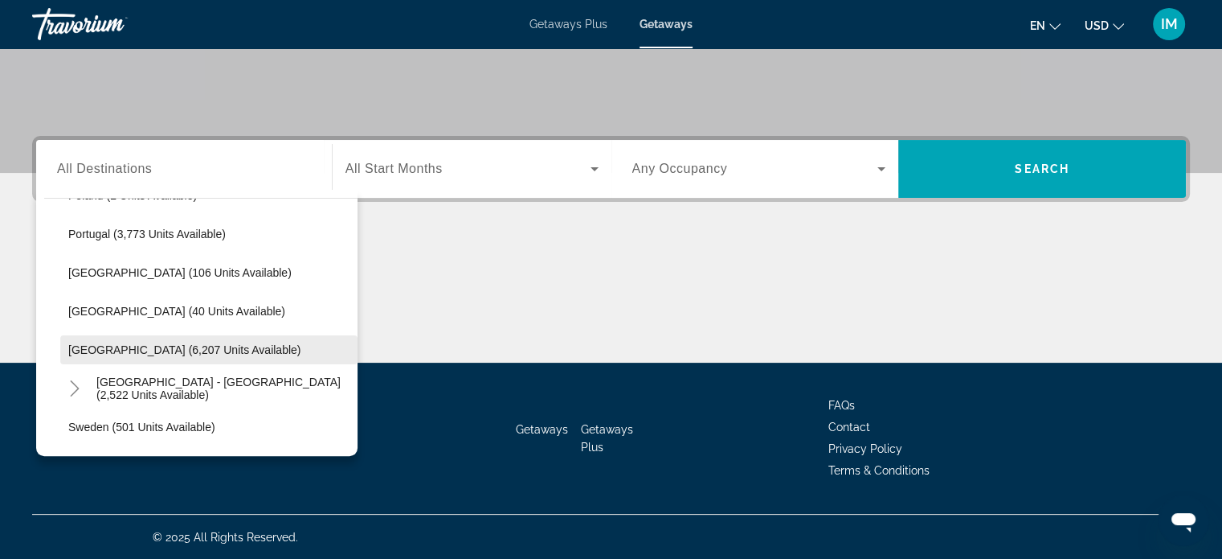
click at [161, 350] on span "[GEOGRAPHIC_DATA] (6,207 units available)" at bounding box center [184, 349] width 232 height 13
type input "**********"
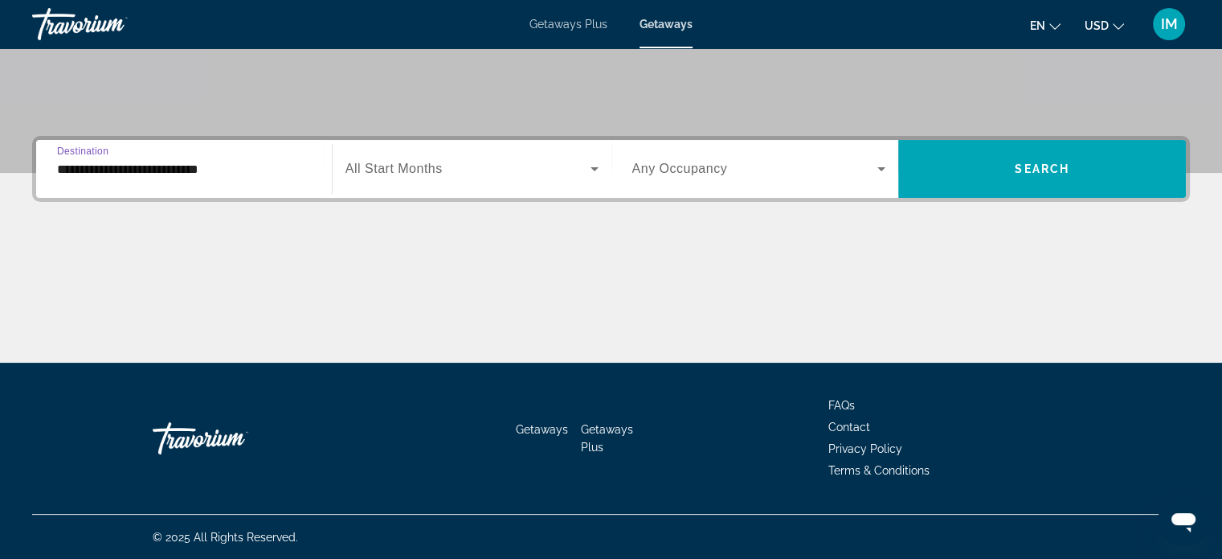
click at [403, 177] on div "Search widget" at bounding box center [472, 168] width 253 height 45
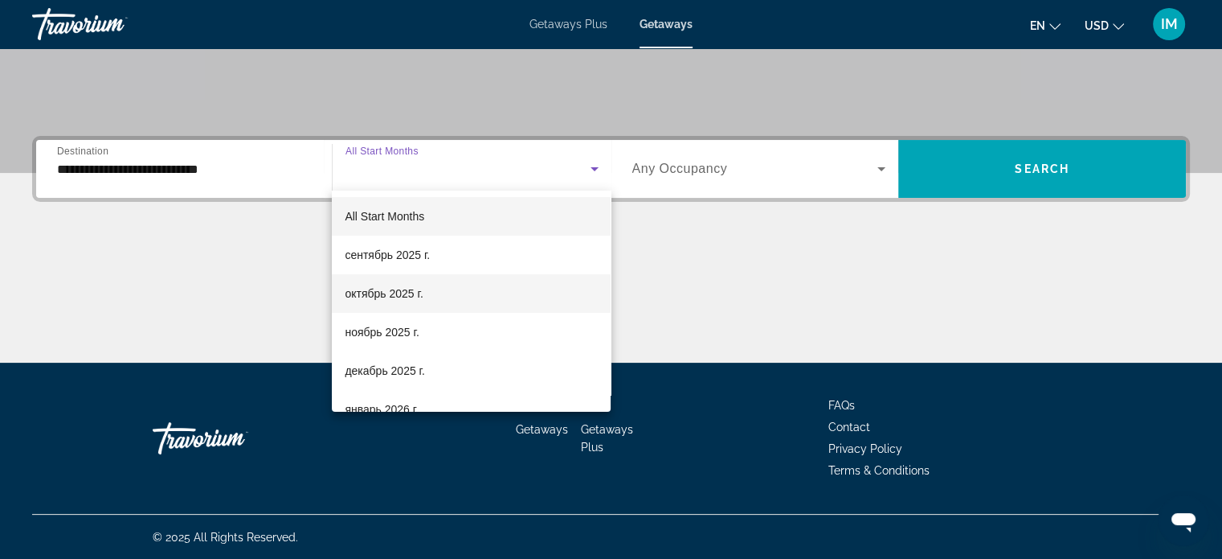
click at [385, 293] on span "октябрь 2025 г." at bounding box center [384, 293] width 78 height 19
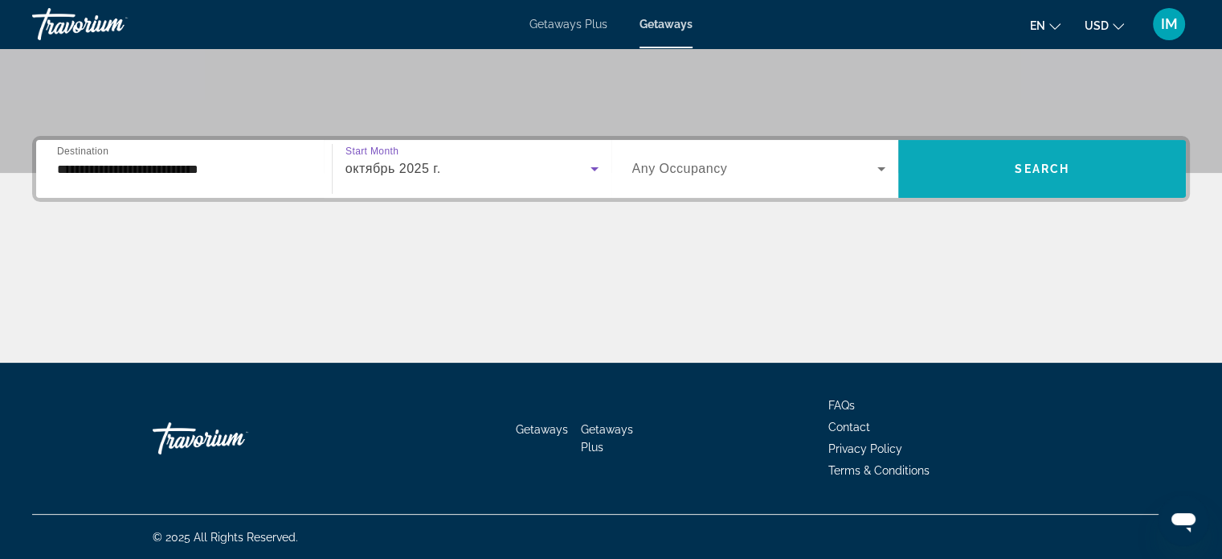
click at [1061, 165] on span "Search" at bounding box center [1042, 168] width 55 height 13
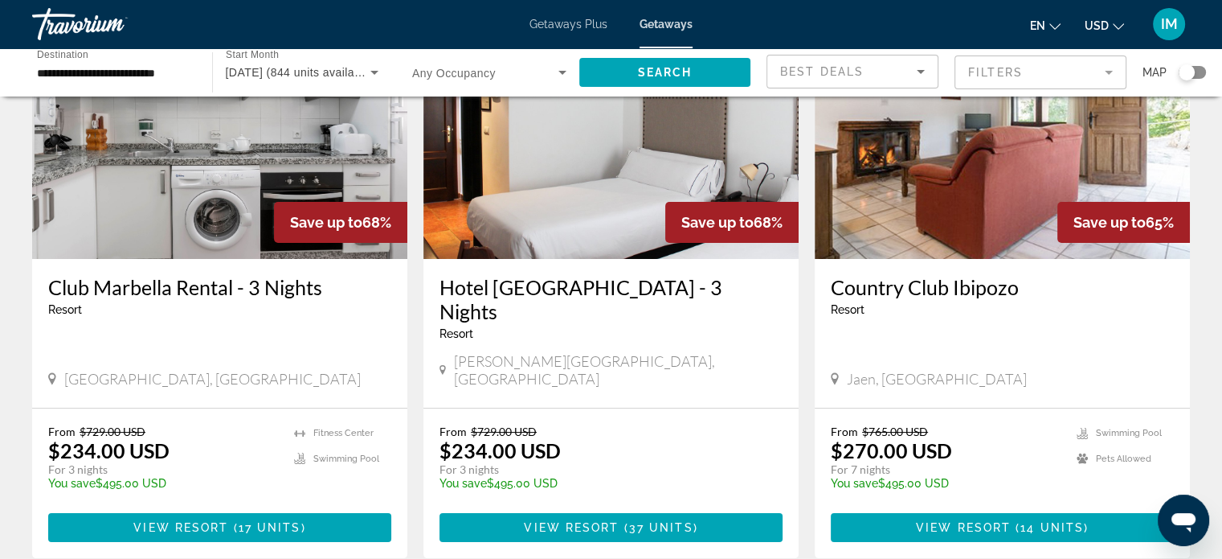
scroll to position [161, 0]
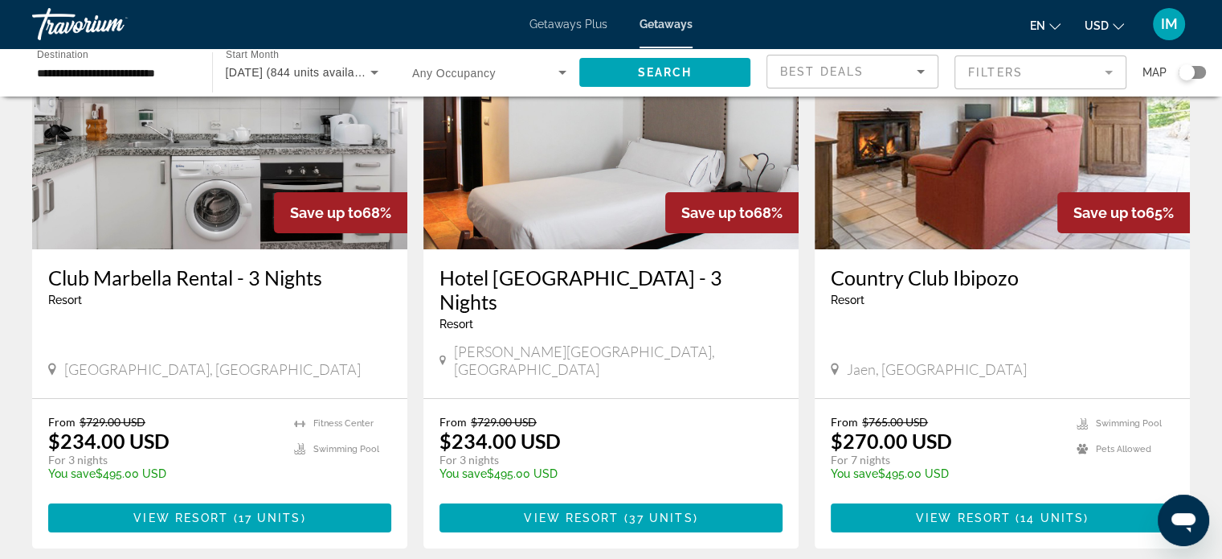
click at [1193, 307] on app-weeks-search-item "Save up to 65% Country Club [GEOGRAPHIC_DATA] - This is an adults only resort […" at bounding box center [1002, 270] width 391 height 556
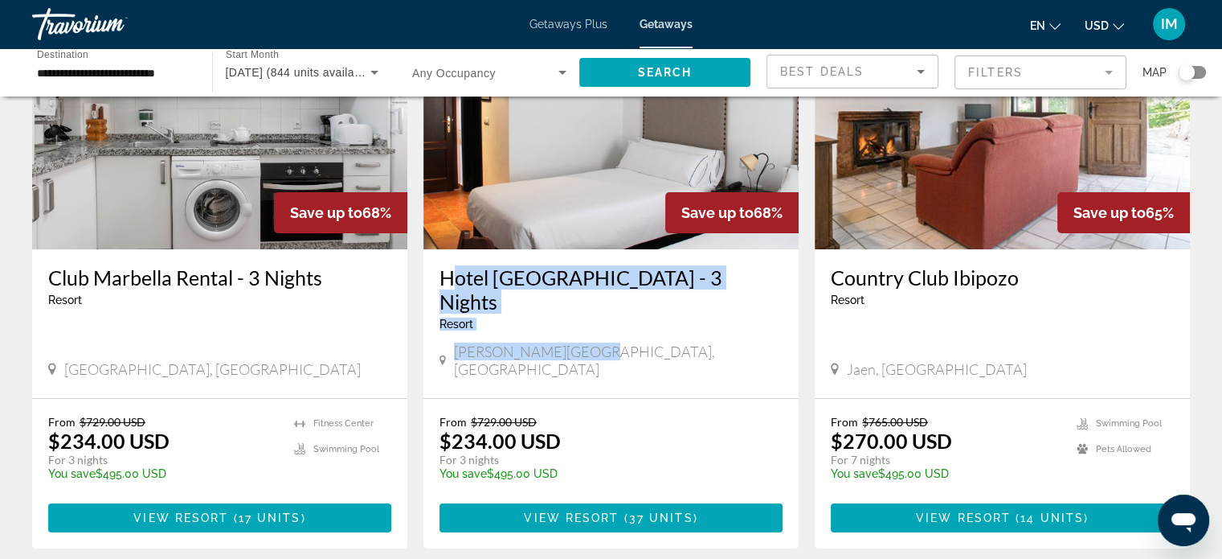
drag, startPoint x: 592, startPoint y: 330, endPoint x: 439, endPoint y: 276, distance: 161.9
click at [439, 276] on div "Hotel [GEOGRAPHIC_DATA] - 3 Nights Resort - This is an adults only resort [PERS…" at bounding box center [611, 323] width 375 height 149
copy div "Hotel [GEOGRAPHIC_DATA] - 3 Nights Resort - This is an adults only resort [PERS…"
click at [649, 511] on span "37 units" at bounding box center [661, 517] width 64 height 13
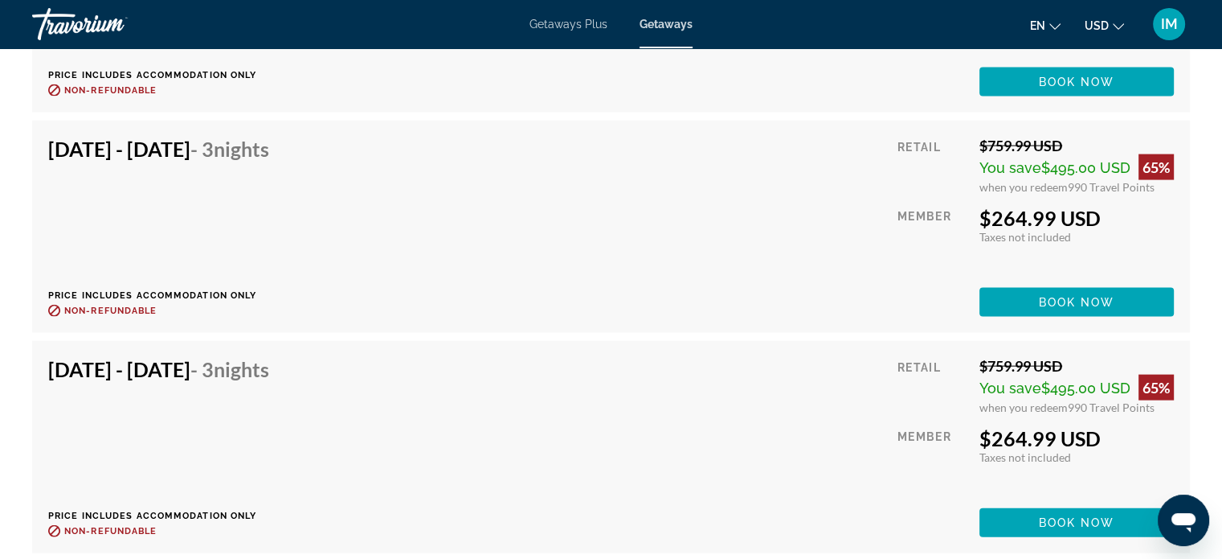
scroll to position [3456, 0]
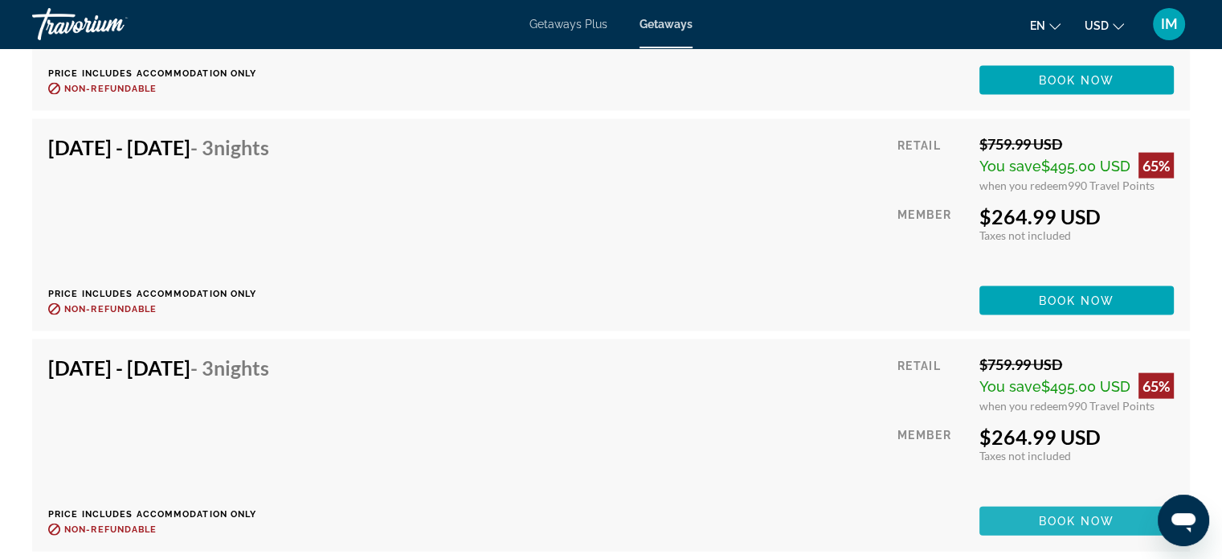
click at [1078, 515] on span "Book now" at bounding box center [1077, 520] width 76 height 13
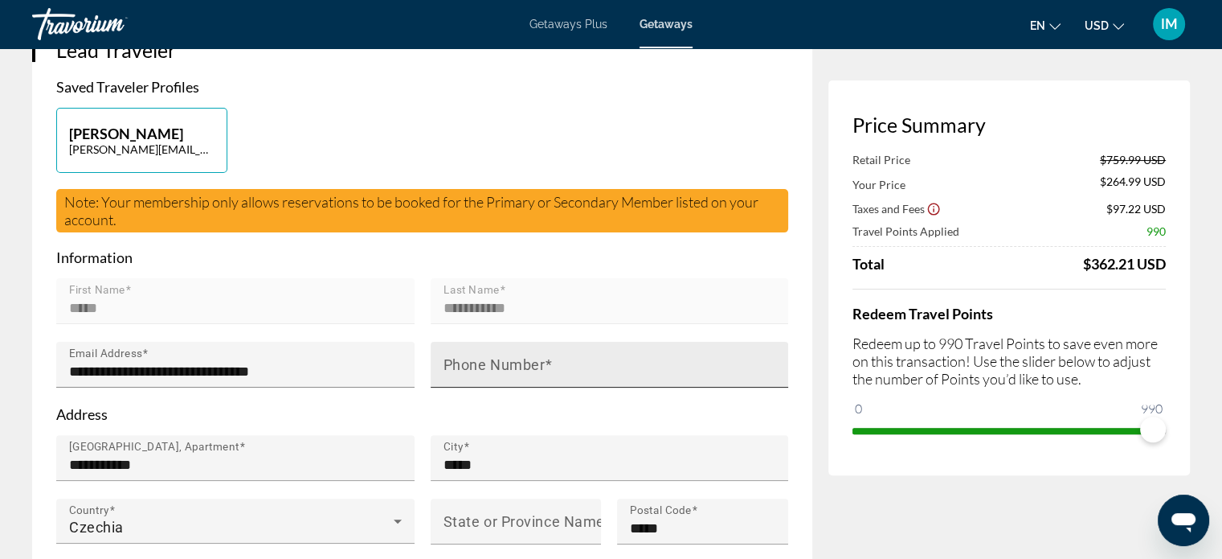
scroll to position [321, 0]
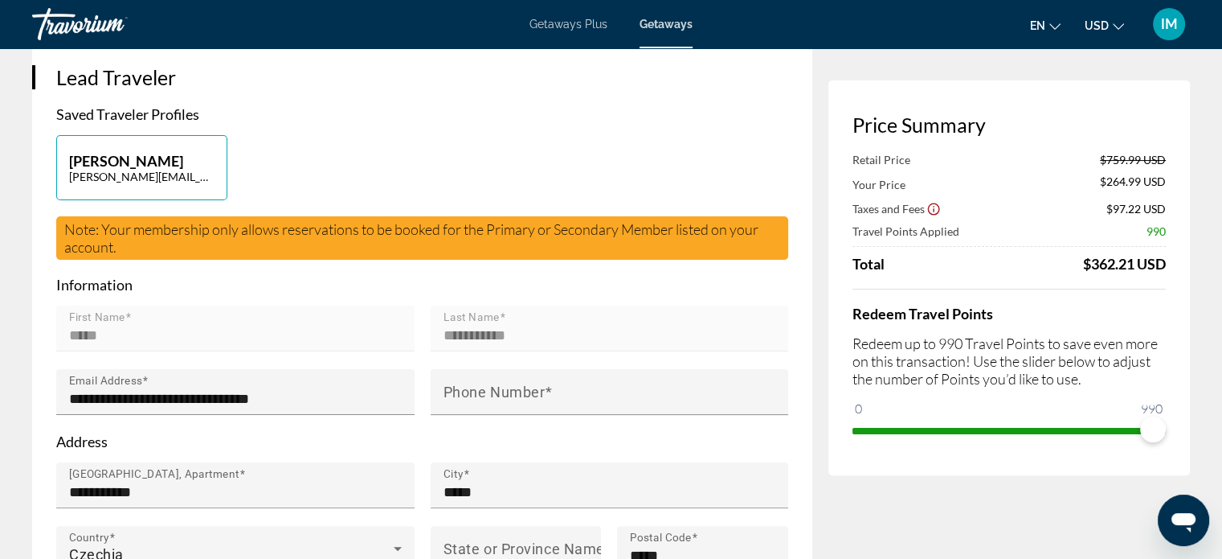
drag, startPoint x: 127, startPoint y: 238, endPoint x: 140, endPoint y: 260, distance: 25.2
click at [134, 256] on div "Note: Your membership only allows reservations to be booked for the Primary or …" at bounding box center [422, 237] width 732 height 43
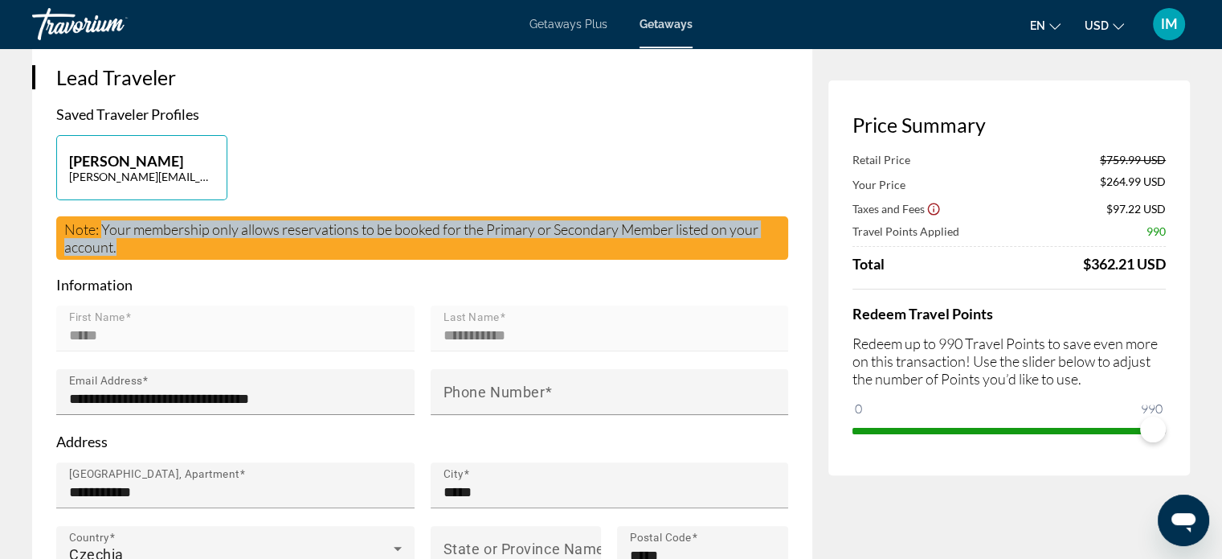
drag, startPoint x: 141, startPoint y: 256, endPoint x: 113, endPoint y: 231, distance: 38.7
click at [102, 231] on div "Note: Your membership only allows reservations to be booked for the Primary or …" at bounding box center [422, 237] width 732 height 43
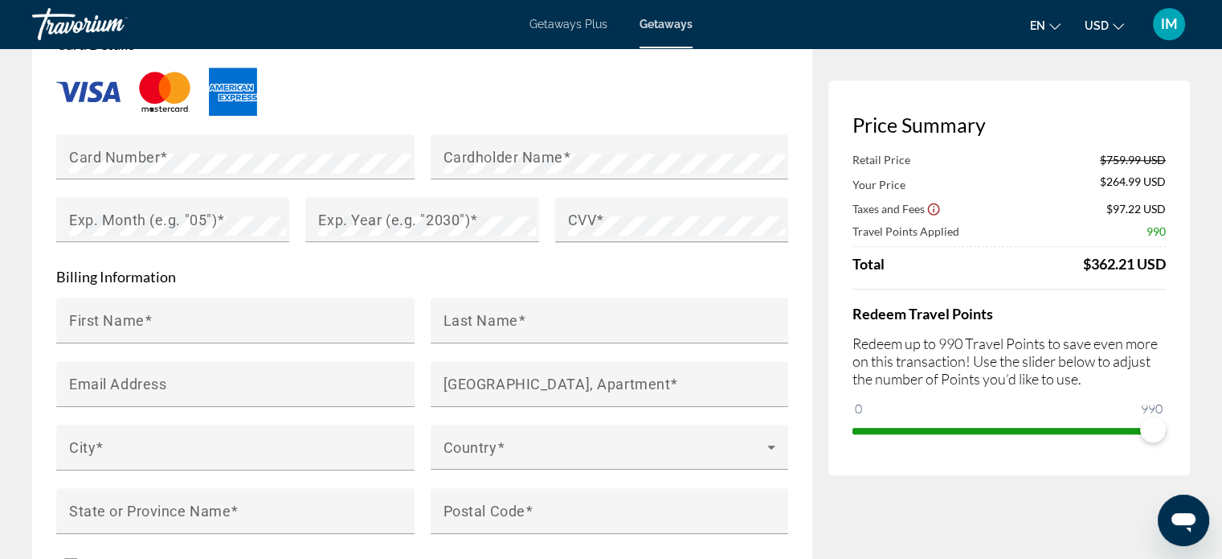
scroll to position [1447, 0]
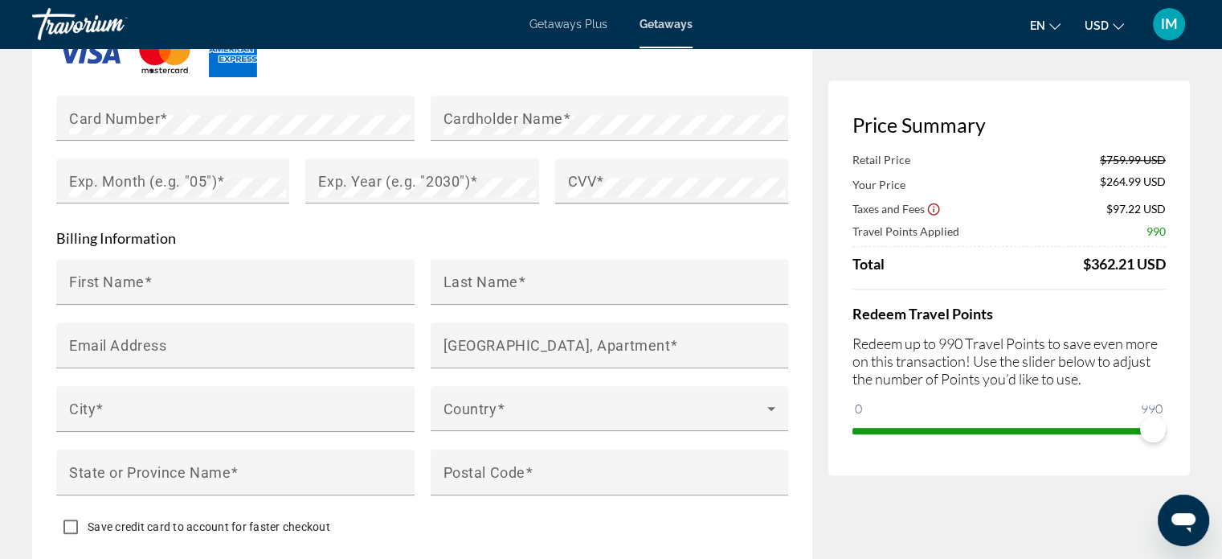
click at [27, 330] on div "**********" at bounding box center [611, 89] width 1222 height 2974
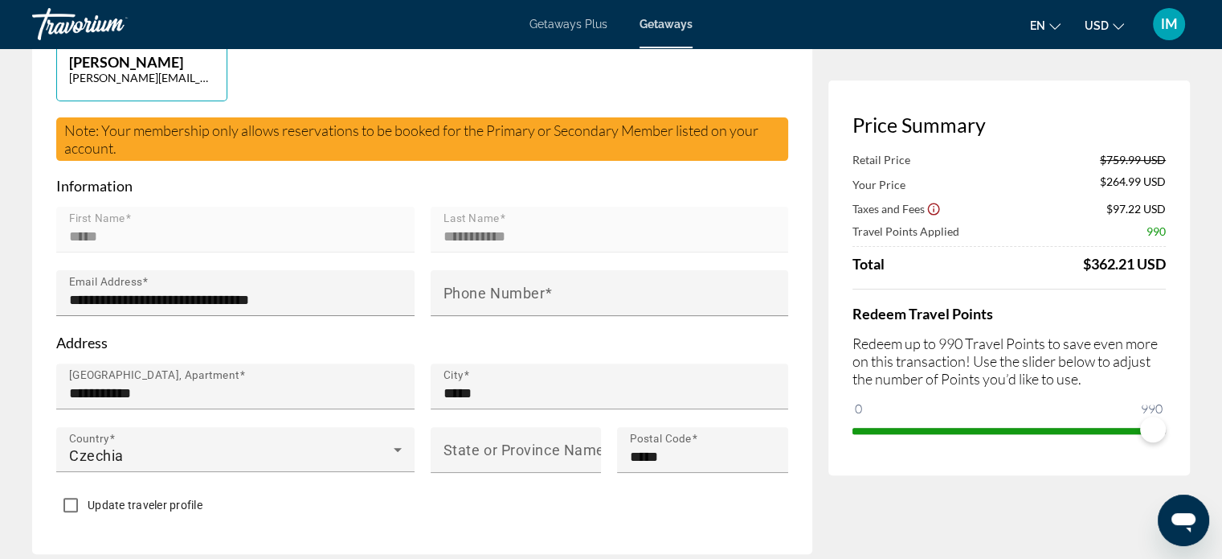
scroll to position [402, 0]
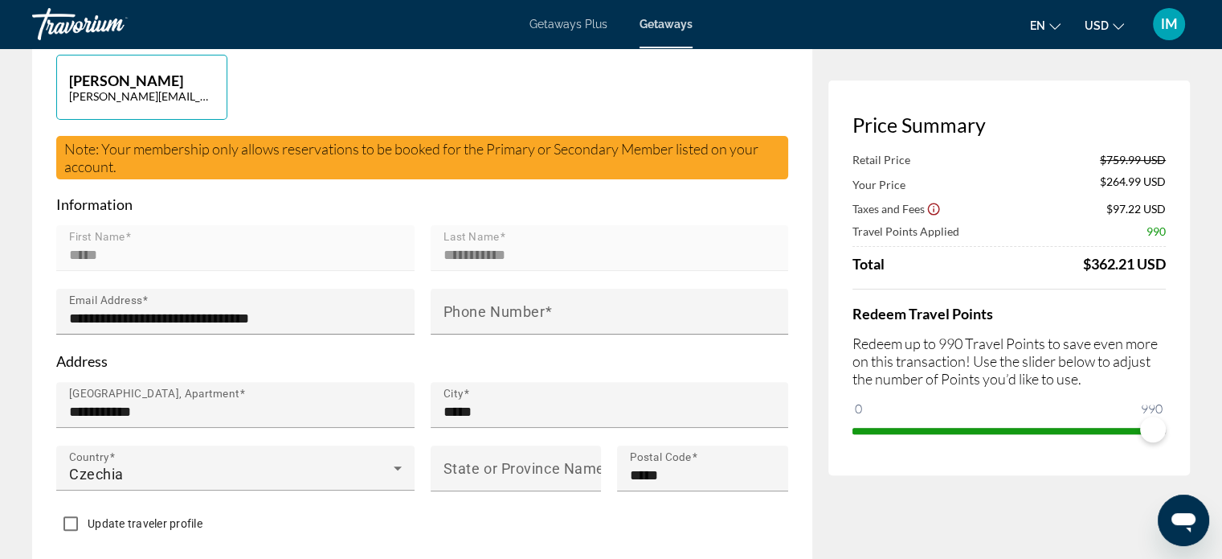
click at [1187, 145] on div "Price Summary Retail Price $759.99 USD Your Price $264.99 USD Taxes and Fees $9…" at bounding box center [1010, 277] width 362 height 395
click at [1171, 16] on span "IM" at bounding box center [1169, 24] width 17 height 16
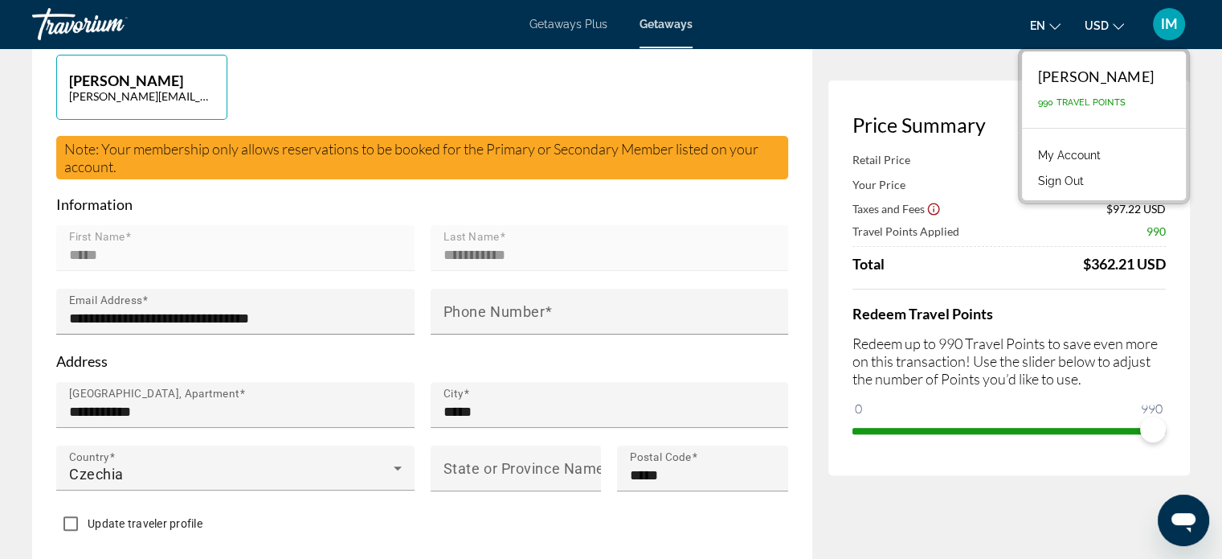
click at [1062, 180] on button "Sign Out" at bounding box center [1061, 180] width 62 height 21
